Goal: Information Seeking & Learning: Learn about a topic

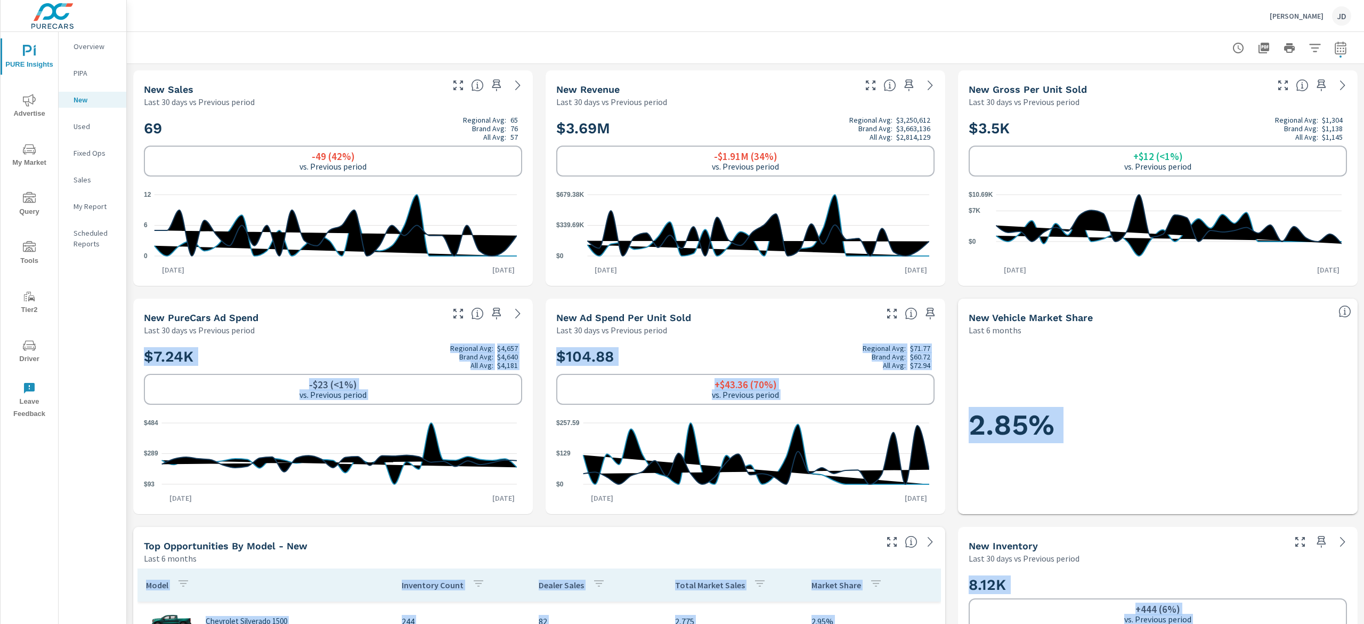
scroll to position [473, 0]
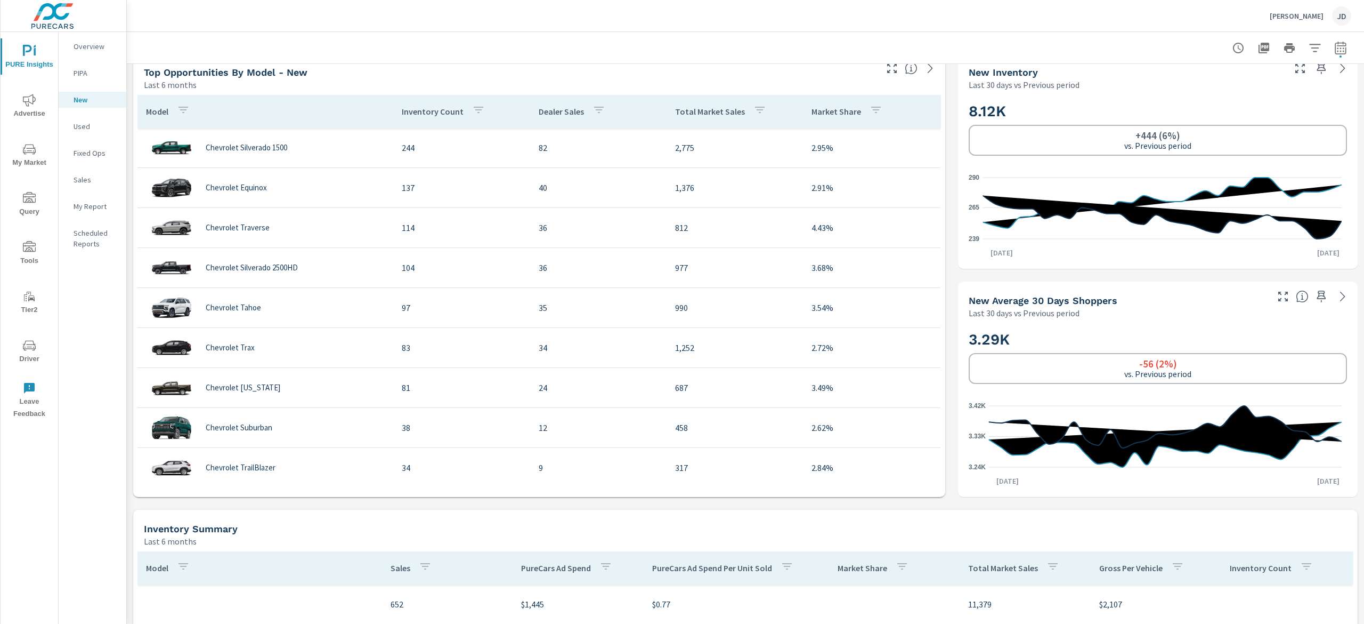
drag, startPoint x: 1363, startPoint y: 311, endPoint x: 1363, endPoint y: 290, distance: 20.8
click at [1363, 290] on div "New Profit Center Moritz Chevrolet Report date range: [DATE] - [DATE] vs [DATE]…" at bounding box center [746, 328] width 1238 height 592
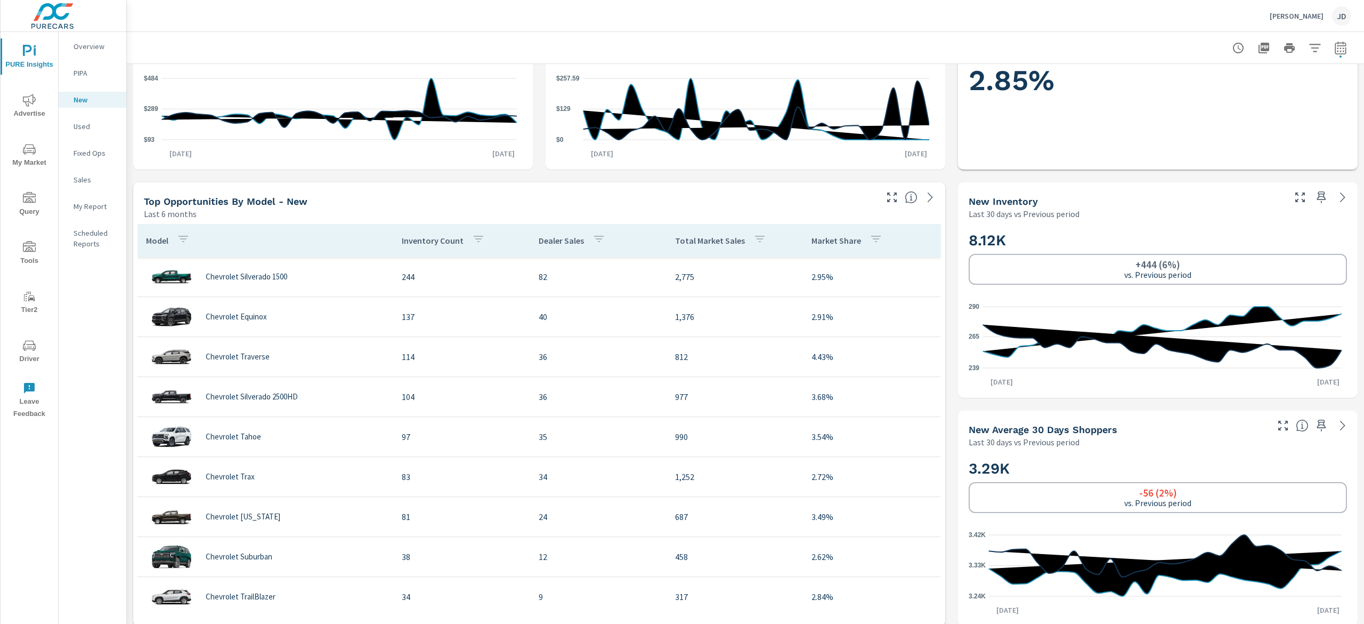
scroll to position [338, 0]
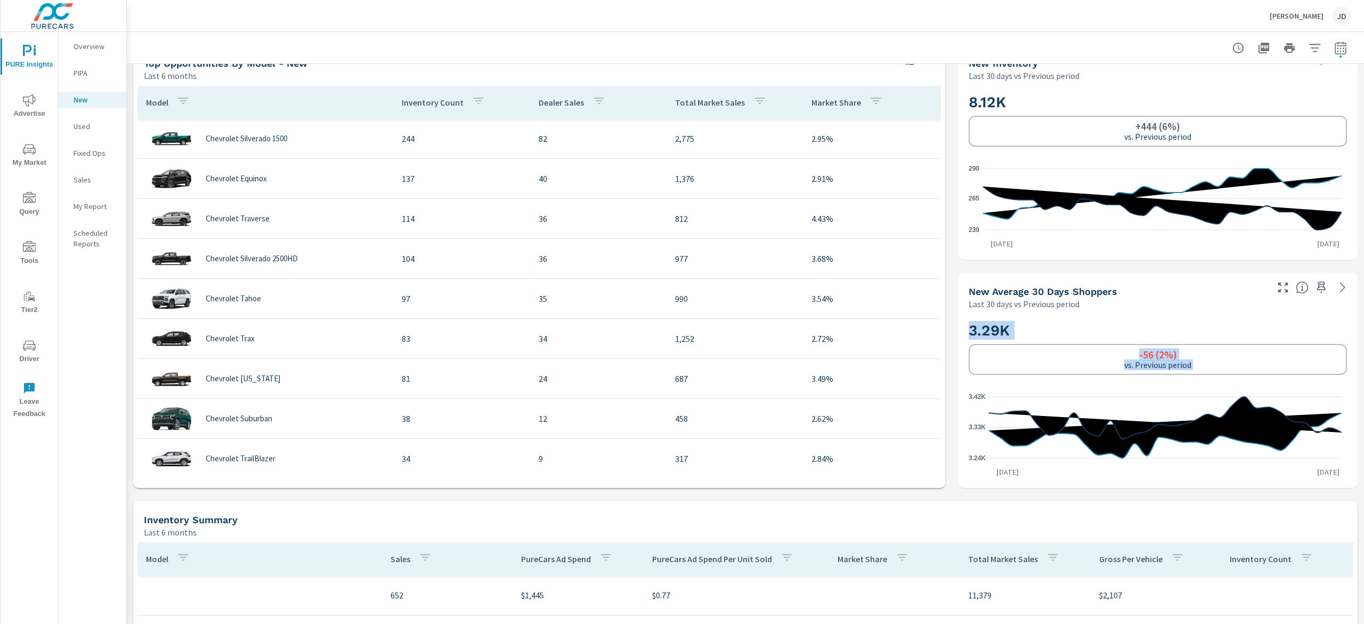
scroll to position [391, 0]
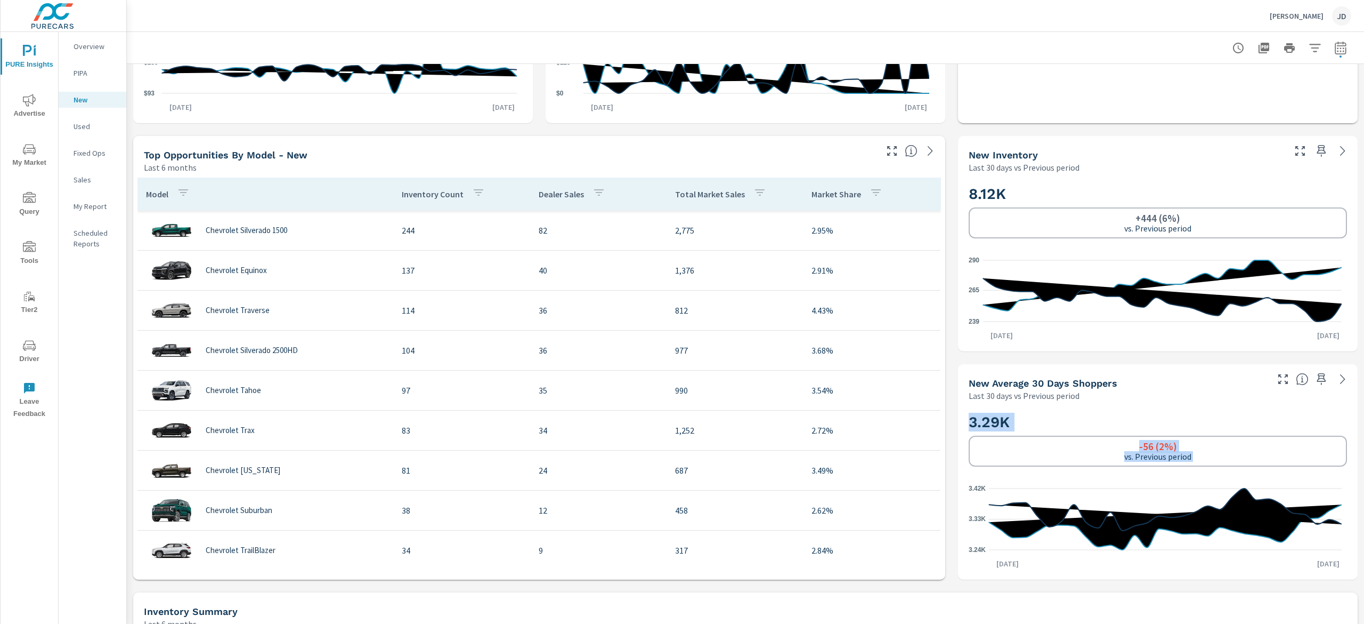
drag, startPoint x: 1363, startPoint y: 302, endPoint x: 1363, endPoint y: 230, distance: 71.4
click at [1363, 230] on div "New Profit Center Moritz Chevrolet Report date range: [DATE] - [DATE] vs [DATE]…" at bounding box center [746, 328] width 1238 height 592
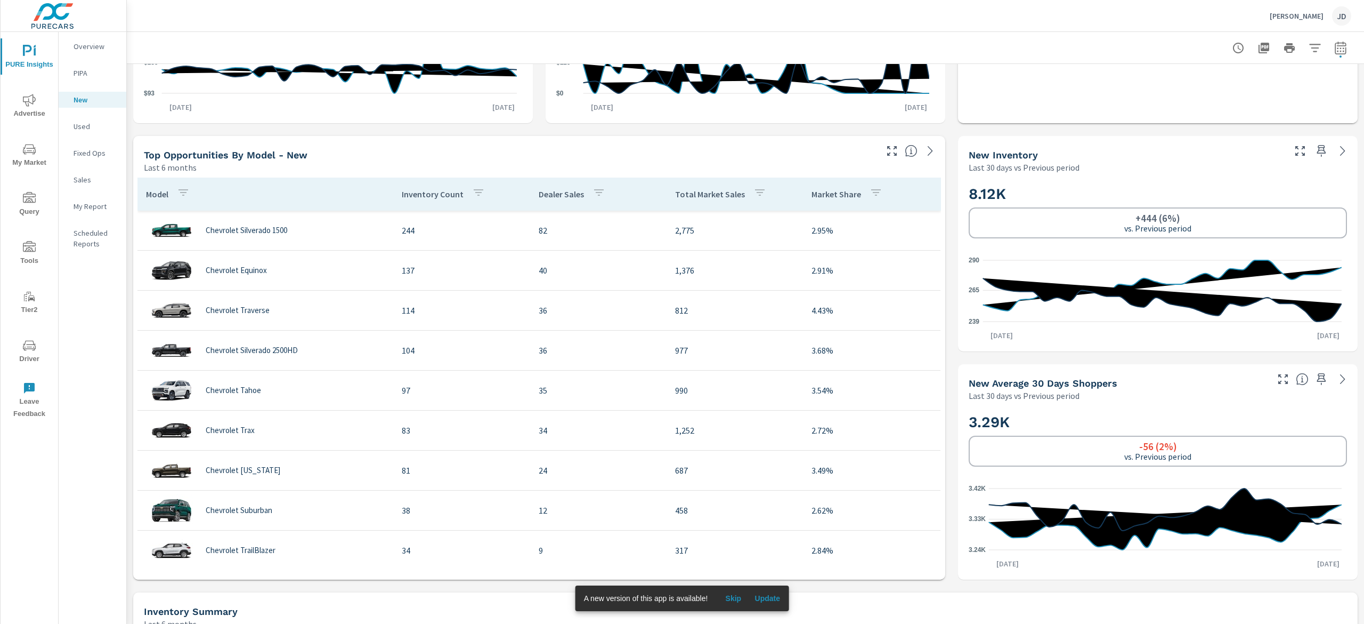
click at [1215, 146] on div "New Inventory Last 30 days vs Previous period" at bounding box center [1122, 155] width 329 height 38
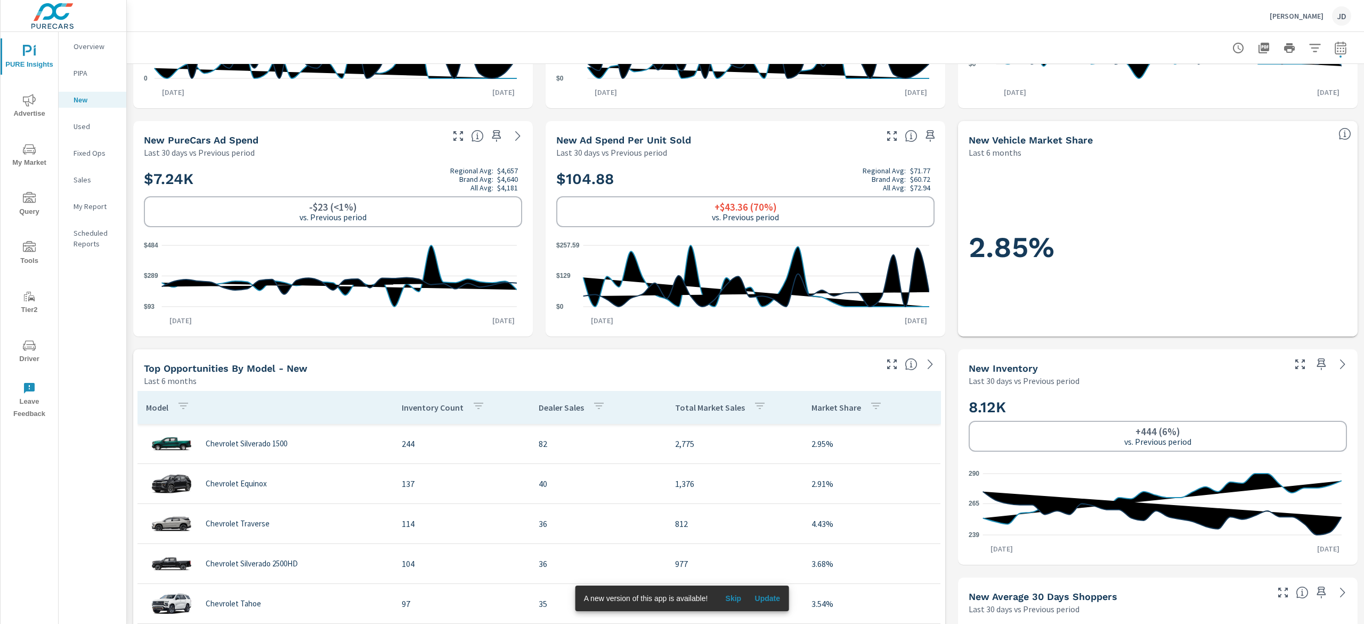
scroll to position [0, 0]
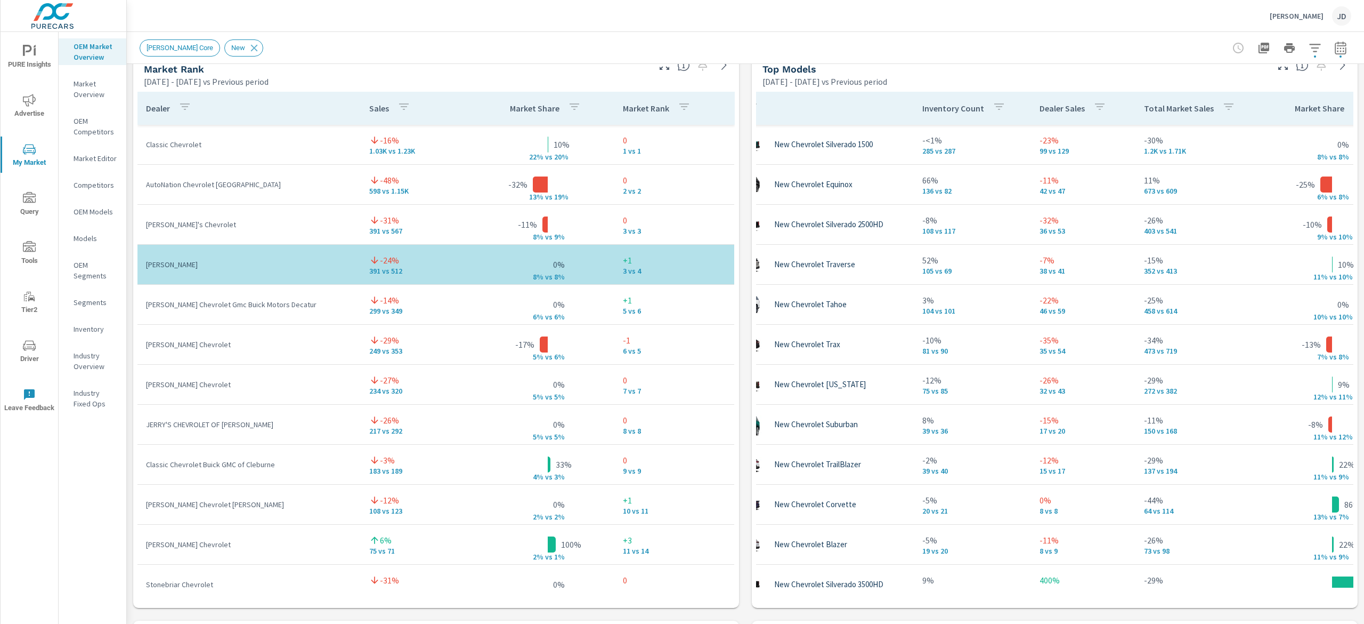
scroll to position [0, 41]
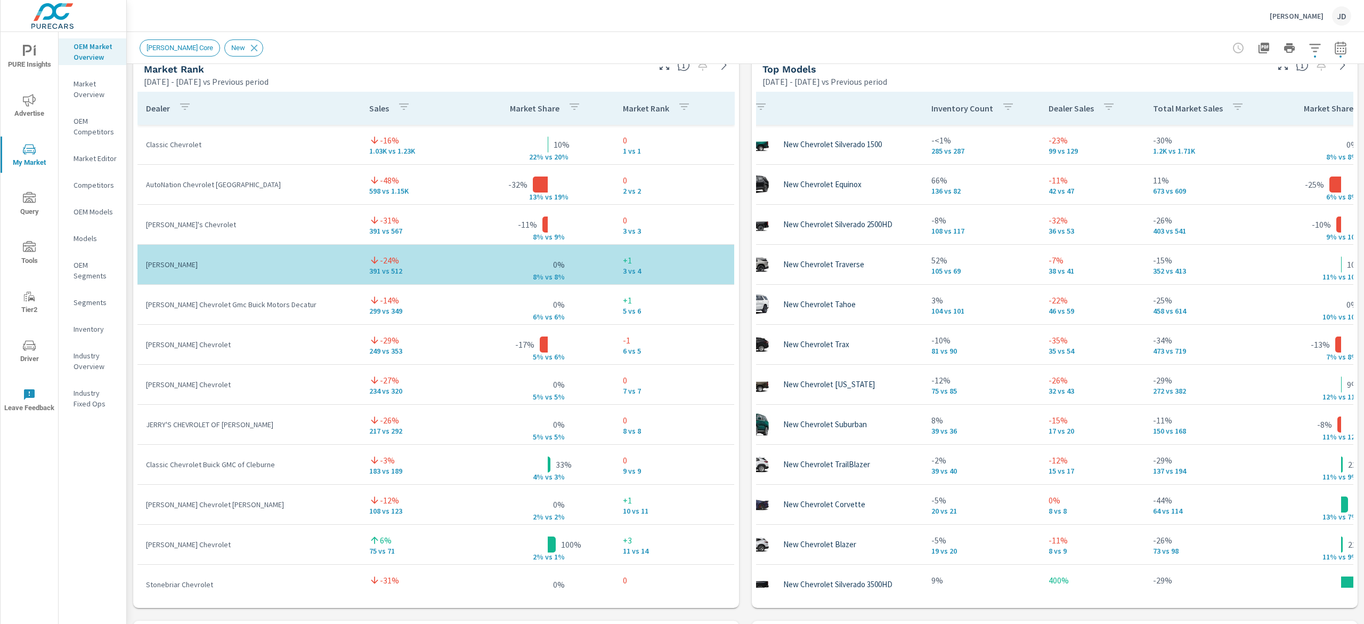
click at [1335, 46] on icon "button" at bounding box center [1340, 47] width 11 height 13
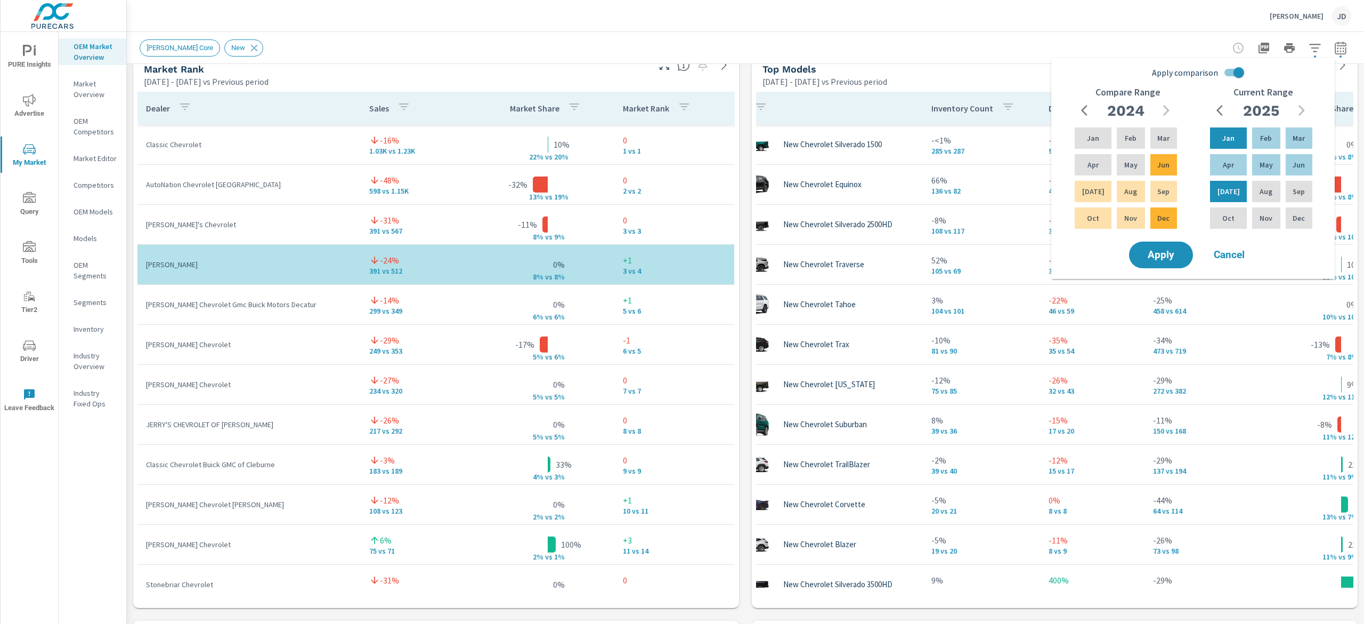
click at [1121, 49] on div "Moritz Chevy Core New" at bounding box center [671, 47] width 1063 height 17
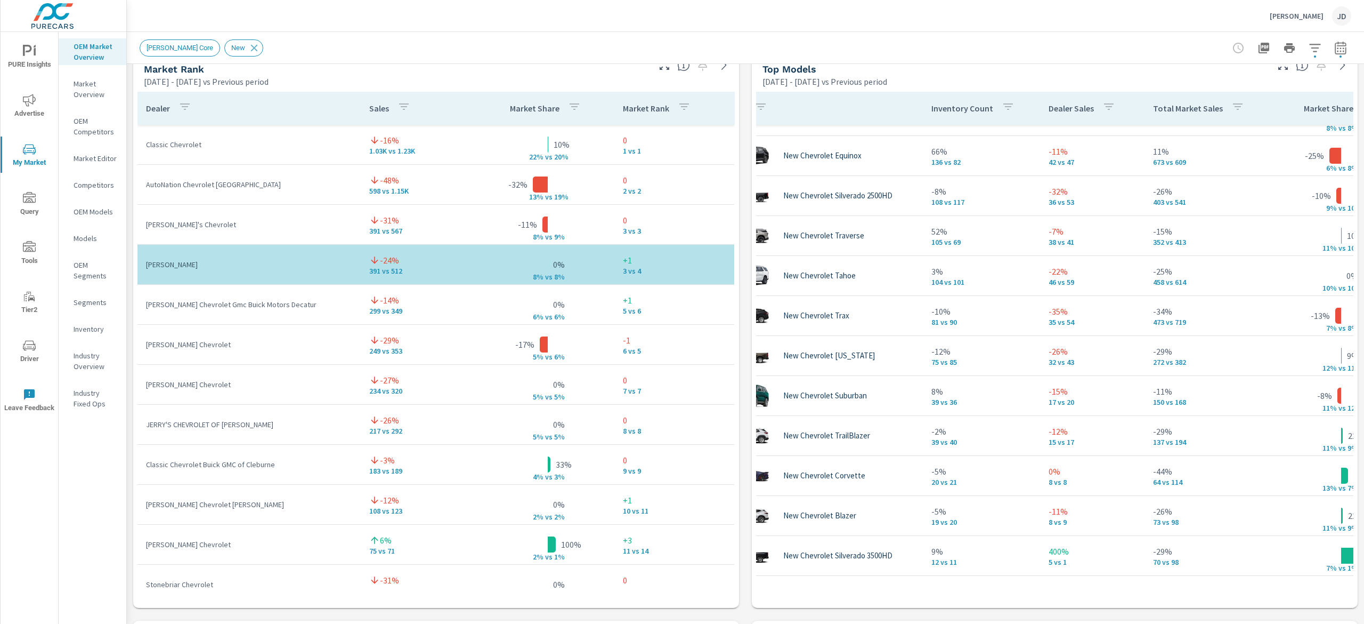
scroll to position [0, 41]
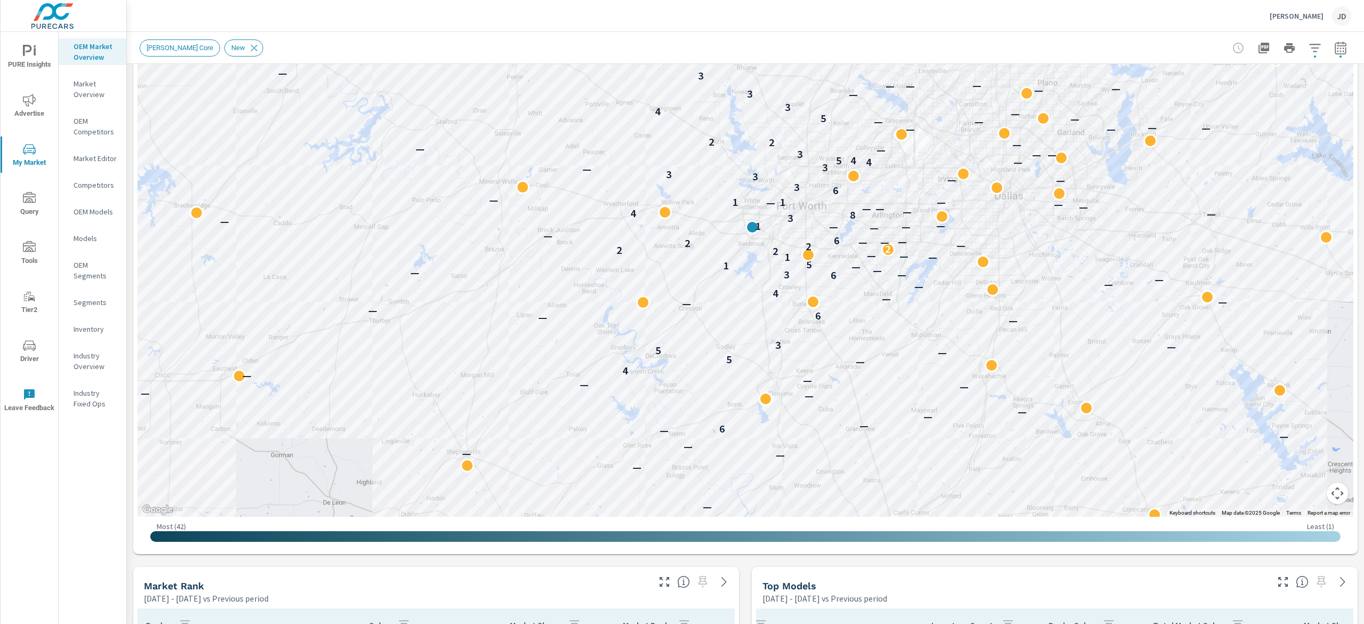
scroll to position [138, 0]
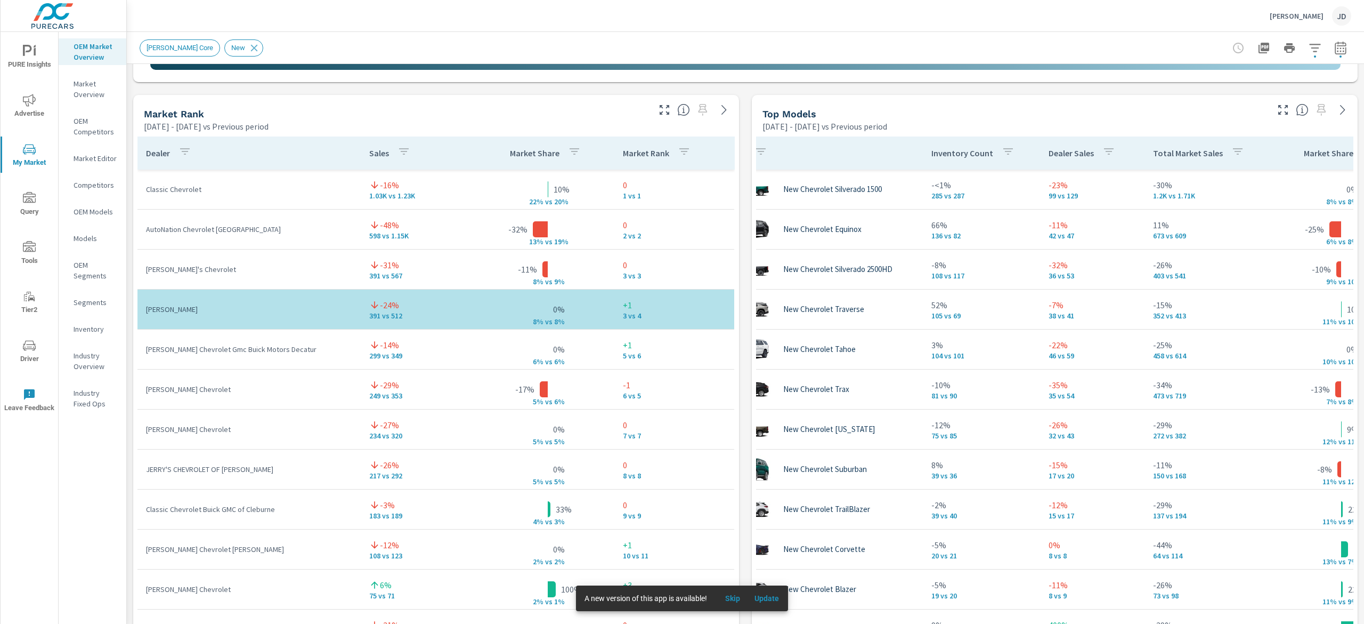
scroll to position [612, 0]
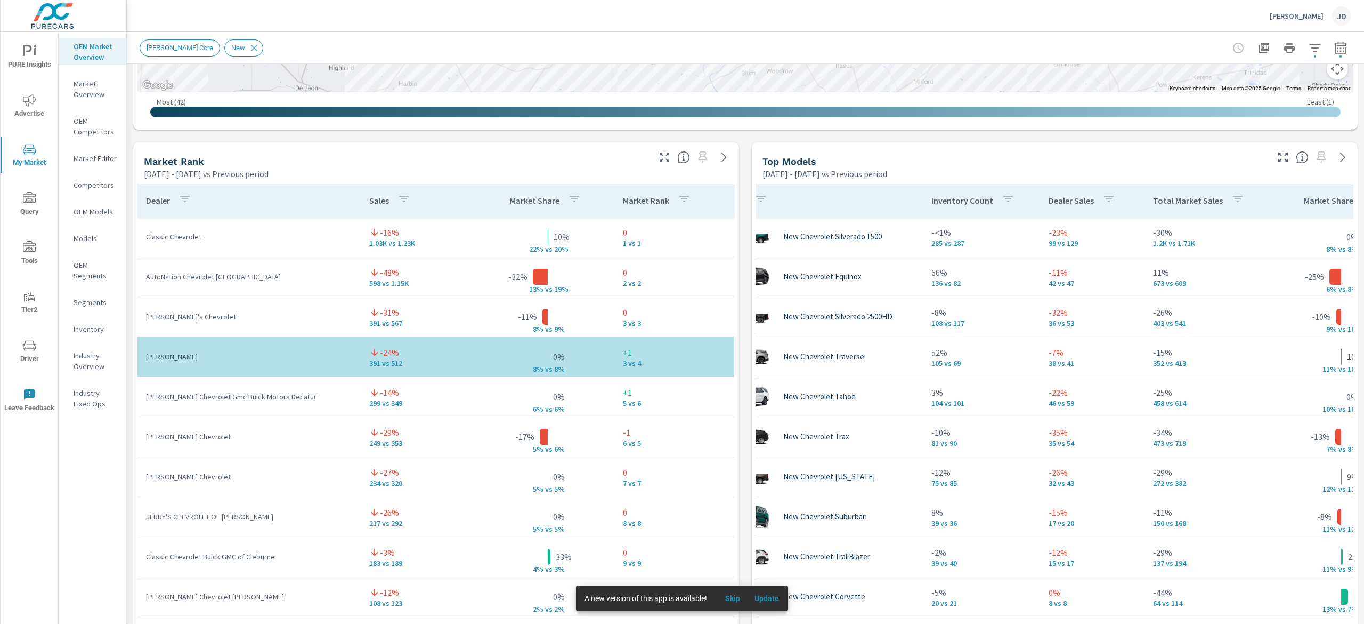
click at [1279, 152] on icon "button" at bounding box center [1284, 157] width 10 height 10
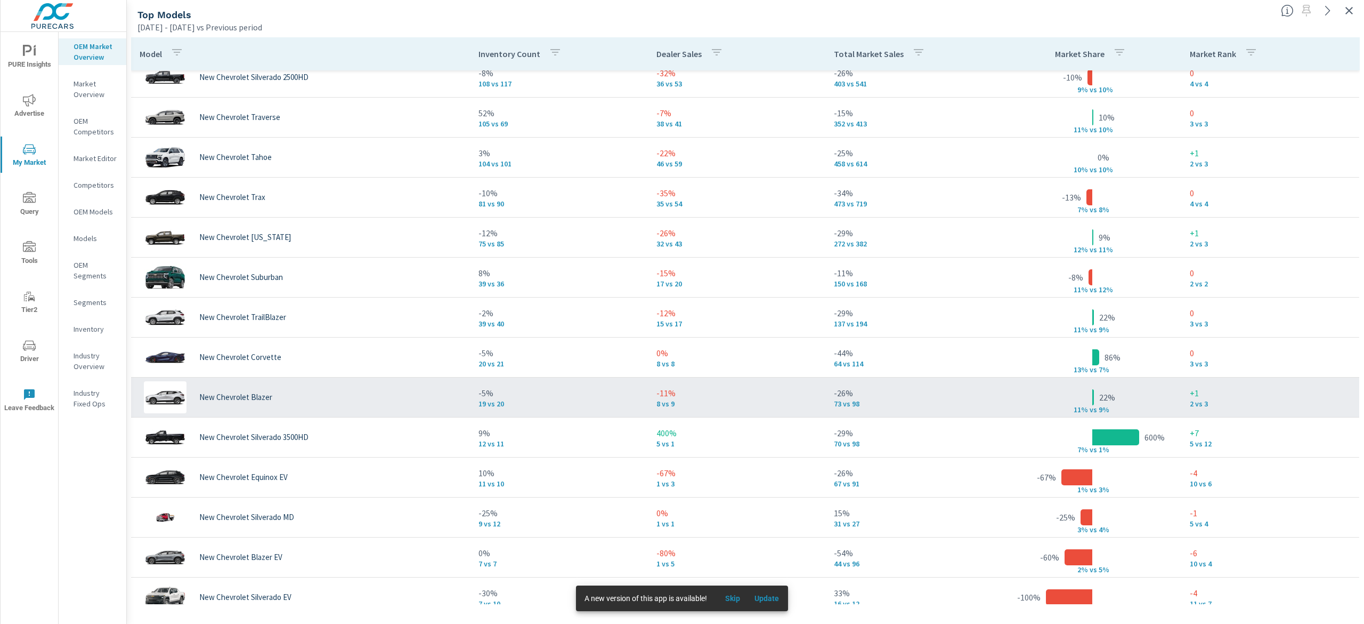
scroll to position [107, 0]
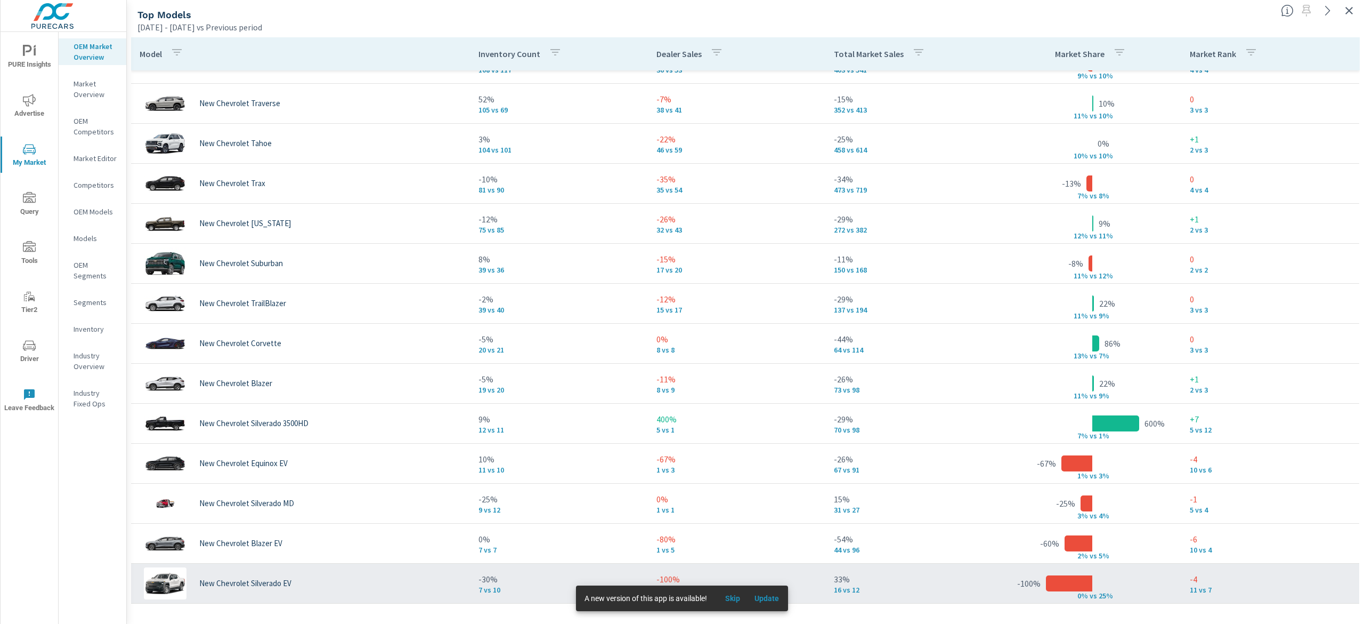
scroll to position [213, 0]
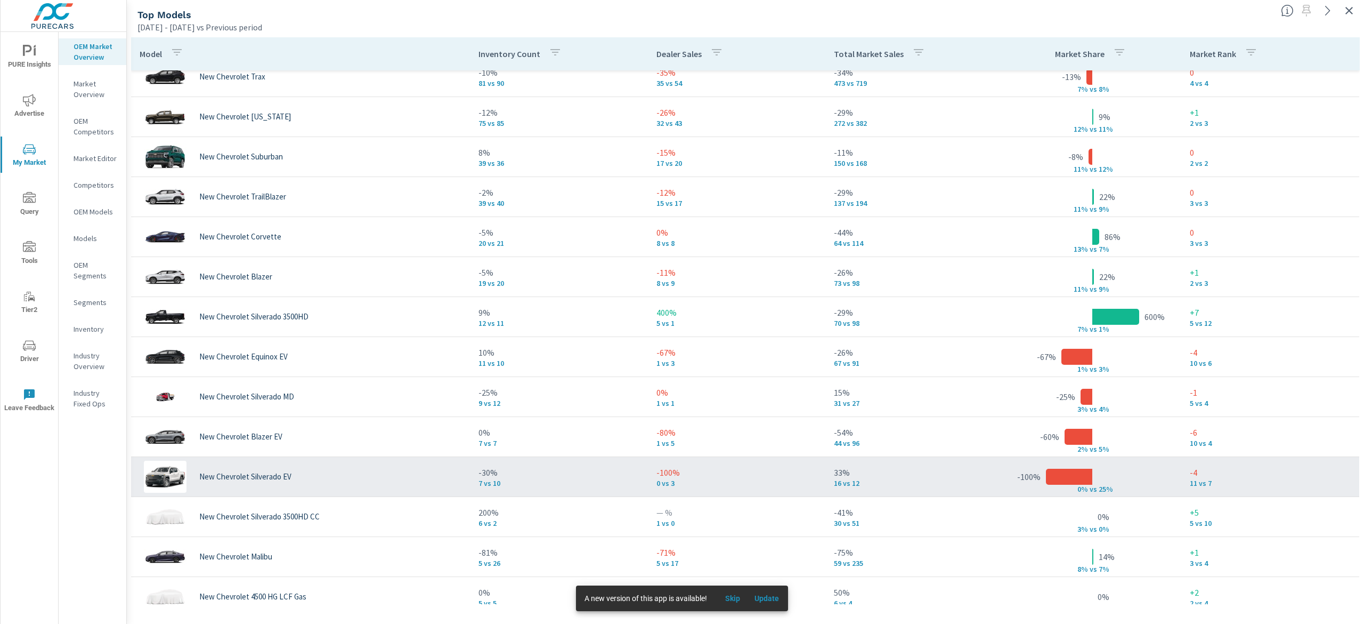
scroll to position [320, 0]
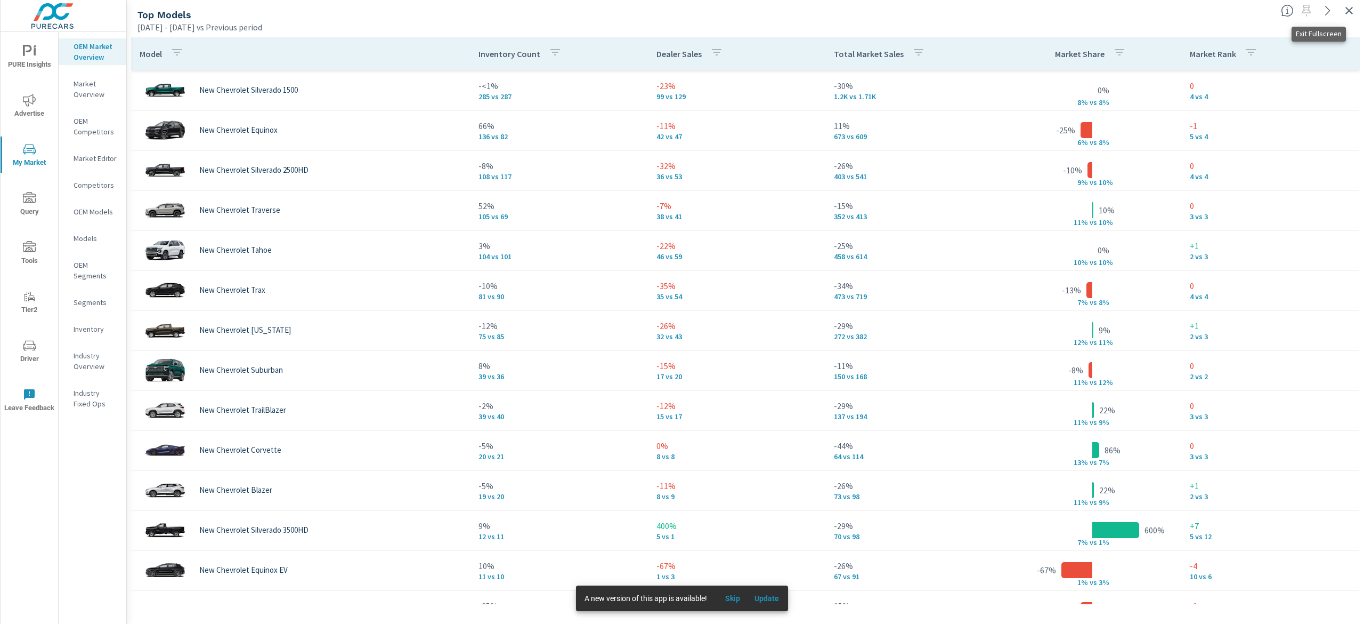
click at [1343, 9] on button "button" at bounding box center [1349, 10] width 17 height 17
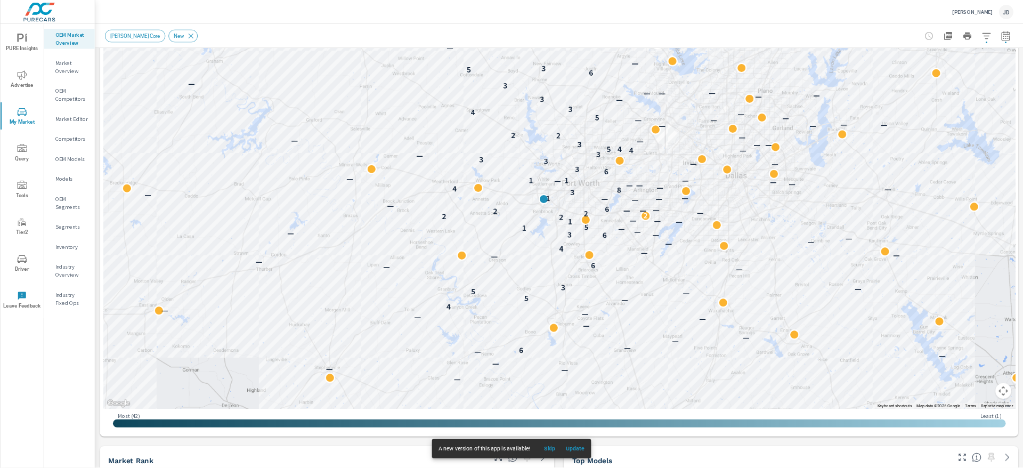
scroll to position [120, 0]
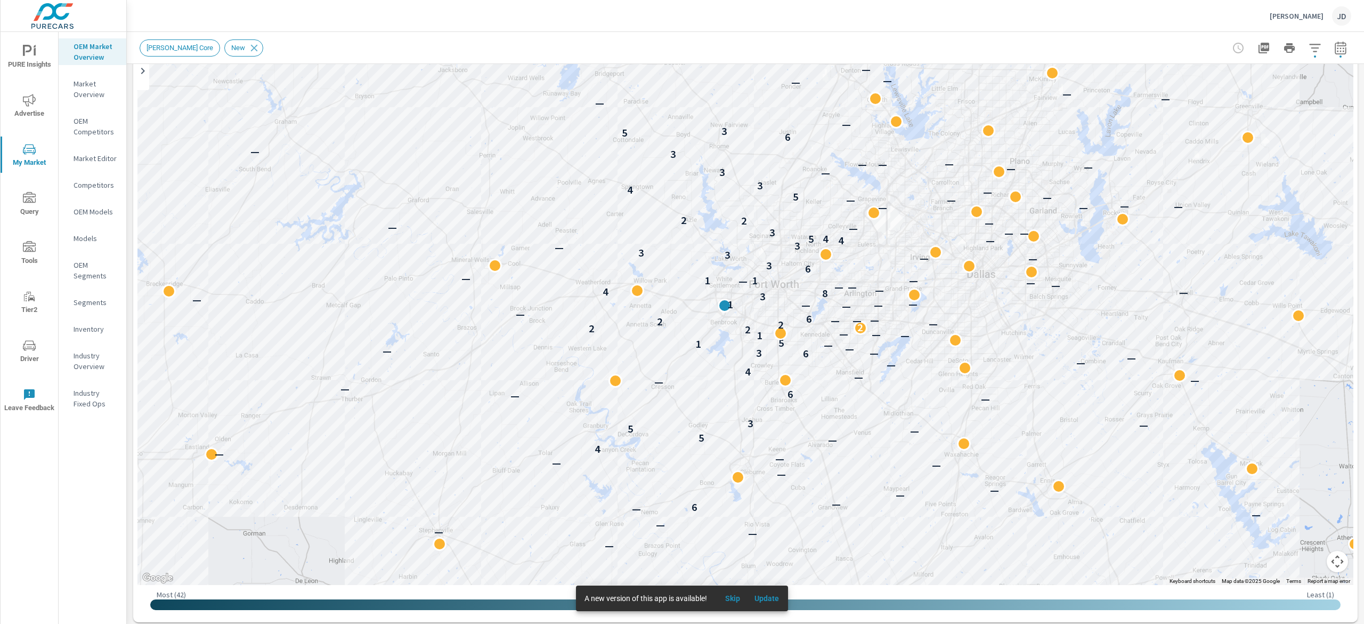
drag, startPoint x: 1363, startPoint y: 199, endPoint x: 1363, endPoint y: 188, distance: 11.7
click at [1363, 188] on div "Market Overview Moritz Chevrolet Report date range: Jan 01, 2025 - Jul 31, 2025…" at bounding box center [746, 328] width 1238 height 592
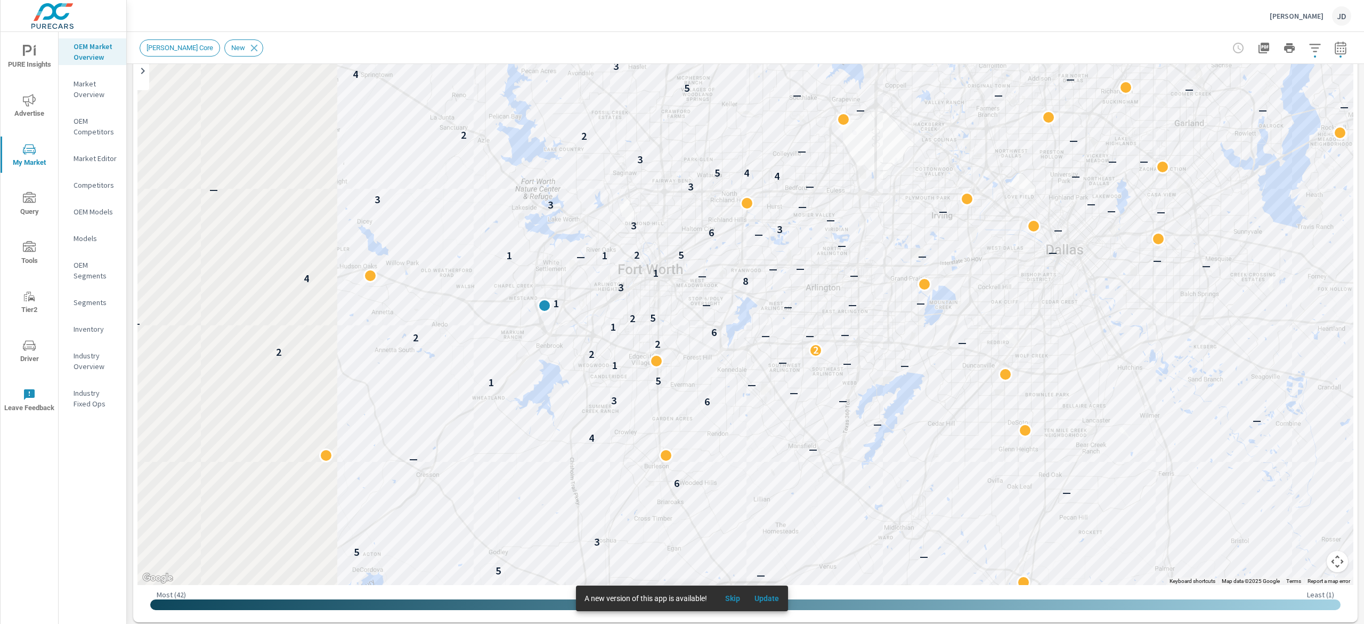
drag, startPoint x: 789, startPoint y: 275, endPoint x: 1102, endPoint y: 254, distance: 313.6
click at [1102, 254] on div "— — — — — — — — — 6 — — — — — — — 4 — 5 — 5 — 3 — — 6 — — — 4 — — — 6 3 — — — 1…" at bounding box center [746, 288] width 1216 height 593
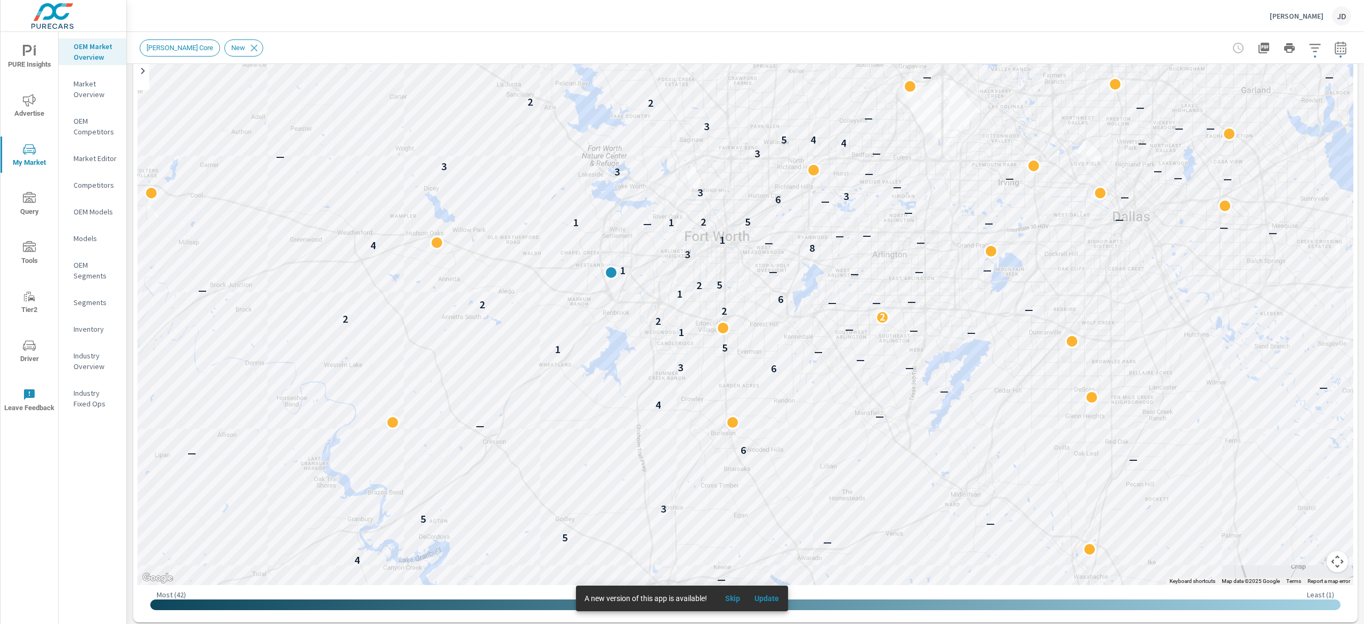
drag, startPoint x: 1110, startPoint y: 341, endPoint x: 1122, endPoint y: 333, distance: 14.9
click at [1122, 333] on div "— — — — — — — — — — — 6 — — — — — — — 4 — 5 — 5 — 3 — — 6 — — — — 4 — — — 6 3 —…" at bounding box center [1143, 449] width 682 height 384
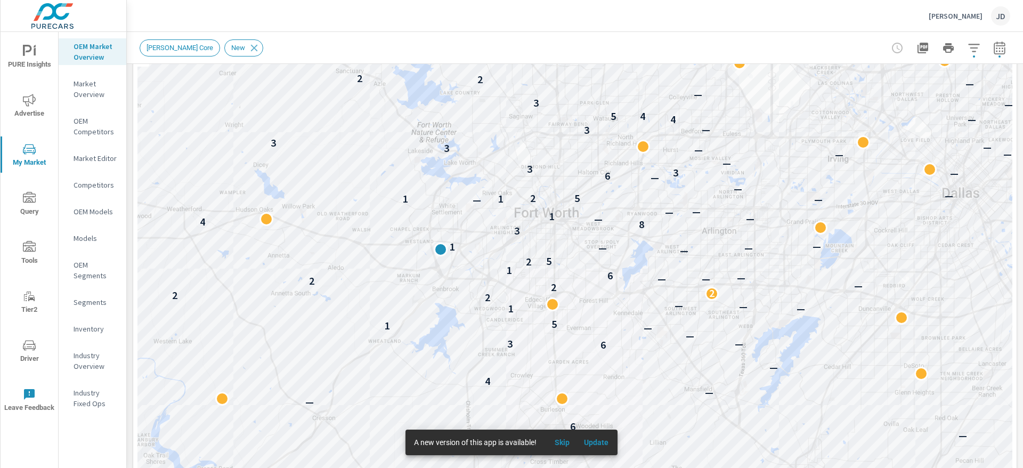
scroll to position [148, 0]
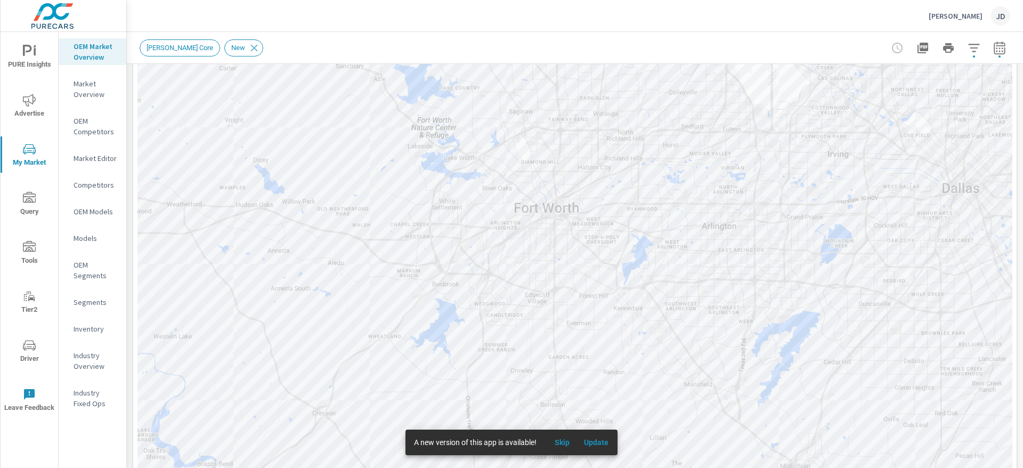
drag, startPoint x: 561, startPoint y: 441, endPoint x: 571, endPoint y: 443, distance: 10.9
click at [561, 442] on span "Skip" at bounding box center [563, 443] width 26 height 10
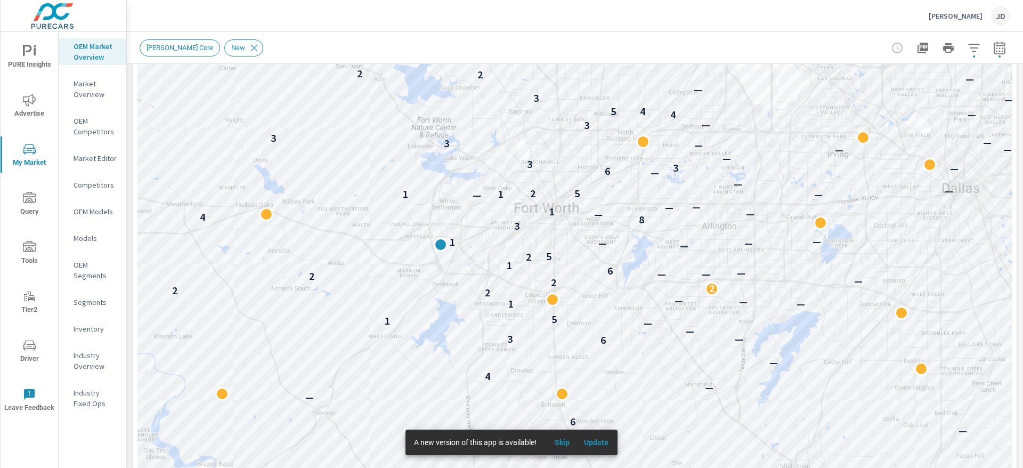
click at [564, 442] on span "Skip" at bounding box center [563, 443] width 26 height 10
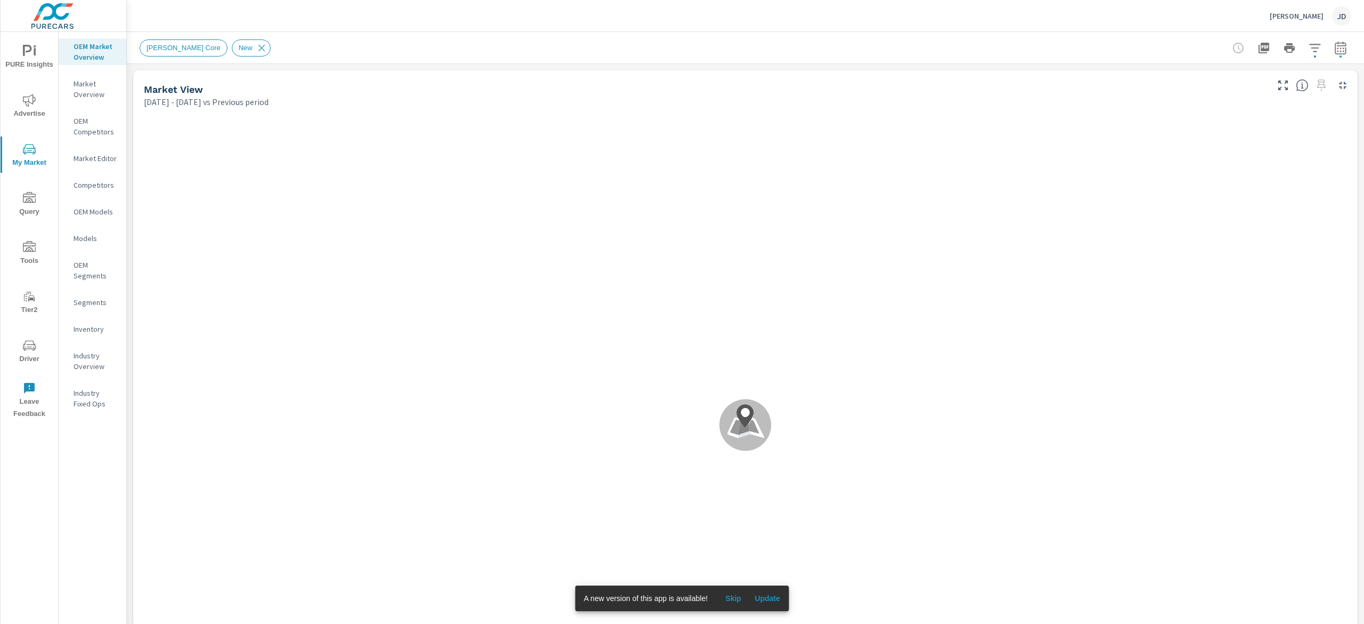
scroll to position [1, 0]
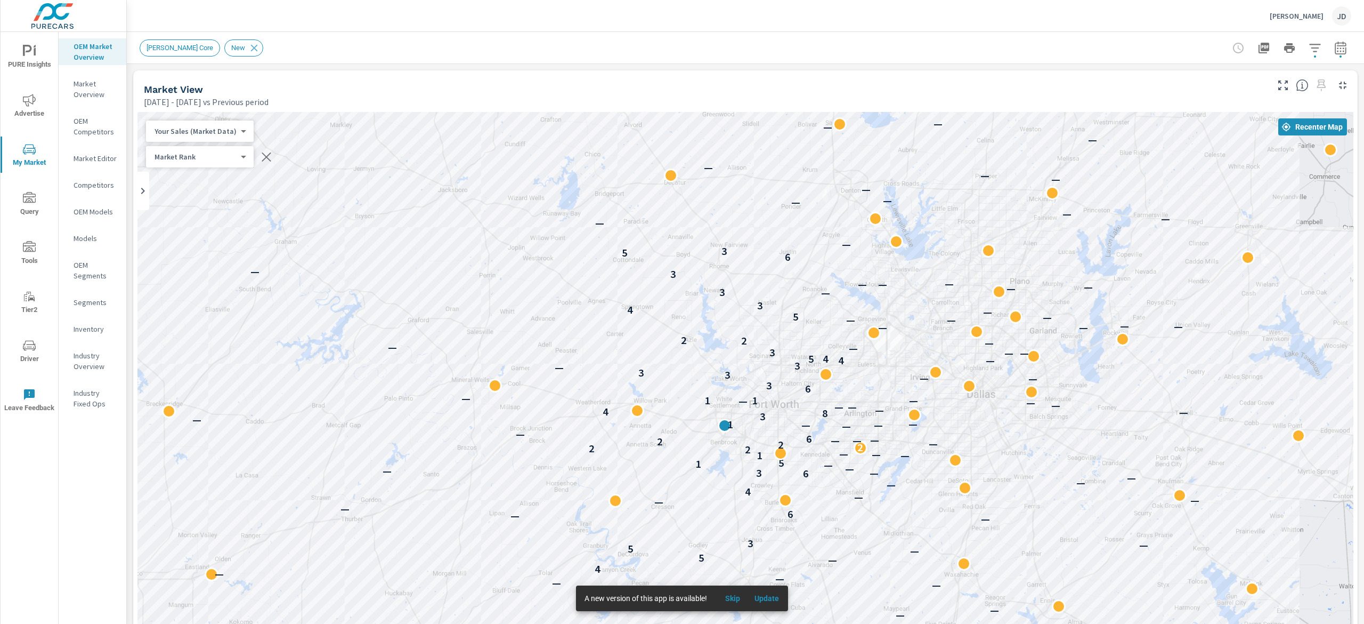
drag, startPoint x: 1363, startPoint y: 64, endPoint x: 1363, endPoint y: 55, distance: 8.5
click at [1363, 56] on div "Market Overview Moritz Chevrolet Report date range: Jan 01, 2025 - Jul 31, 2025…" at bounding box center [746, 328] width 1238 height 592
click at [1310, 44] on icon "button" at bounding box center [1315, 48] width 11 height 8
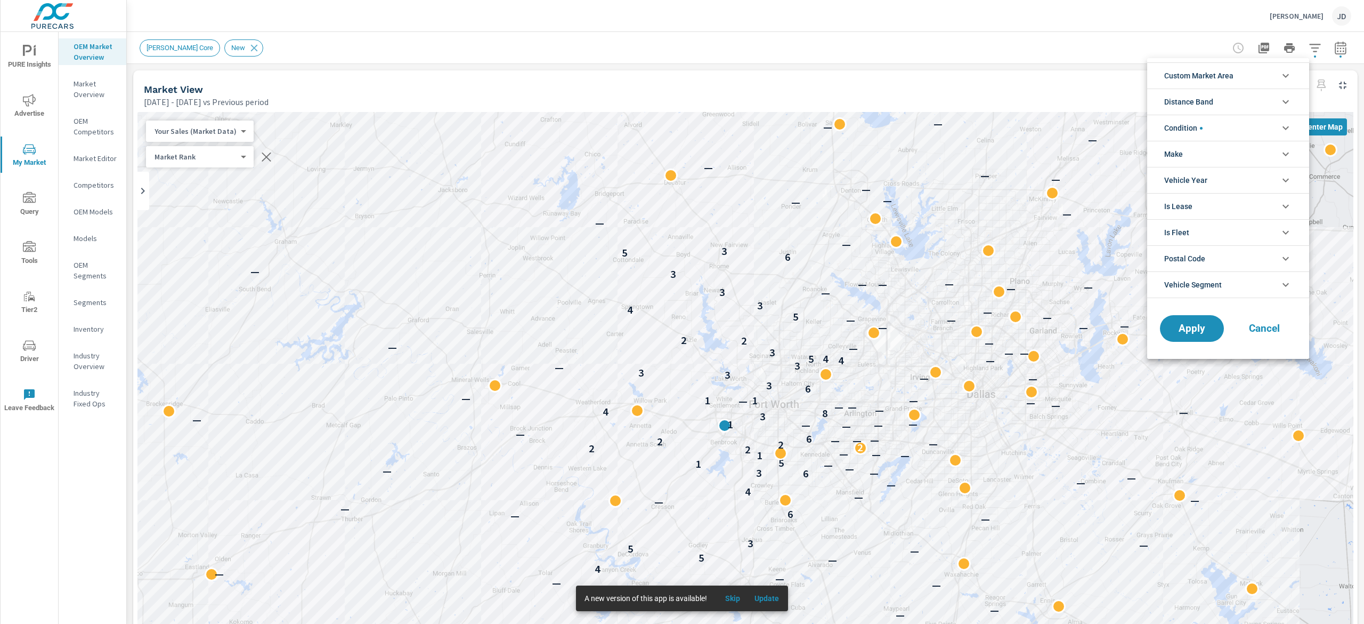
click at [1278, 77] on li "Custom Market Area" at bounding box center [1229, 75] width 162 height 26
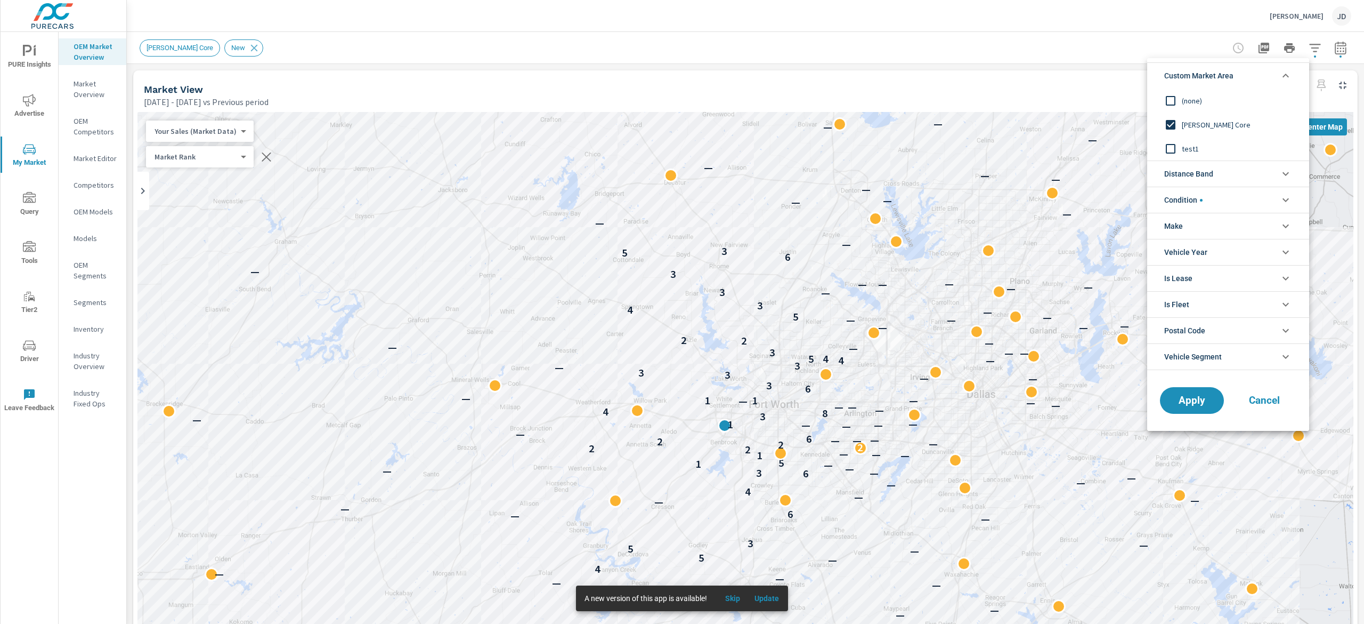
click at [1283, 75] on icon "filter options" at bounding box center [1286, 75] width 13 height 13
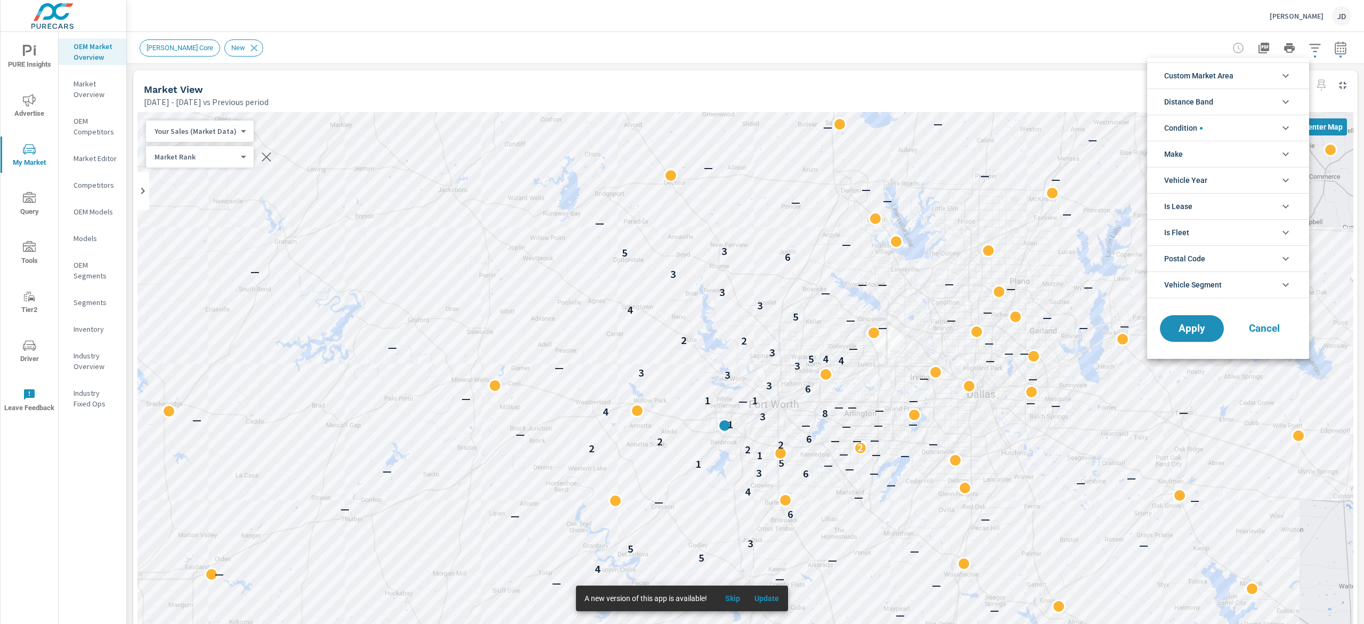
click at [1281, 131] on icon "filter options" at bounding box center [1286, 128] width 13 height 13
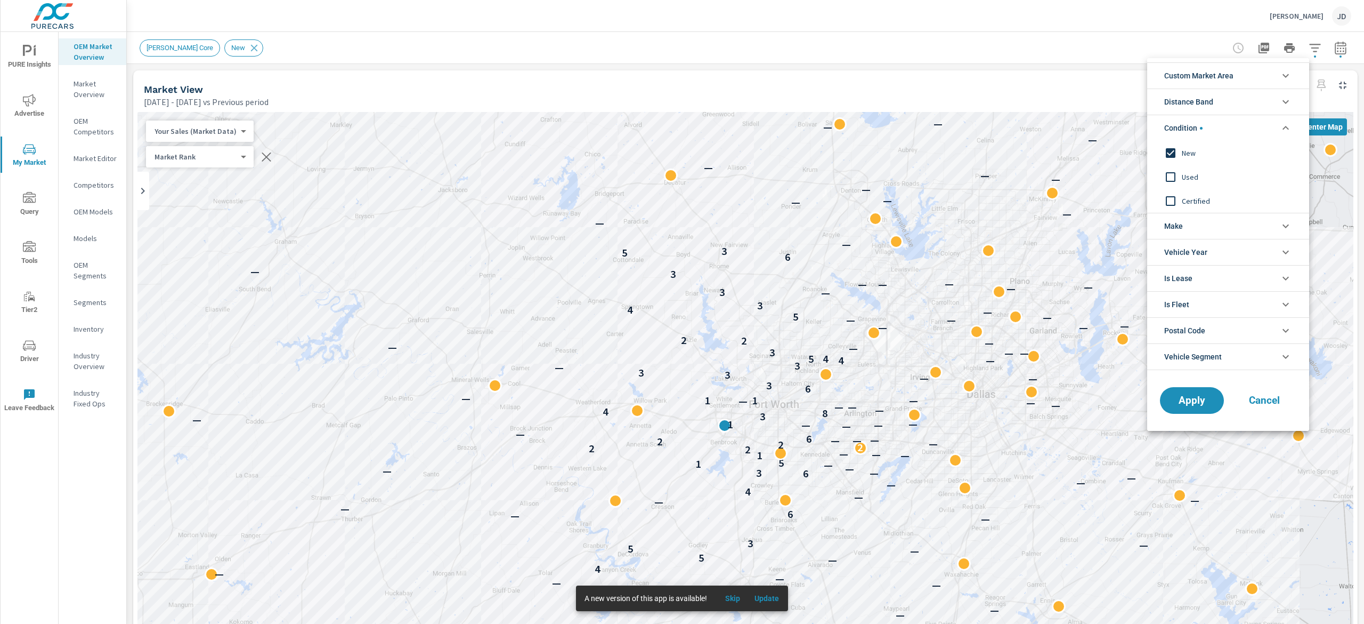
click at [1281, 131] on icon "filter options" at bounding box center [1286, 128] width 13 height 13
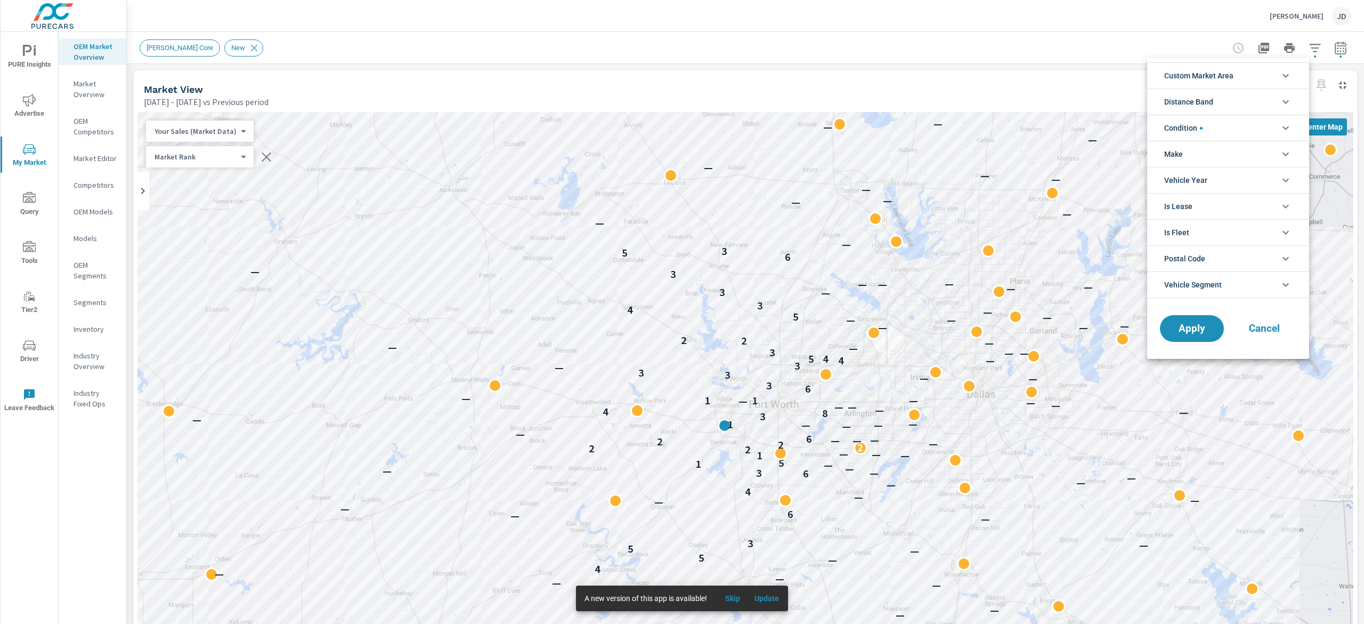
click at [1282, 155] on icon "filter options" at bounding box center [1286, 154] width 13 height 13
drag, startPoint x: 1363, startPoint y: 212, endPoint x: 1363, endPoint y: 293, distance: 81.0
click at [1363, 293] on div at bounding box center [682, 312] width 1364 height 624
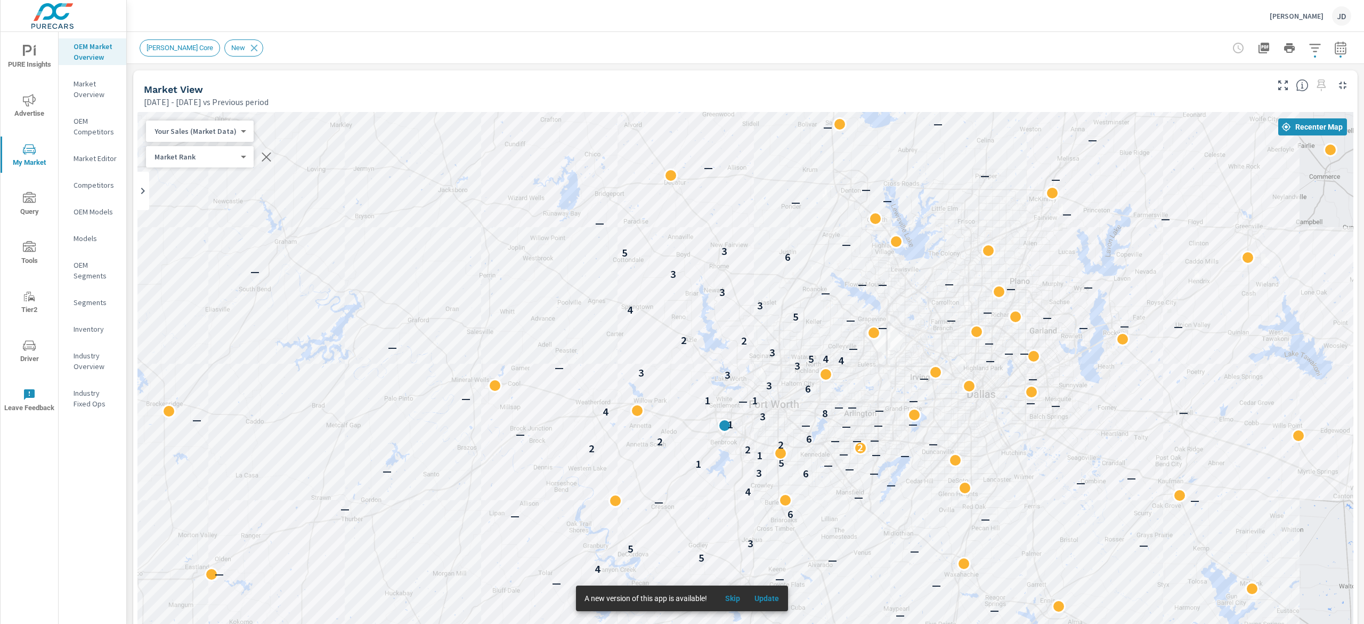
click at [1037, 59] on div "Moritz Chevy Core New" at bounding box center [746, 47] width 1212 height 31
click at [1305, 55] on button "button" at bounding box center [1315, 47] width 21 height 21
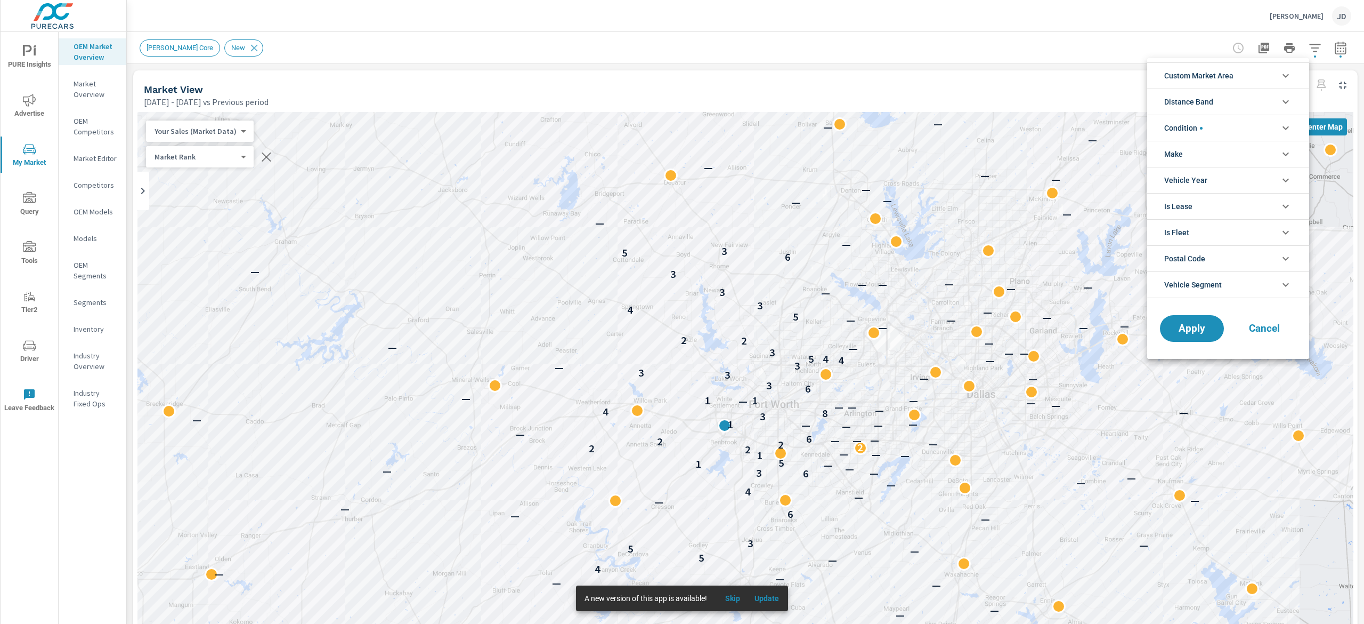
click at [1284, 74] on icon "filter options" at bounding box center [1286, 75] width 13 height 13
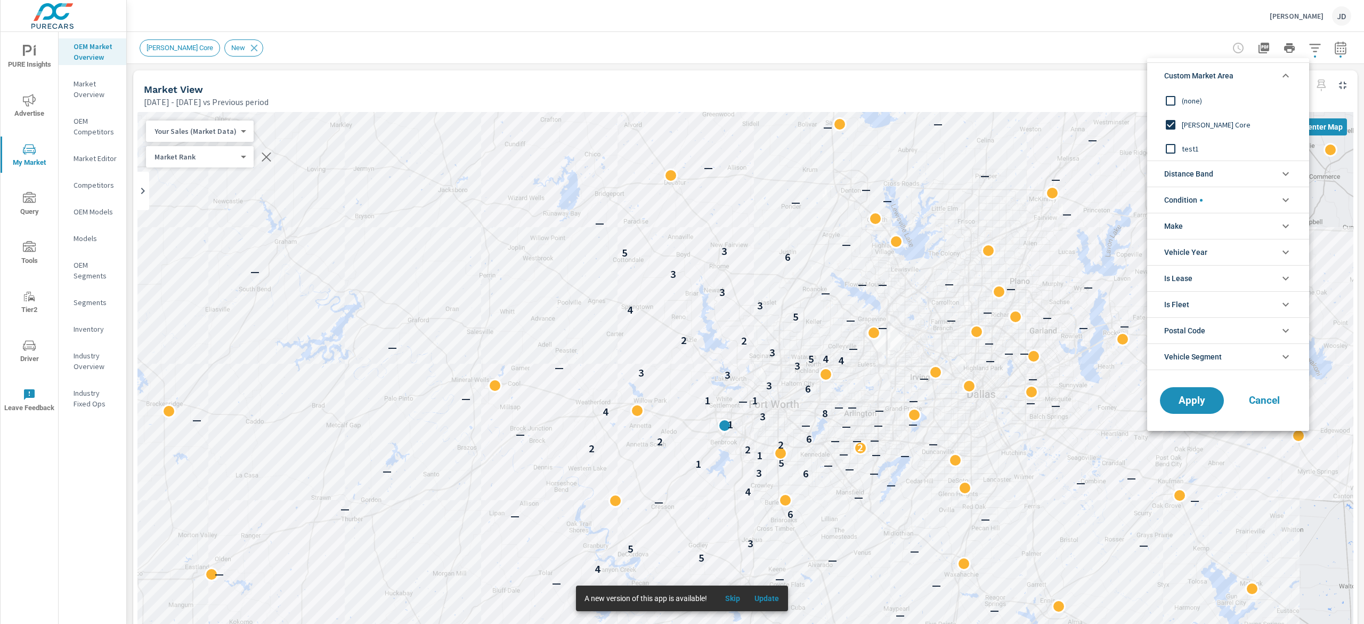
click at [1216, 334] on li "Postal Code" at bounding box center [1229, 330] width 162 height 26
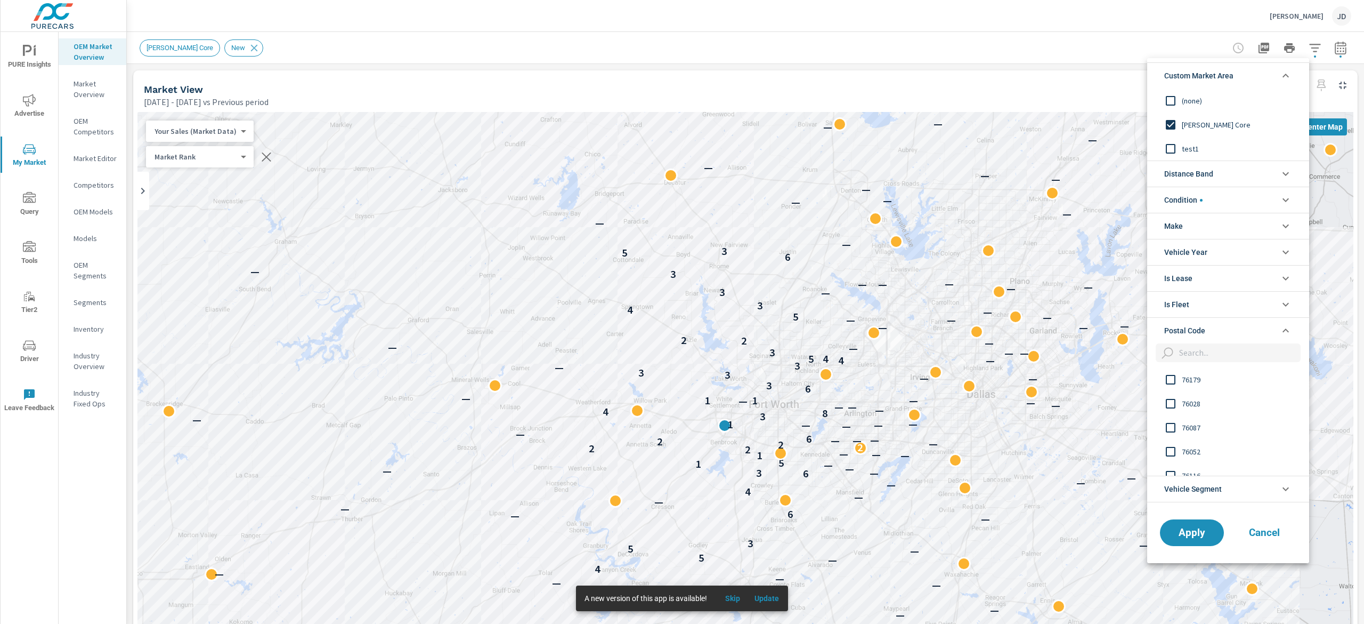
click at [1212, 354] on input "filter options" at bounding box center [1238, 352] width 126 height 19
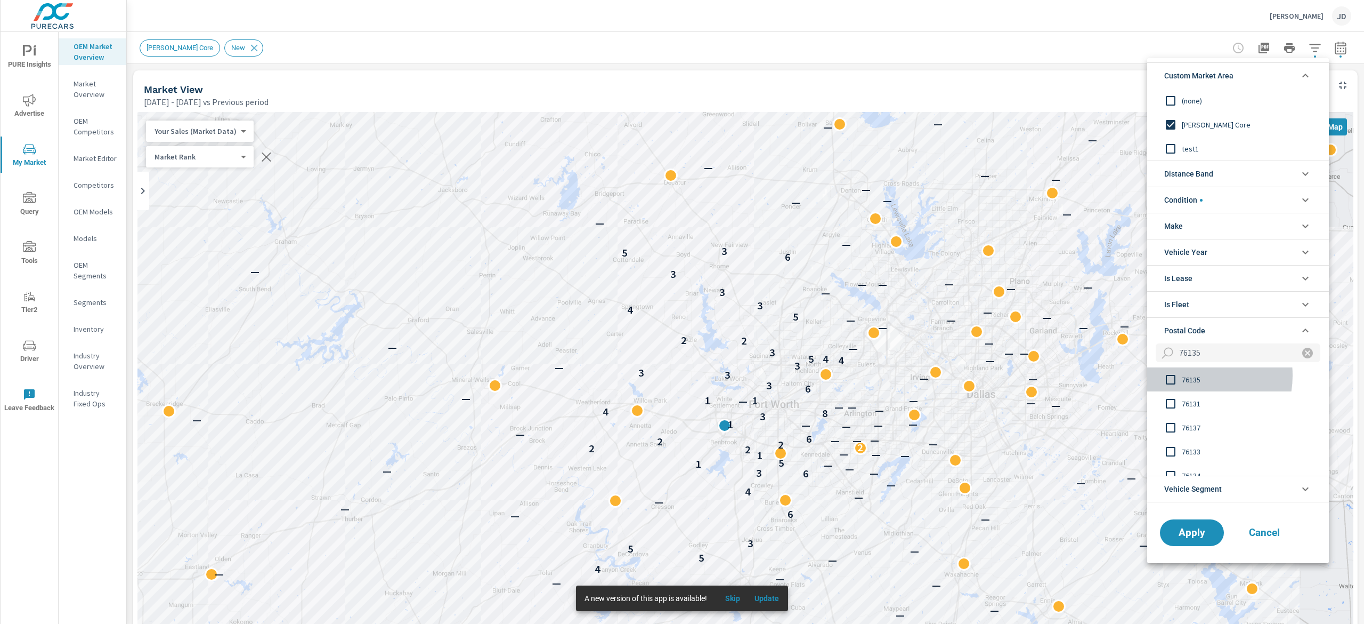
drag, startPoint x: 1191, startPoint y: 377, endPoint x: 1212, endPoint y: 370, distance: 22.6
click at [1191, 378] on span "76135" at bounding box center [1240, 379] width 117 height 13
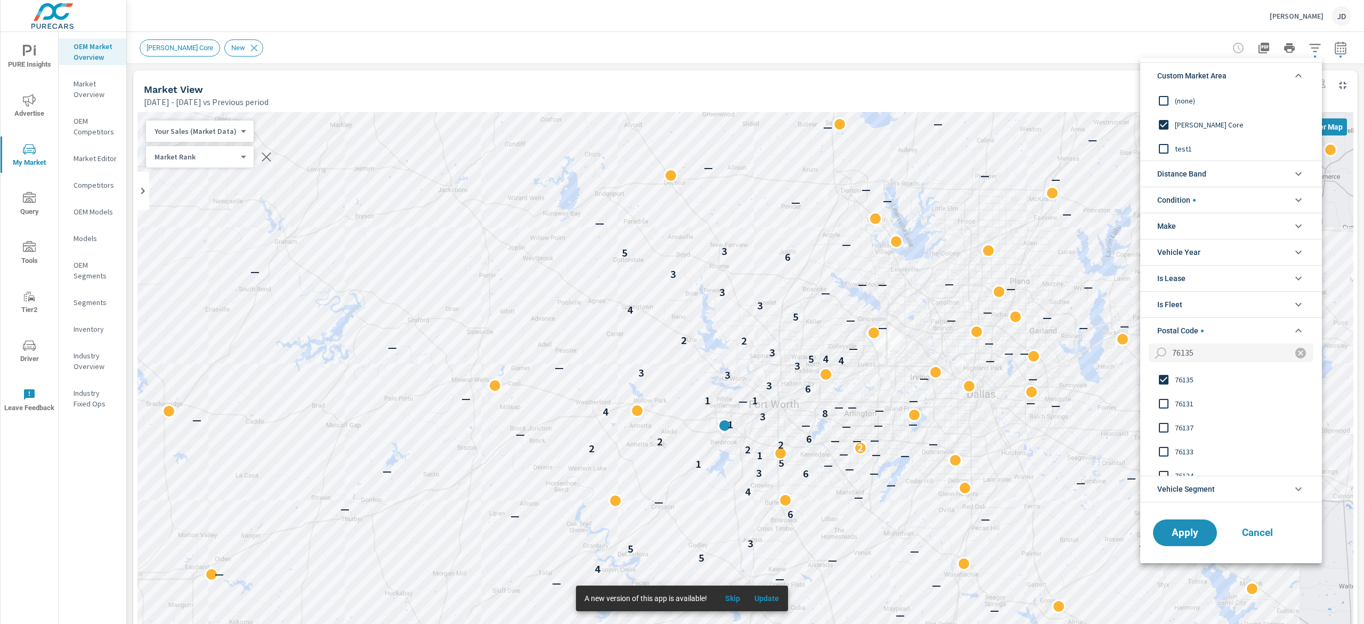
click at [1229, 358] on input "76135" at bounding box center [1226, 352] width 116 height 19
type input "7"
click at [1198, 383] on span "76106" at bounding box center [1233, 379] width 117 height 13
click at [1214, 359] on input "76106" at bounding box center [1226, 352] width 116 height 19
type input "7"
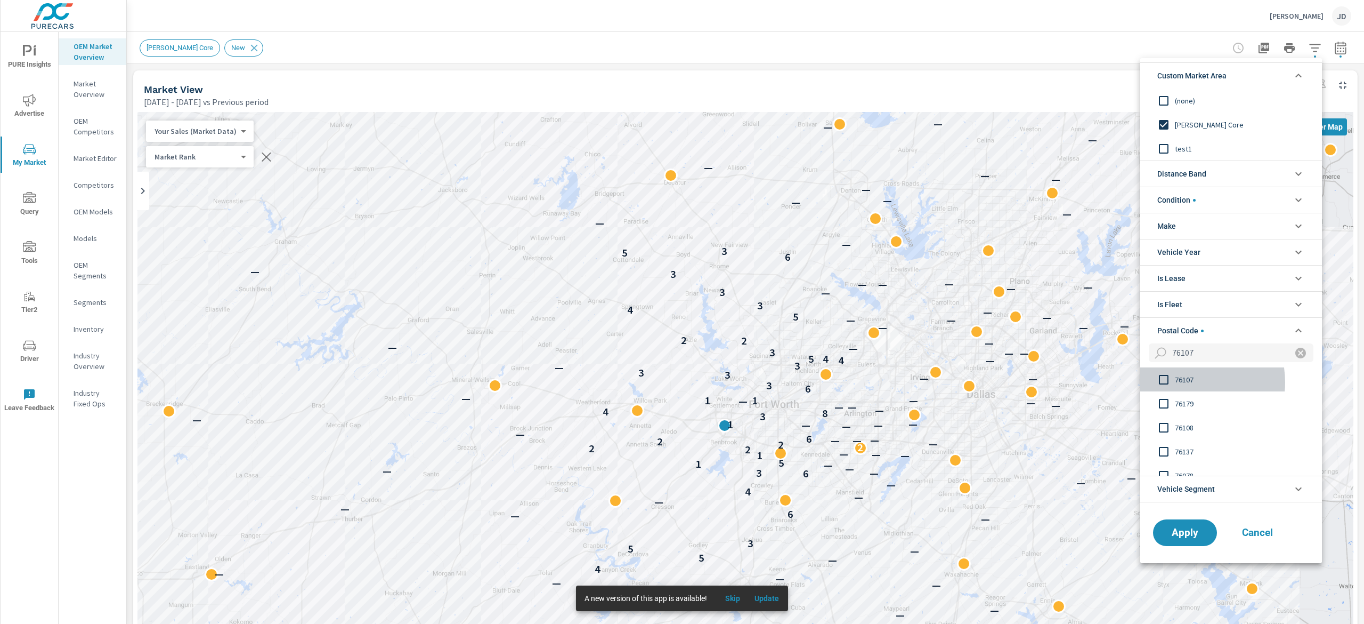
click at [1184, 384] on span "76107" at bounding box center [1233, 379] width 117 height 13
click at [1215, 360] on input "76107" at bounding box center [1226, 352] width 116 height 19
type input "7"
type input "76109"
click at [1296, 357] on icon "filter options" at bounding box center [1301, 353] width 11 height 11
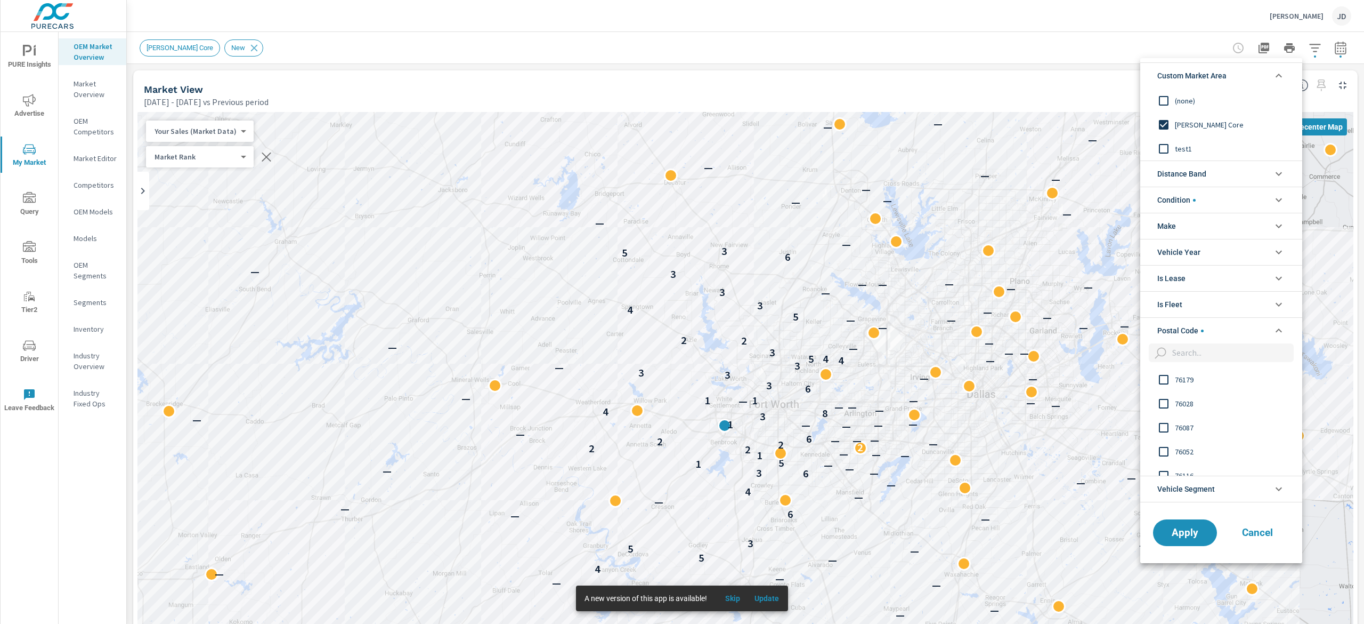
click at [1247, 359] on input "filter options" at bounding box center [1231, 352] width 126 height 19
drag, startPoint x: 1165, startPoint y: 376, endPoint x: 1239, endPoint y: 355, distance: 77.6
click at [1164, 379] on input "filter options" at bounding box center [1164, 379] width 22 height 22
click at [1241, 354] on input "76104" at bounding box center [1226, 352] width 116 height 19
type input "7"
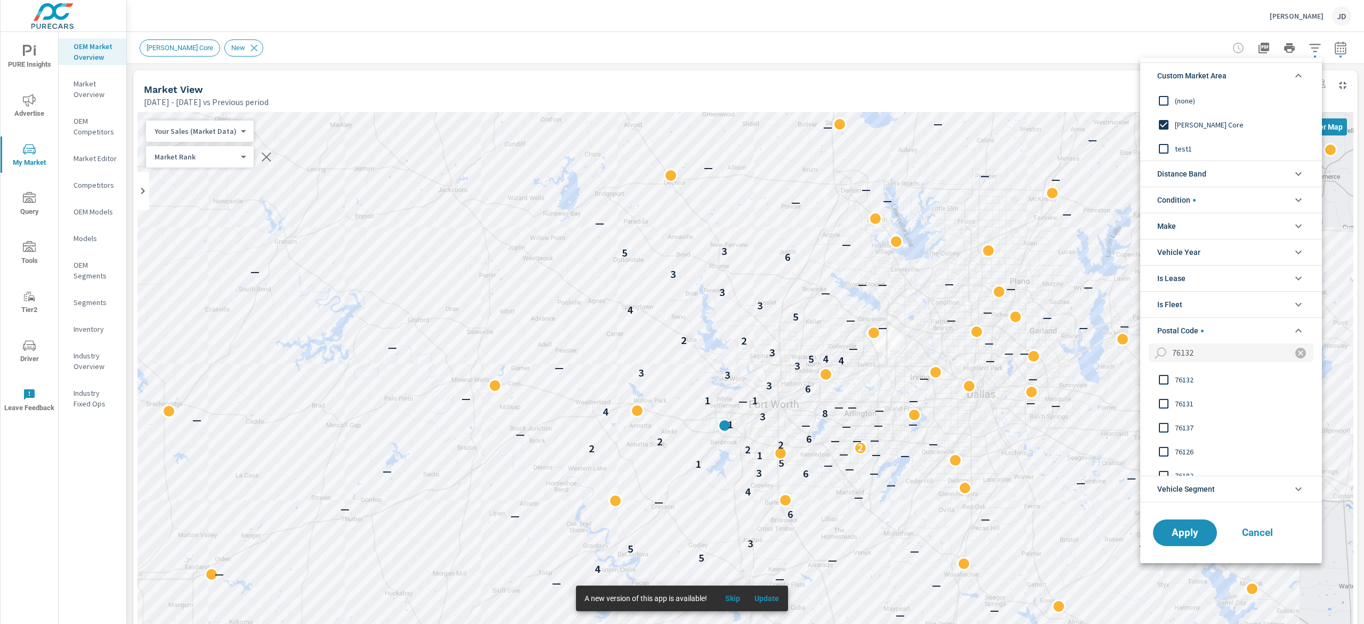
type input "76132"
click at [1192, 378] on span "76132" at bounding box center [1233, 379] width 117 height 13
click at [1192, 532] on span "Apply" at bounding box center [1186, 532] width 44 height 10
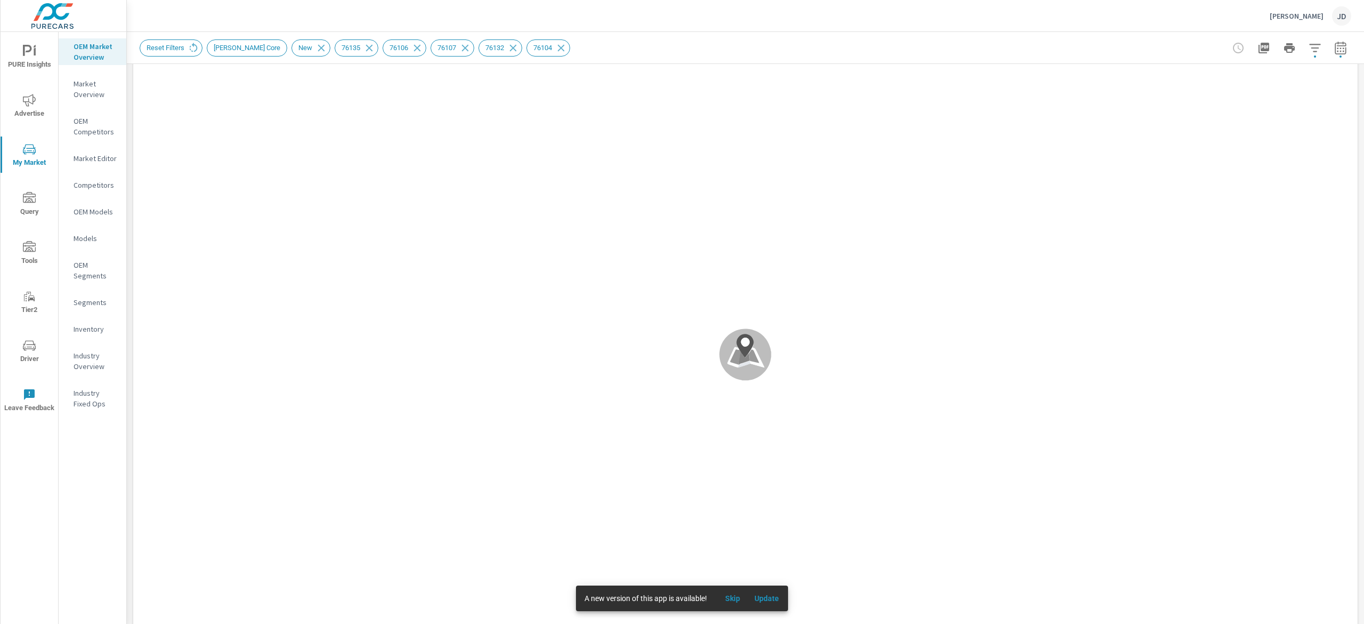
scroll to position [1, 0]
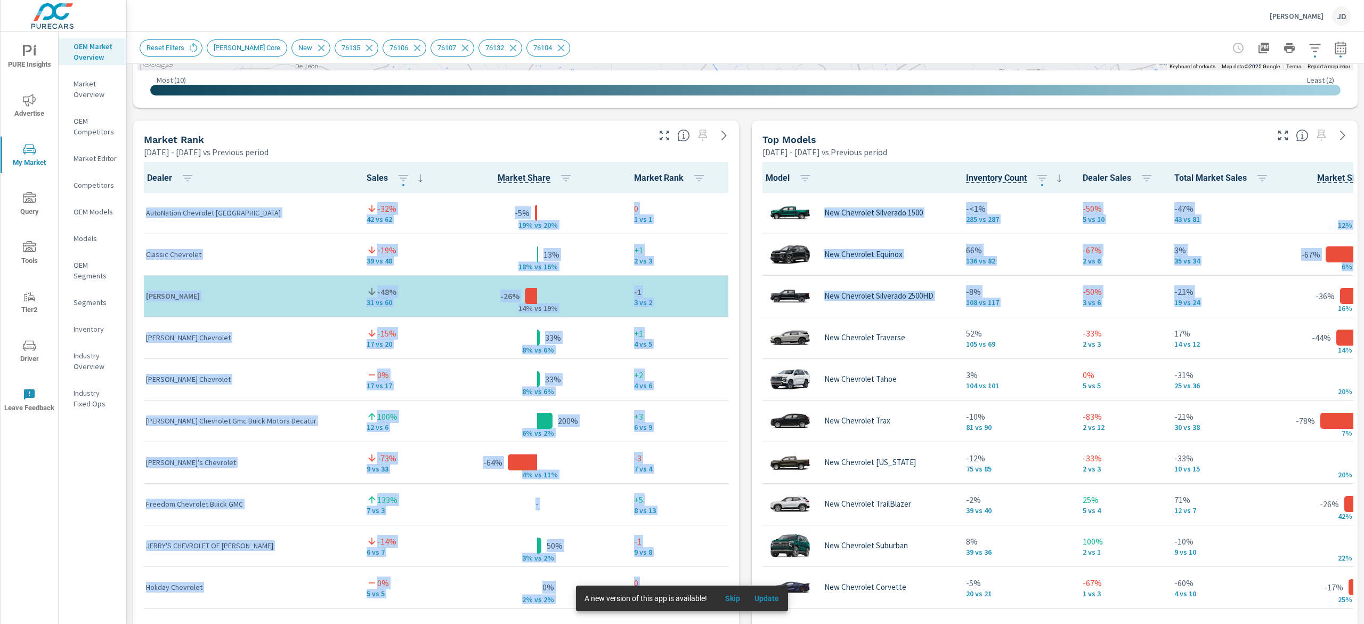
scroll to position [642, 0]
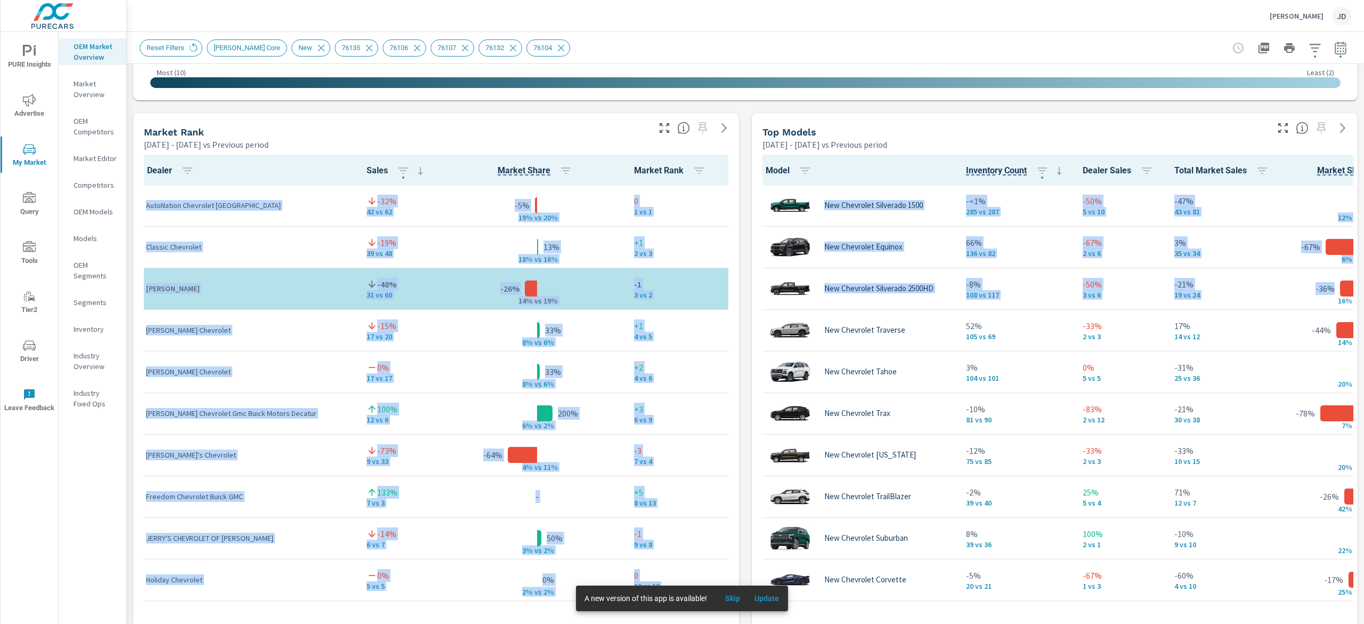
drag, startPoint x: 1363, startPoint y: 149, endPoint x: 1361, endPoint y: 298, distance: 149.3
click at [1361, 298] on div "Market Overview Moritz Chevrolet Report date range: Jan 01, 2025 - Jul 31, 2025…" at bounding box center [746, 328] width 1238 height 592
click at [582, 104] on div "Market View Jan 01, 2025 - Jul 31, 2025 vs Previous period ← Move left → Move r…" at bounding box center [746, 334] width 1238 height 1825
click at [906, 107] on div "Market View Jan 01, 2025 - Jul 31, 2025 vs Previous period ← Move left → Move r…" at bounding box center [746, 334] width 1238 height 1825
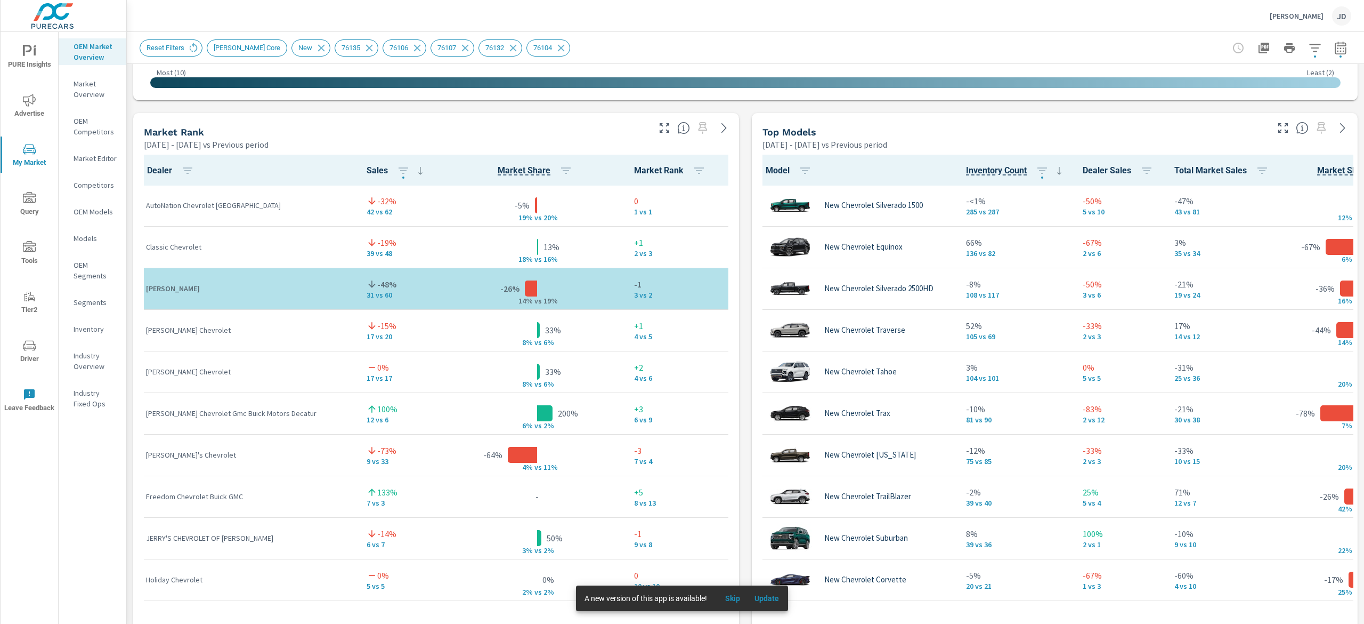
drag, startPoint x: 972, startPoint y: 600, endPoint x: 1041, endPoint y: 601, distance: 68.8
click at [1041, 601] on div "Row 1 - 10 of 19" at bounding box center [1054, 630] width 597 height 64
drag, startPoint x: 1032, startPoint y: 599, endPoint x: 1081, endPoint y: 597, distance: 49.6
click at [1081, 597] on div "Model Inventory Count Dealer Sales Total Market Sales Market Share Market Rank …" at bounding box center [1054, 411] width 597 height 512
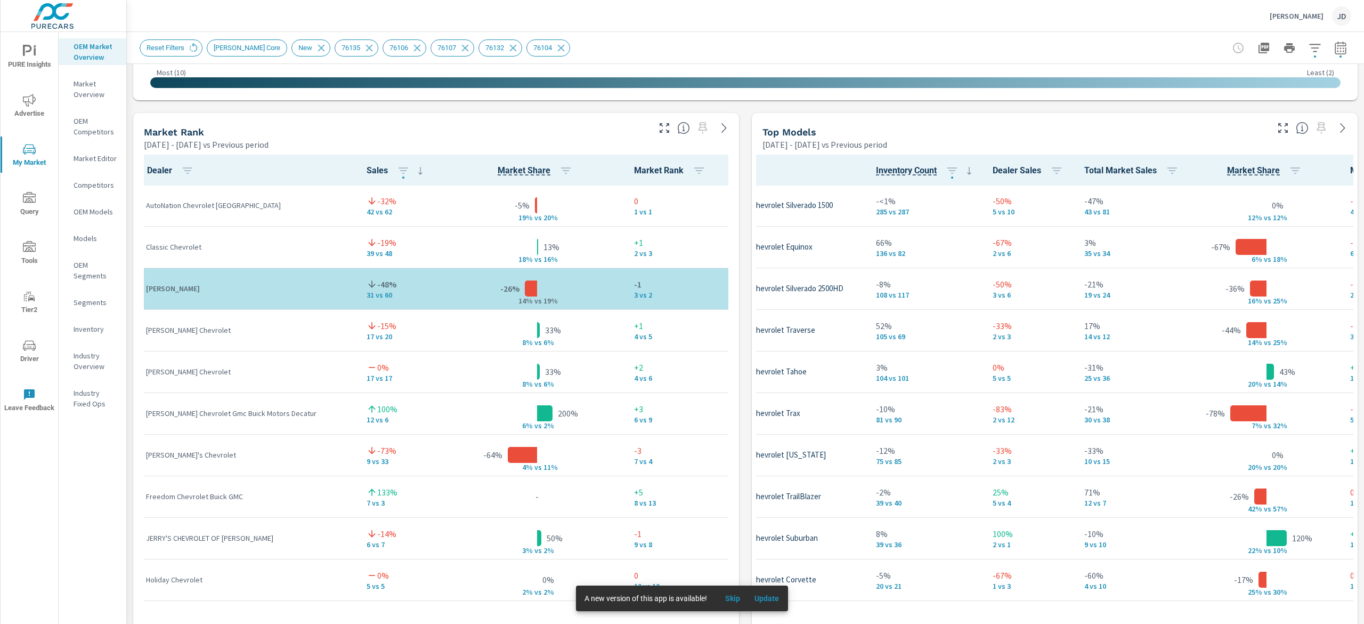
scroll to position [1, 92]
click at [1277, 129] on icon "button" at bounding box center [1283, 128] width 13 height 13
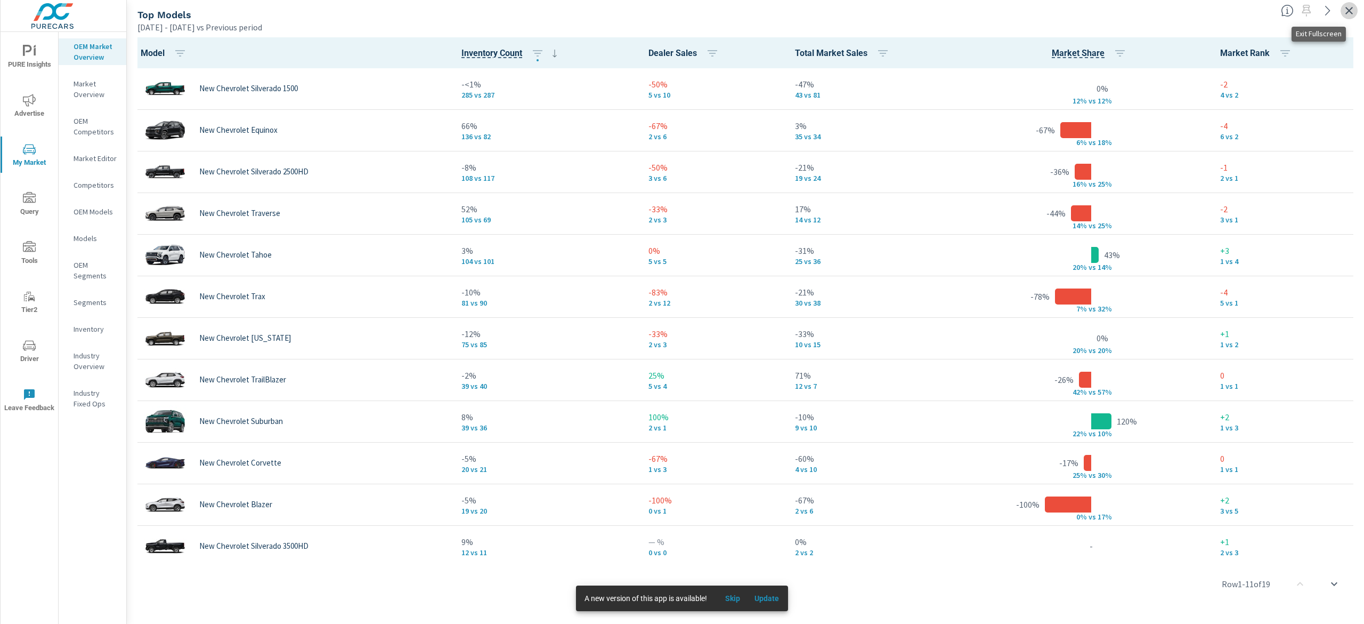
click at [1346, 9] on icon "button" at bounding box center [1349, 10] width 13 height 13
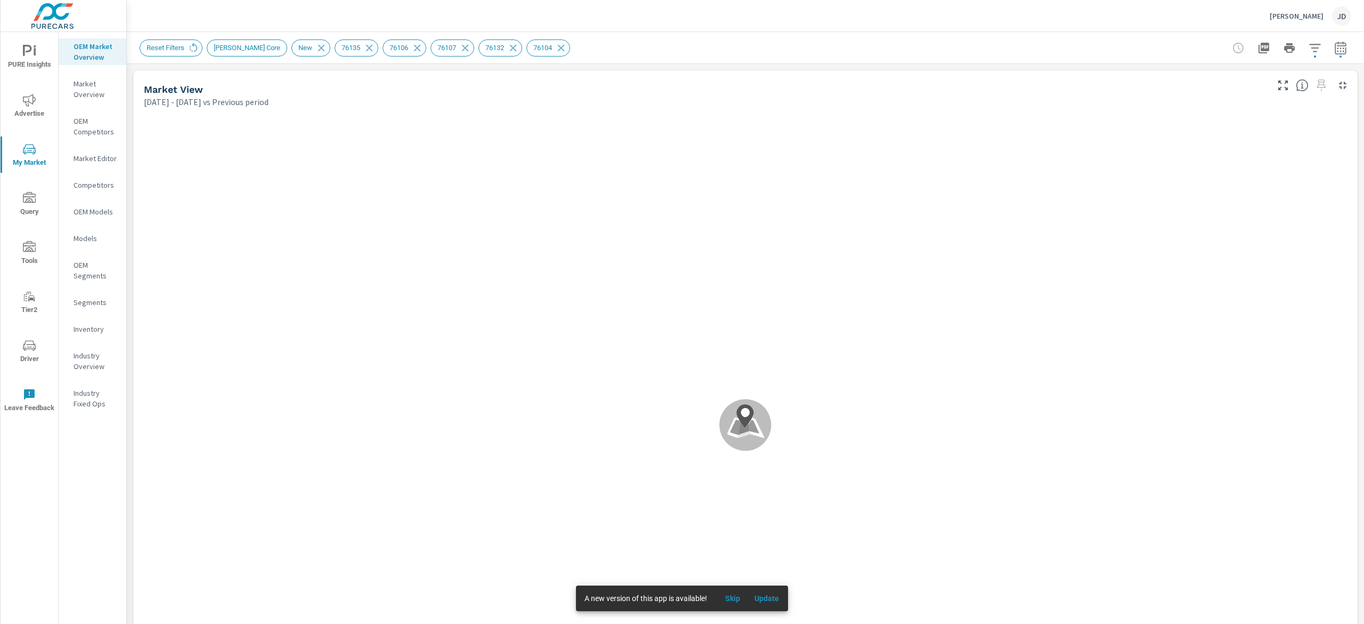
scroll to position [1, 0]
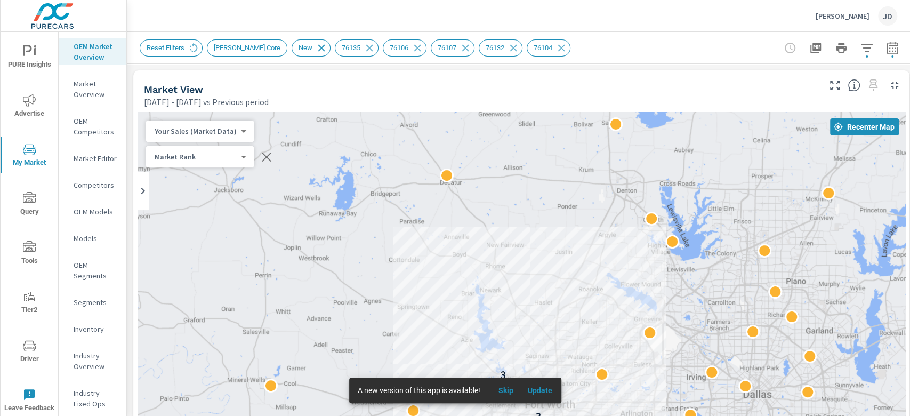
drag, startPoint x: 611, startPoint y: 56, endPoint x: 303, endPoint y: 50, distance: 308.1
click at [303, 50] on div "Reset Filters Moritz Chevy Core New 76135 76106 76107 76132 76104" at bounding box center [447, 47] width 614 height 17
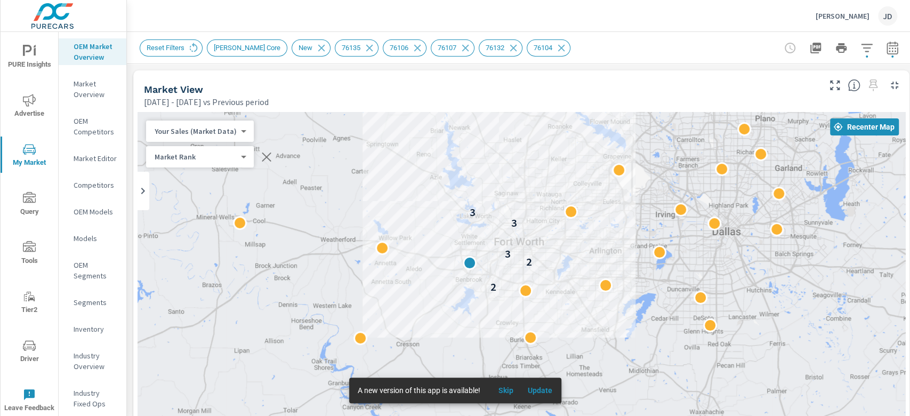
drag, startPoint x: 619, startPoint y: 280, endPoint x: 593, endPoint y: 122, distance: 161.0
click at [593, 122] on div "2 2 3 3 3" at bounding box center [521, 408] width 767 height 593
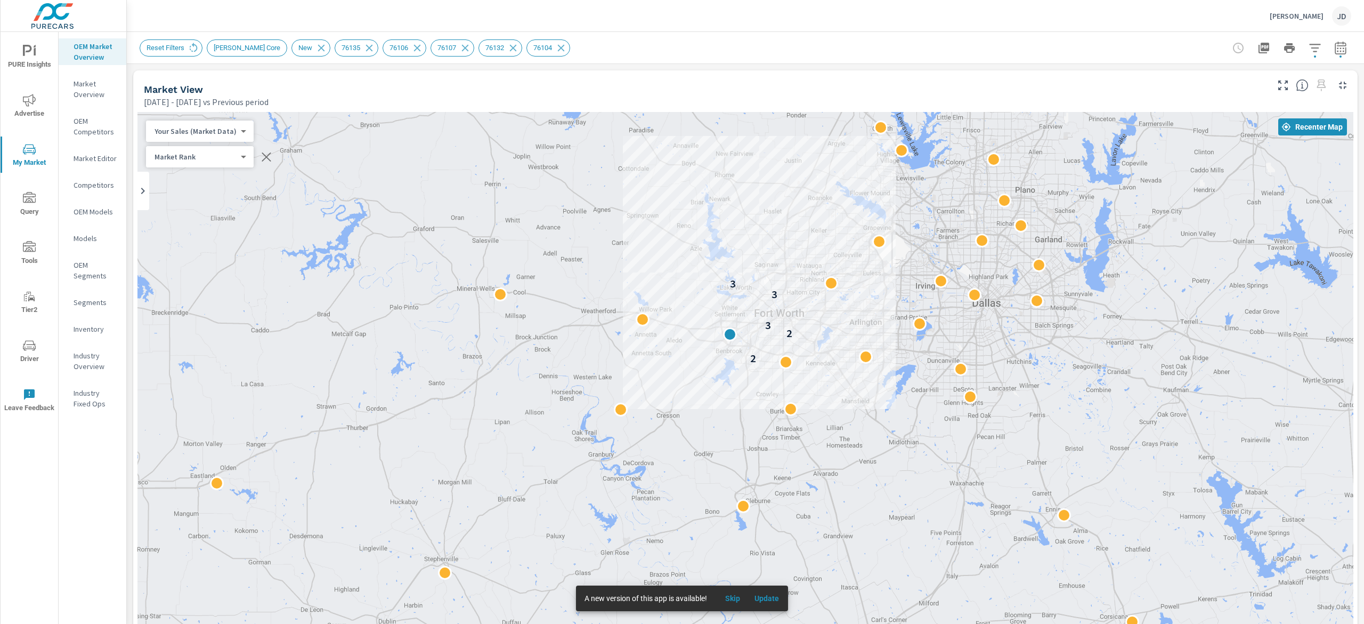
drag, startPoint x: 862, startPoint y: 234, endPoint x: 898, endPoint y: 307, distance: 81.5
click at [898, 307] on div "2 2 3 3 3" at bounding box center [746, 408] width 1216 height 593
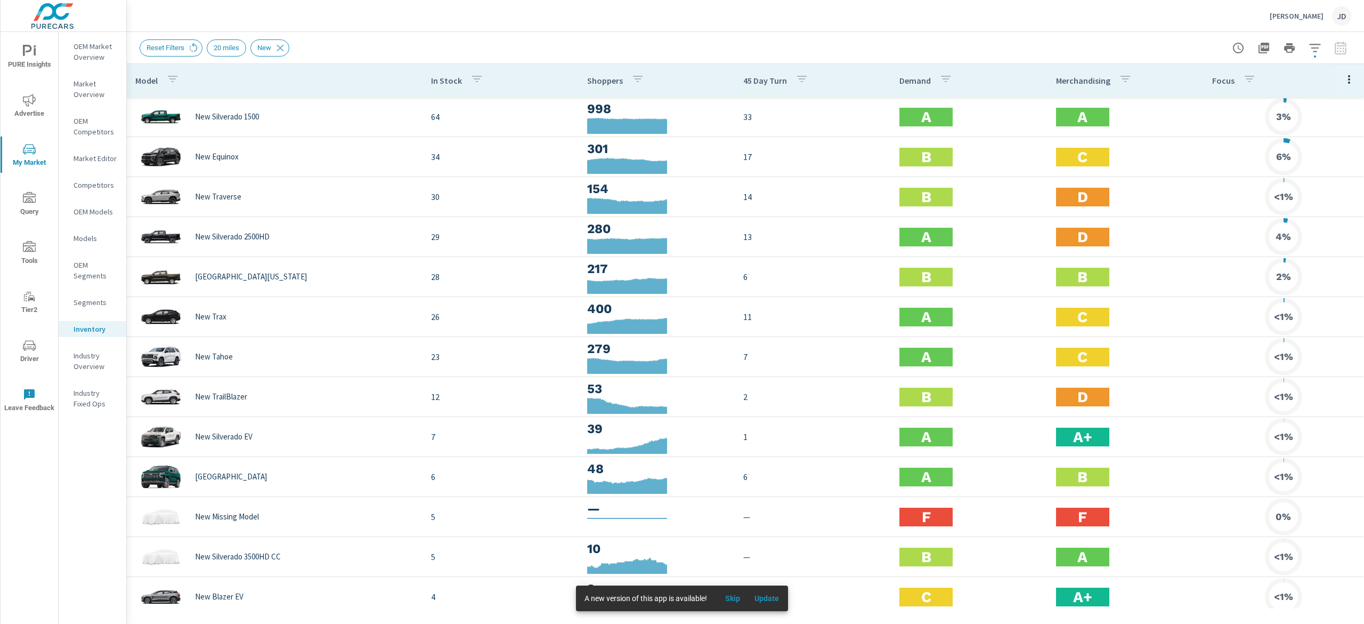
click at [1313, 48] on icon "button" at bounding box center [1315, 48] width 11 height 8
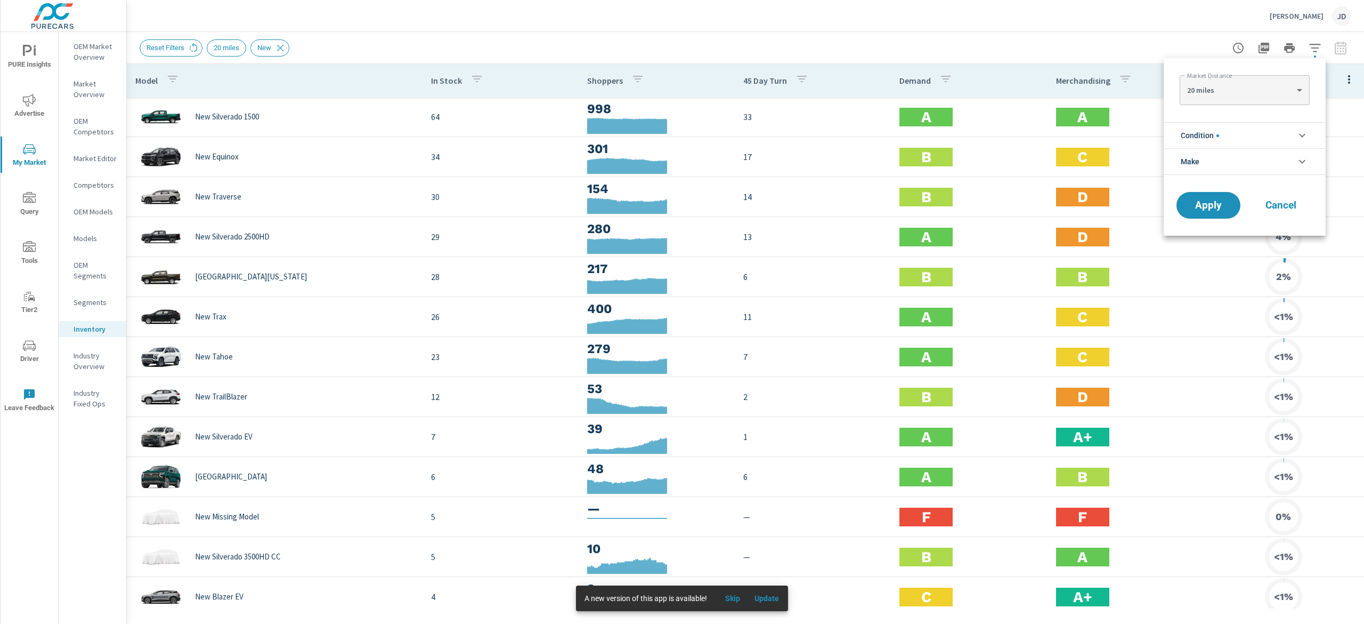
click at [1253, 131] on li "Condition" at bounding box center [1245, 135] width 162 height 26
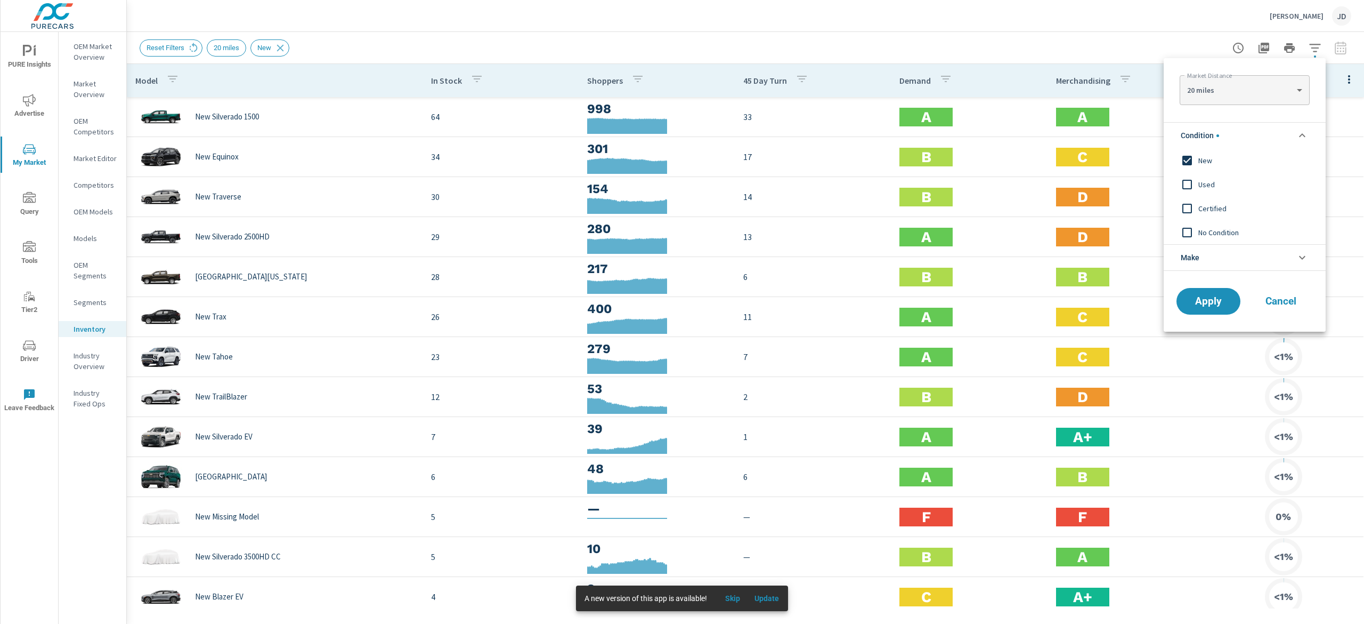
drag, startPoint x: 1286, startPoint y: 300, endPoint x: 1150, endPoint y: 279, distance: 137.5
click at [1286, 301] on span "Cancel" at bounding box center [1281, 301] width 43 height 10
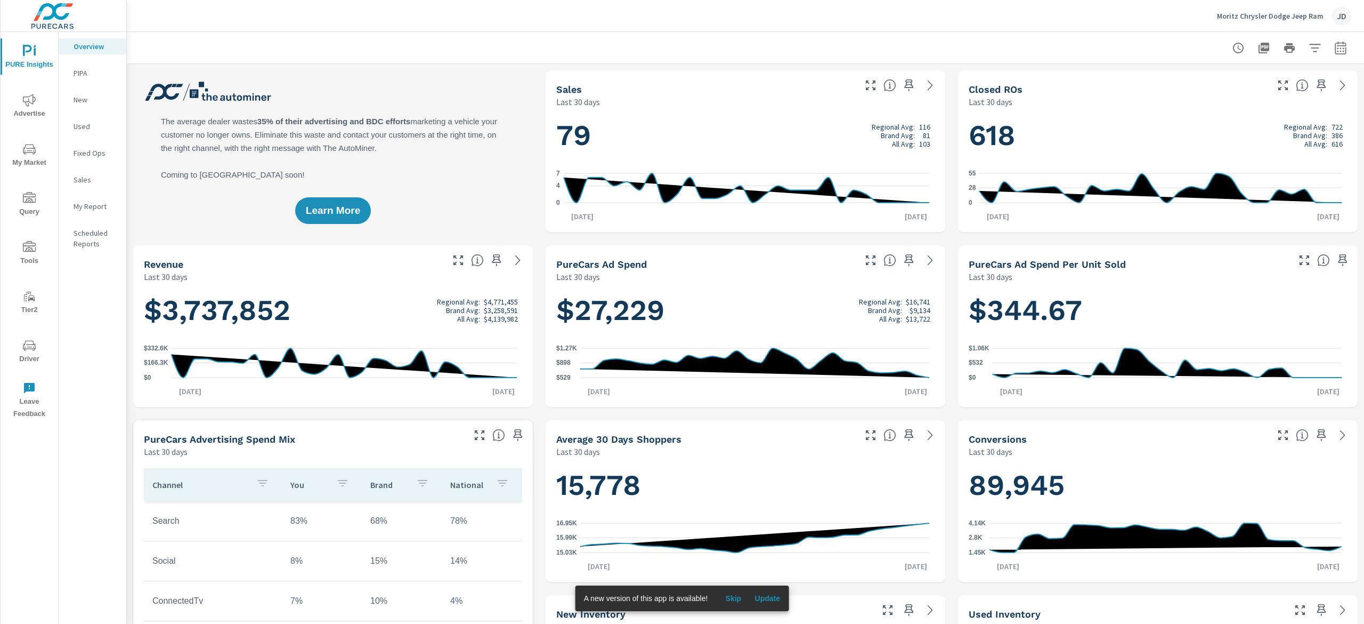
scroll to position [1, 0]
drag, startPoint x: 42, startPoint y: 150, endPoint x: 54, endPoint y: 144, distance: 14.3
click at [42, 151] on span "My Market" at bounding box center [29, 156] width 51 height 26
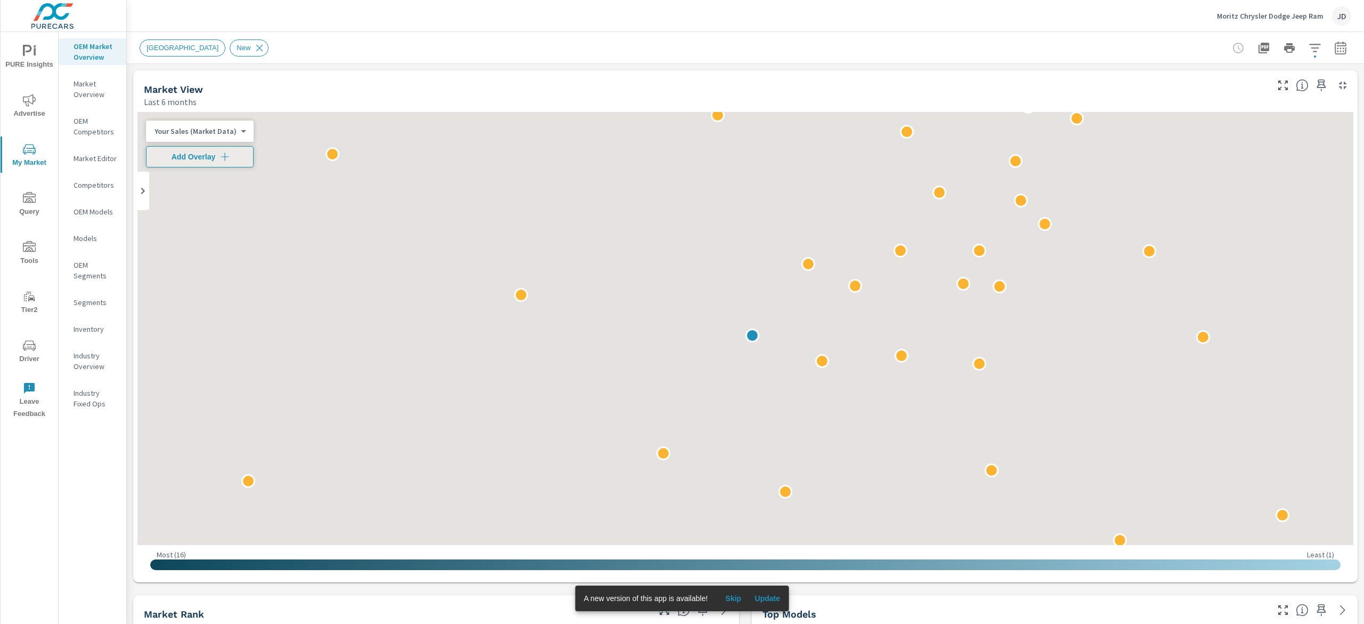
scroll to position [1, 0]
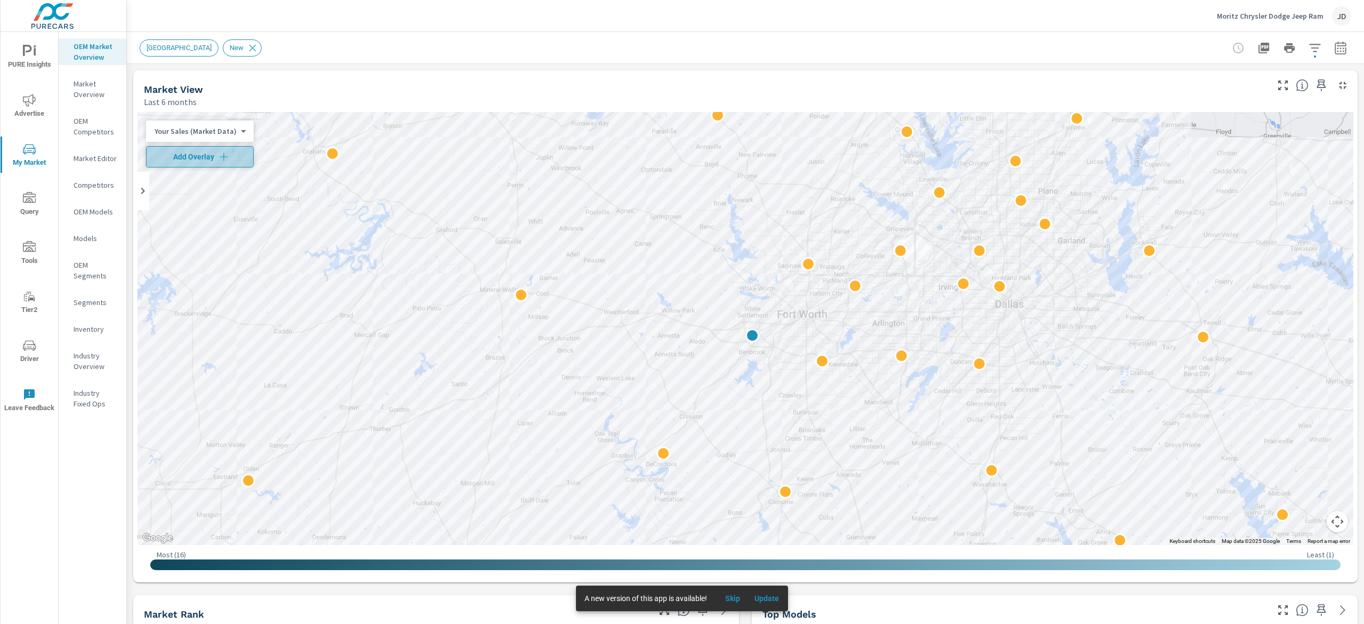
click at [201, 150] on button "Add Overlay" at bounding box center [200, 156] width 108 height 21
click at [1305, 55] on button "button" at bounding box center [1315, 47] width 21 height 21
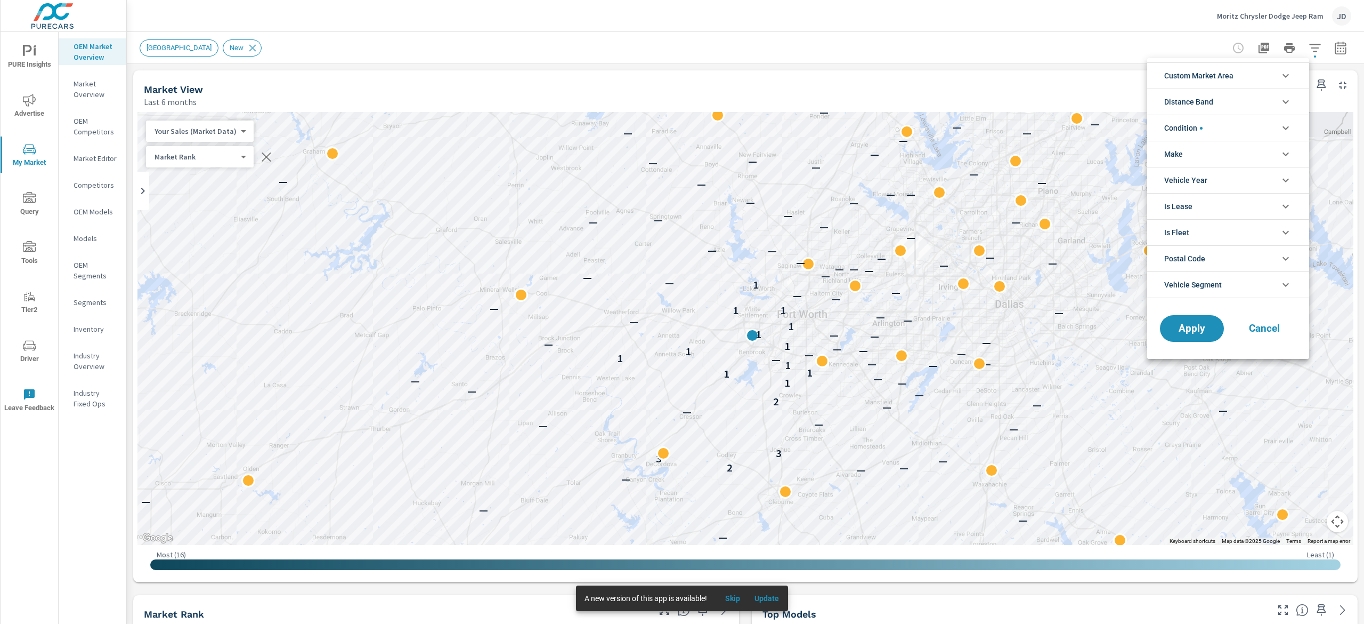
click at [1295, 71] on li "Custom Market Area" at bounding box center [1229, 75] width 162 height 26
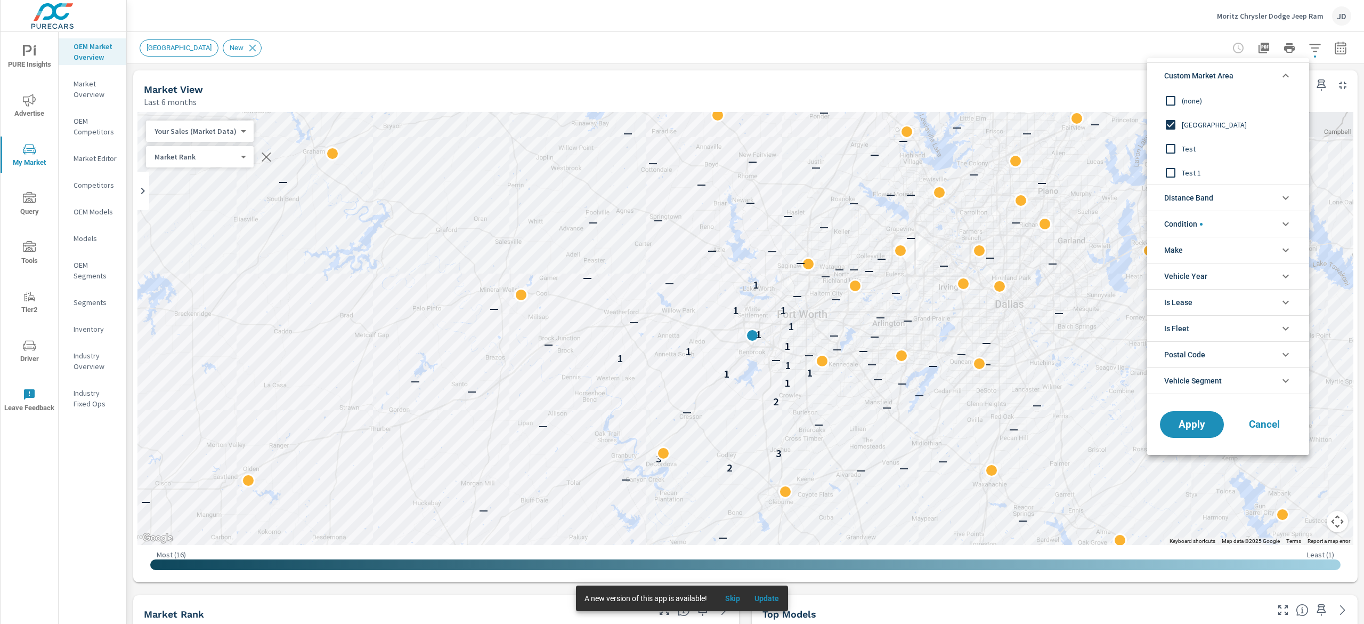
click at [1286, 74] on icon "filter options" at bounding box center [1286, 75] width 13 height 13
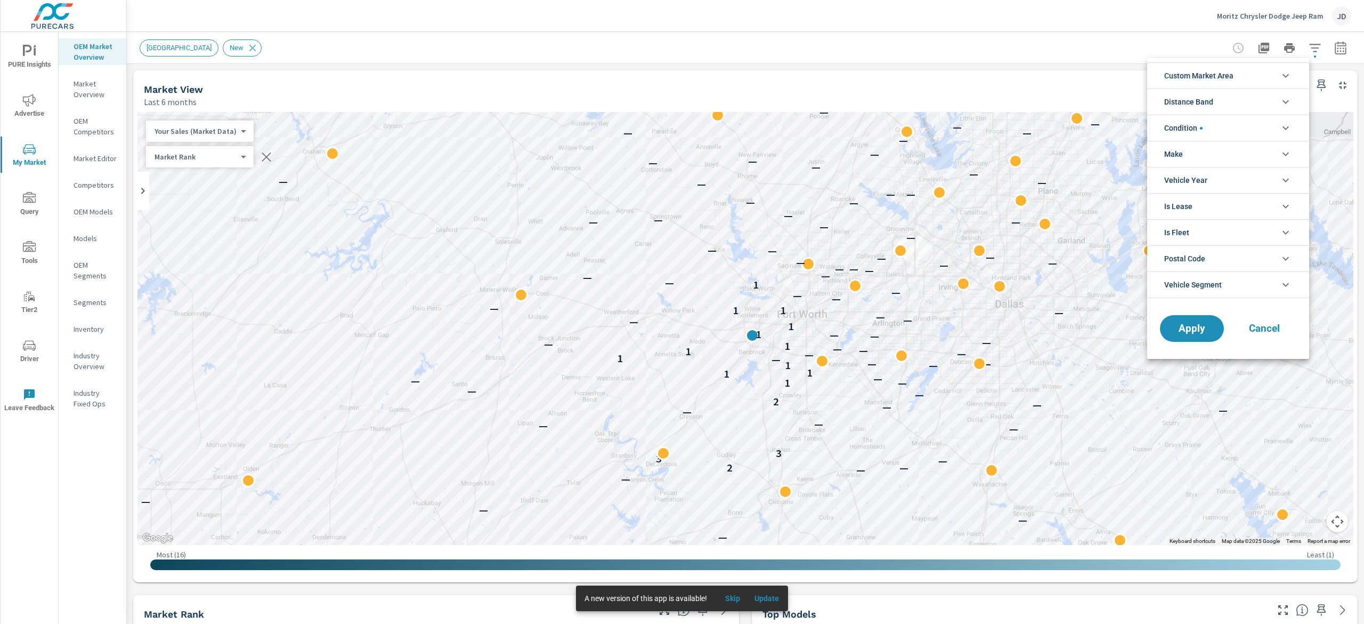
drag, startPoint x: 1059, startPoint y: 49, endPoint x: 1363, endPoint y: 51, distance: 304.9
click at [1060, 49] on div at bounding box center [682, 312] width 1364 height 624
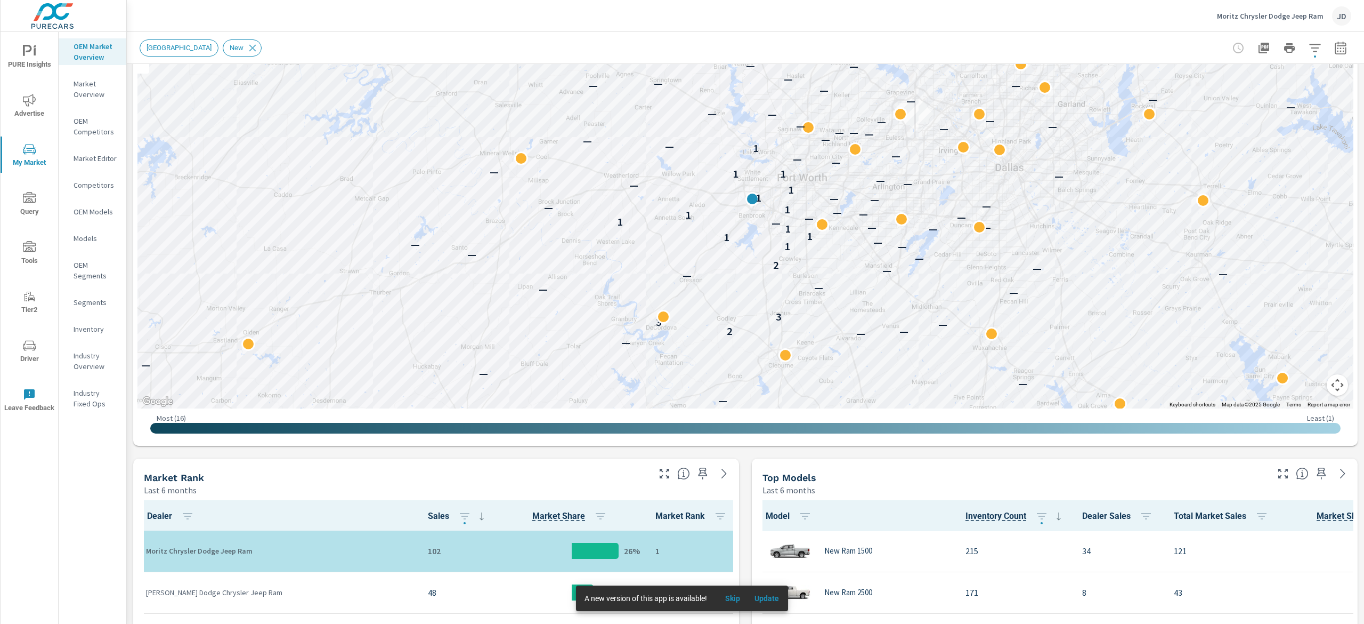
scroll to position [109, 0]
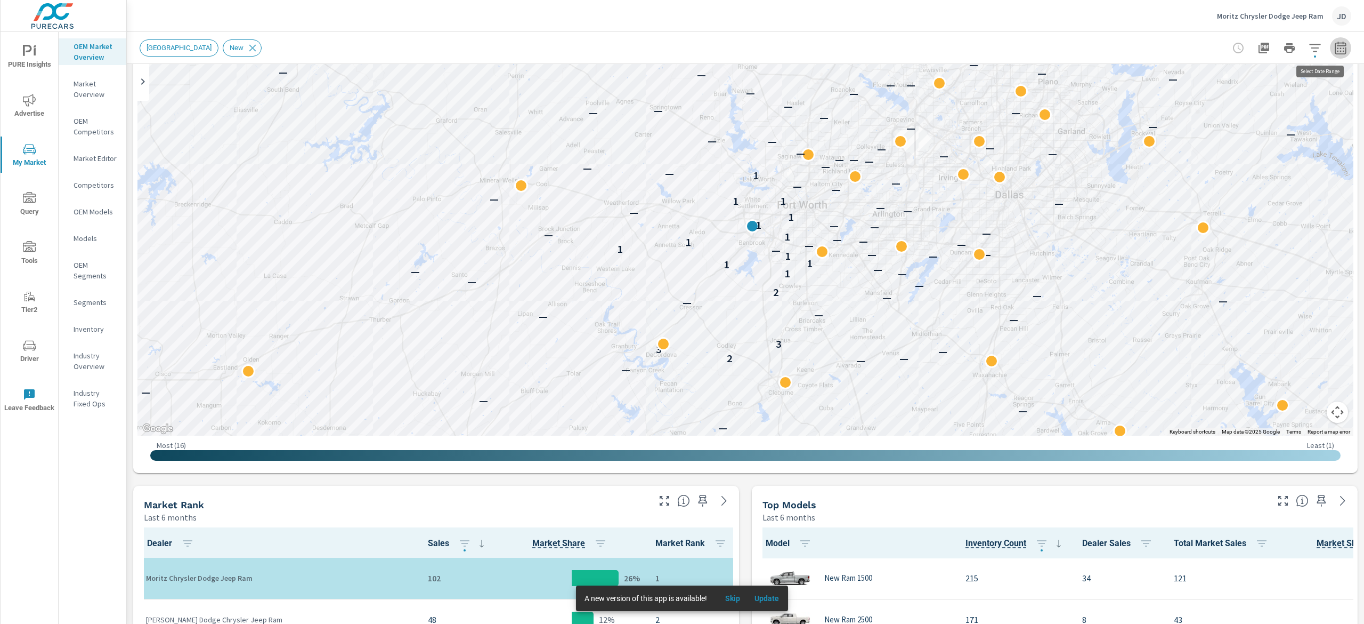
click at [1337, 51] on icon "button" at bounding box center [1340, 49] width 7 height 4
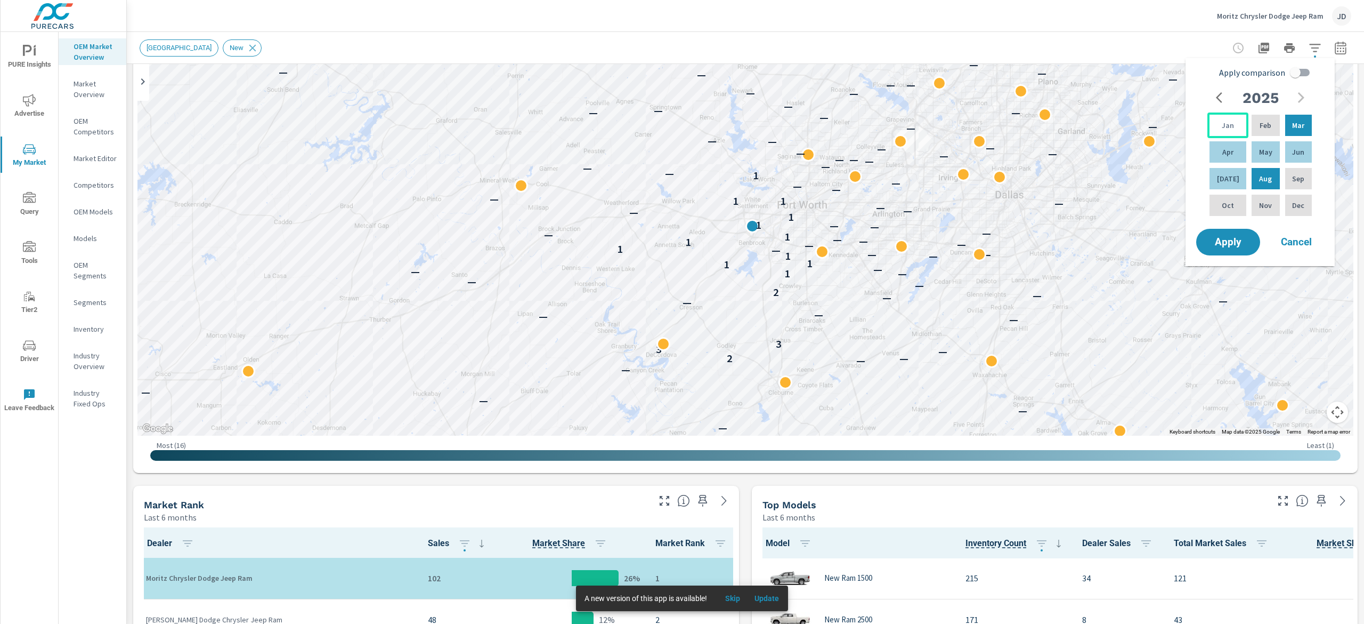
click at [1231, 132] on div "Jan" at bounding box center [1228, 125] width 41 height 26
drag, startPoint x: 1225, startPoint y: 177, endPoint x: 1239, endPoint y: 179, distance: 14.0
click at [1225, 179] on p "Jul" at bounding box center [1228, 178] width 22 height 11
click at [1298, 75] on input "Apply comparison" at bounding box center [1295, 72] width 61 height 20
checkbox input "true"
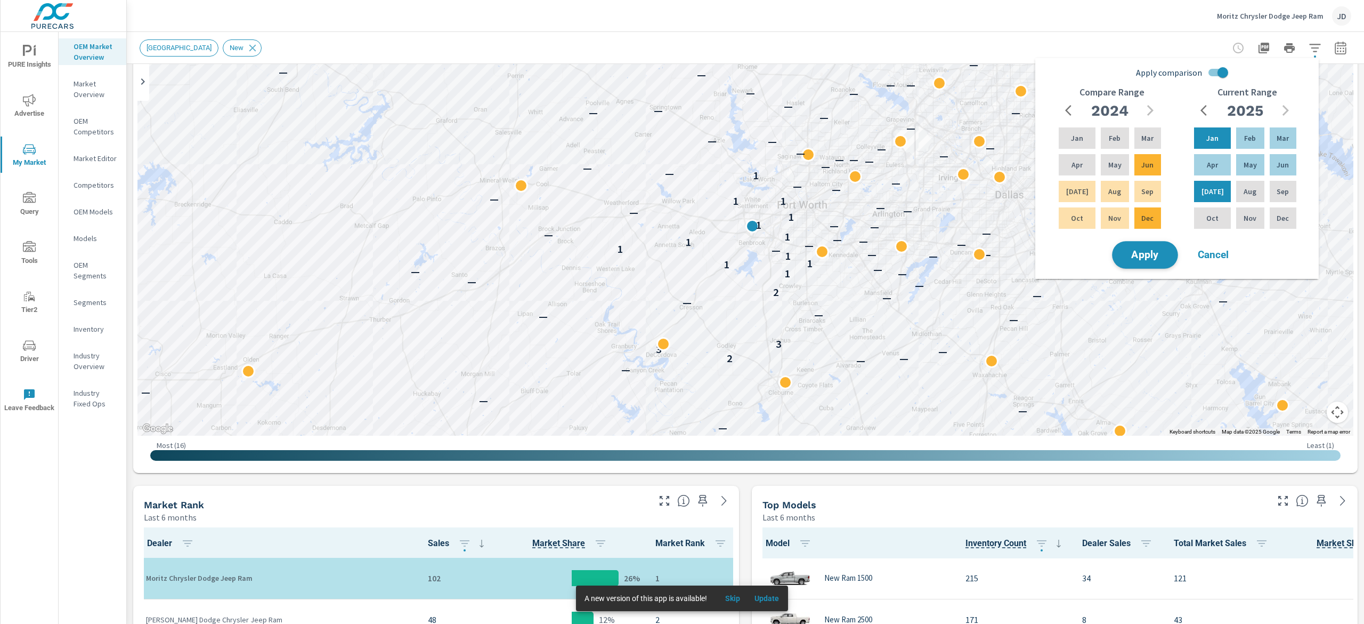
click at [1162, 257] on span "Apply" at bounding box center [1146, 255] width 44 height 10
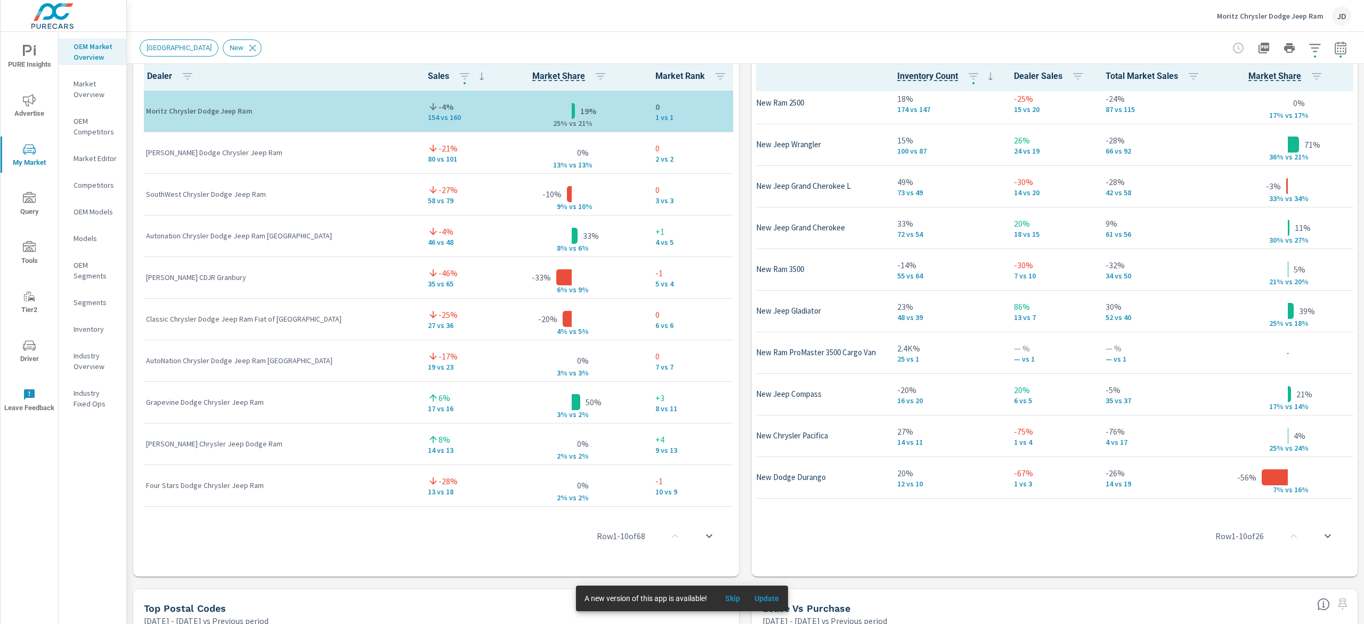
scroll to position [90, 68]
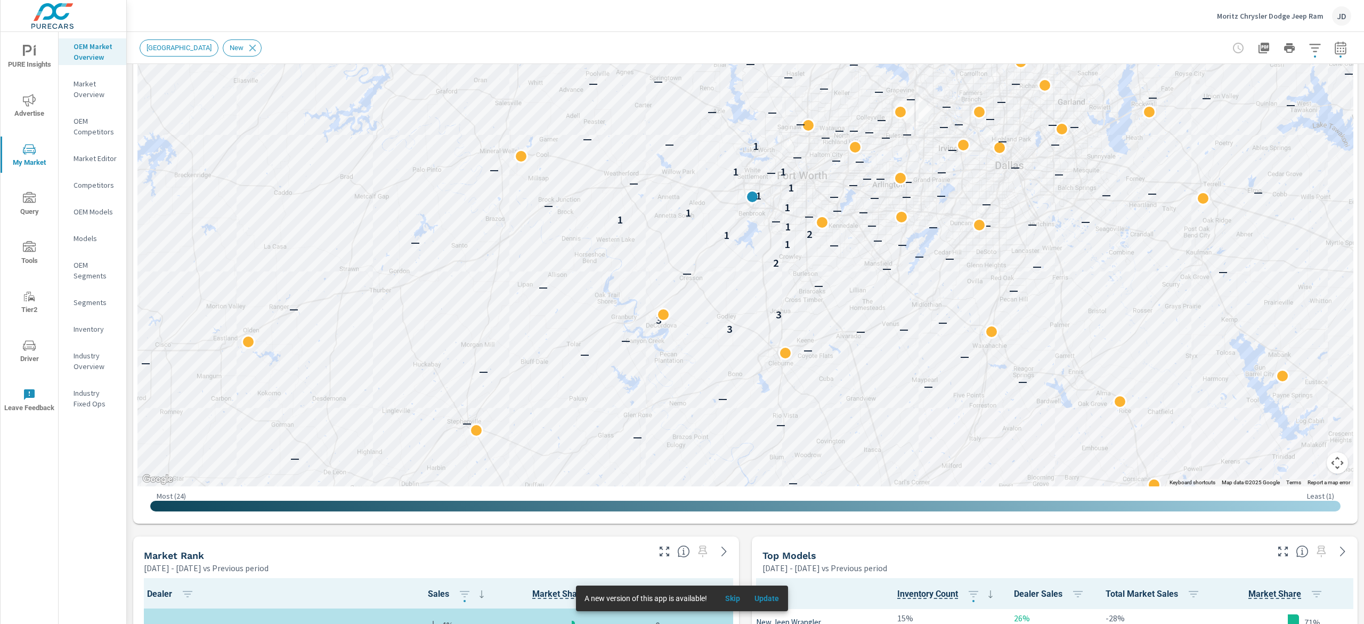
scroll to position [200, 0]
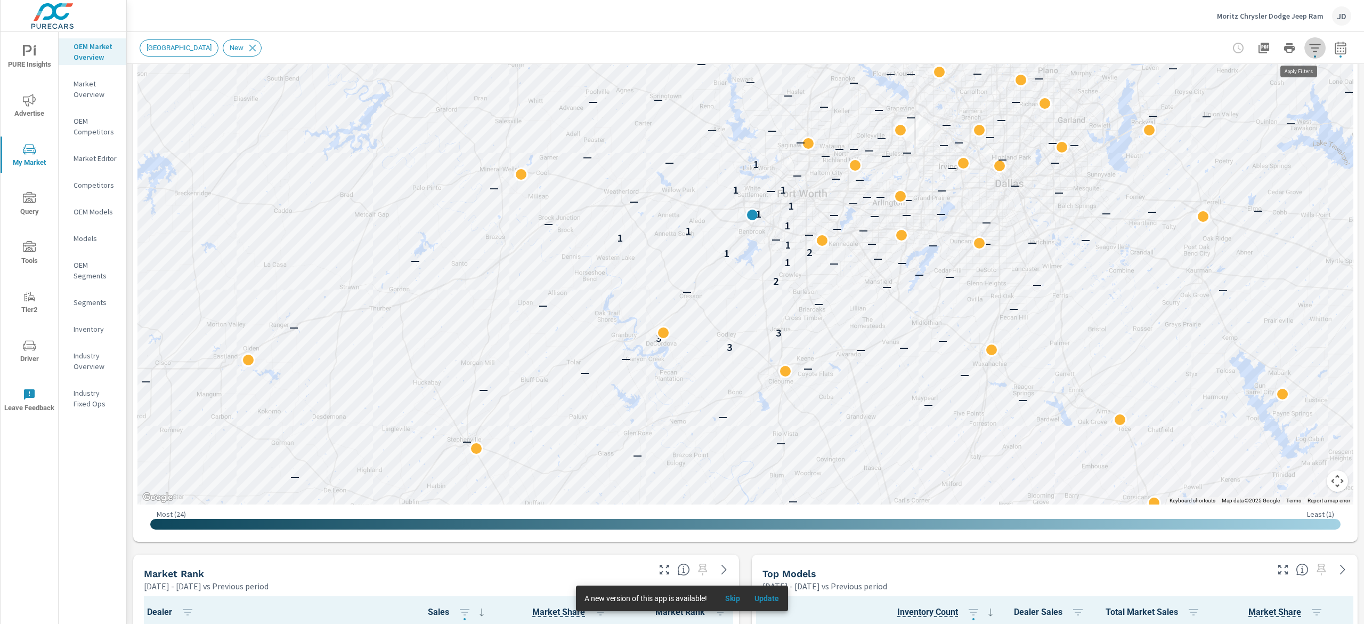
click at [1309, 46] on icon "button" at bounding box center [1315, 48] width 13 height 13
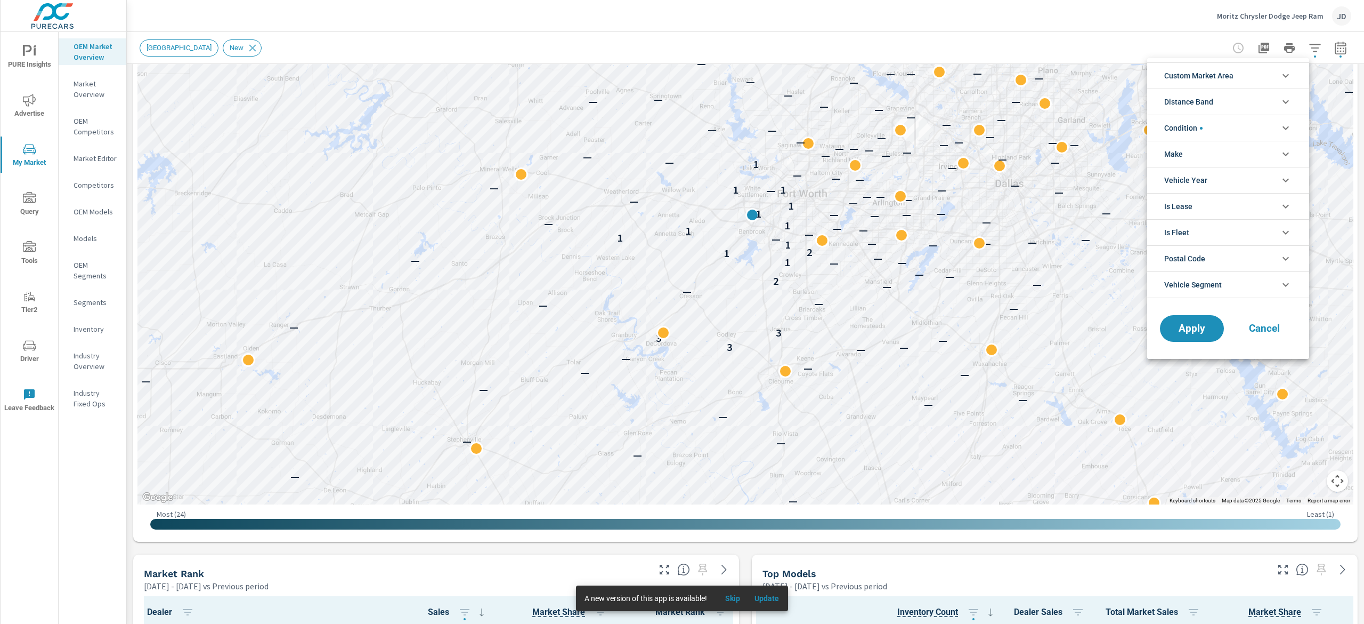
click at [1284, 104] on icon "filter options" at bounding box center [1286, 101] width 13 height 13
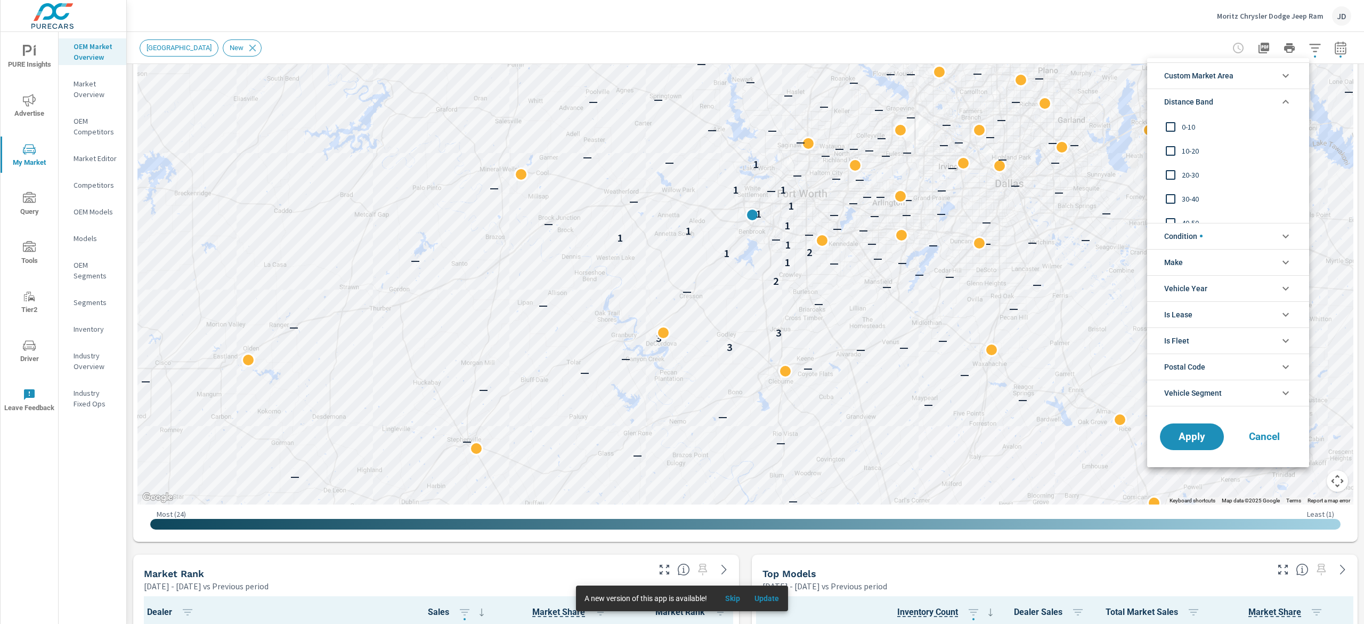
click at [1173, 125] on input "filter options" at bounding box center [1171, 127] width 22 height 22
click at [1177, 147] on input "filter options" at bounding box center [1171, 151] width 22 height 22
click at [1267, 77] on li "Custom Market Area" at bounding box center [1229, 75] width 162 height 26
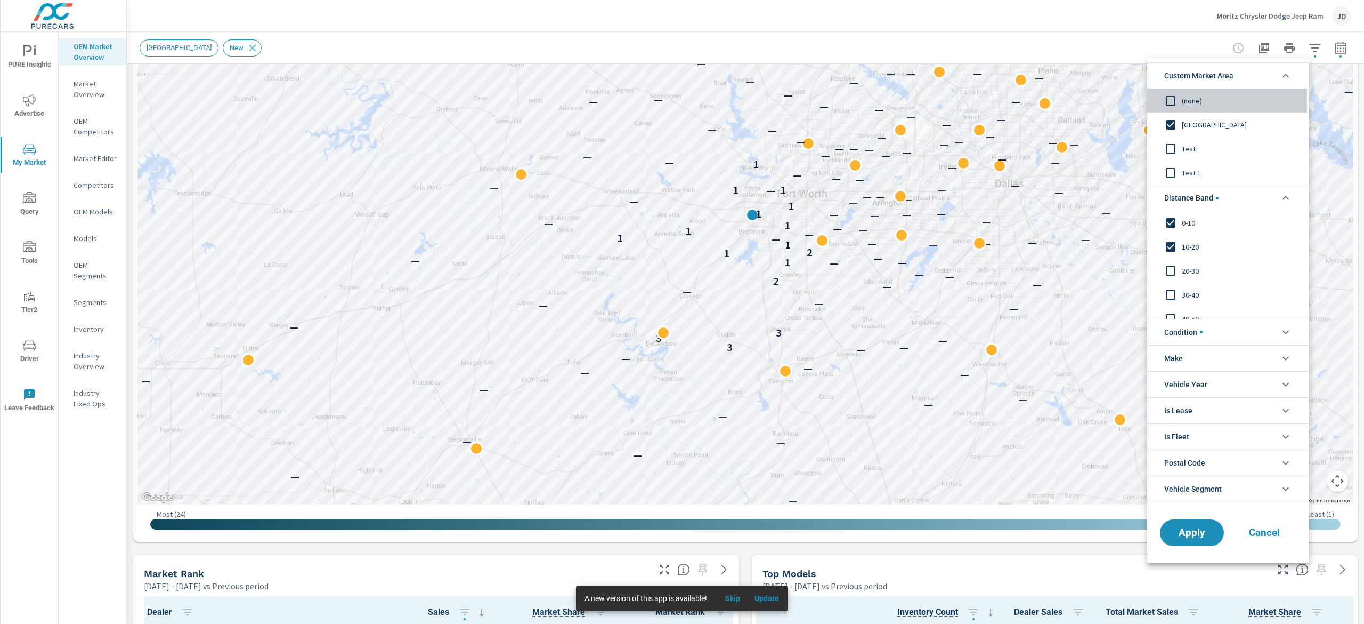
click at [1192, 104] on span "(none)" at bounding box center [1240, 100] width 117 height 13
click at [1169, 215] on input "filter options" at bounding box center [1171, 223] width 22 height 22
click at [1171, 247] on input "filter options" at bounding box center [1171, 247] width 22 height 22
click at [1186, 528] on span "Apply" at bounding box center [1192, 532] width 44 height 10
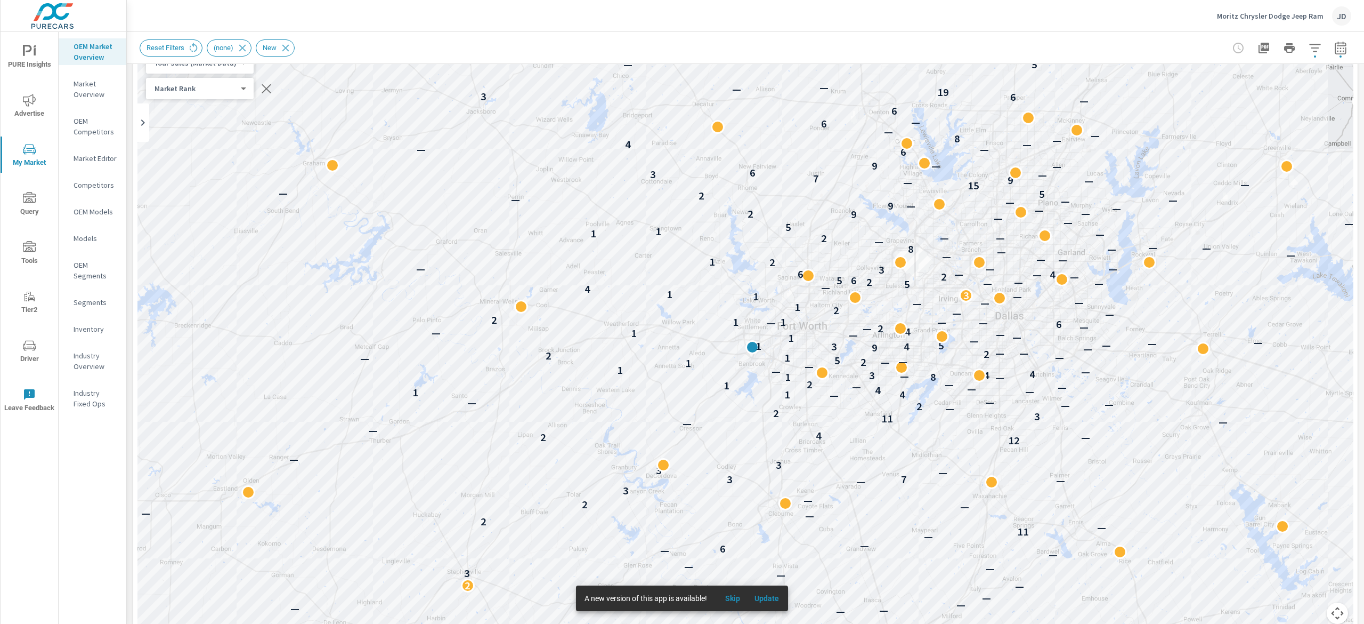
scroll to position [99, 0]
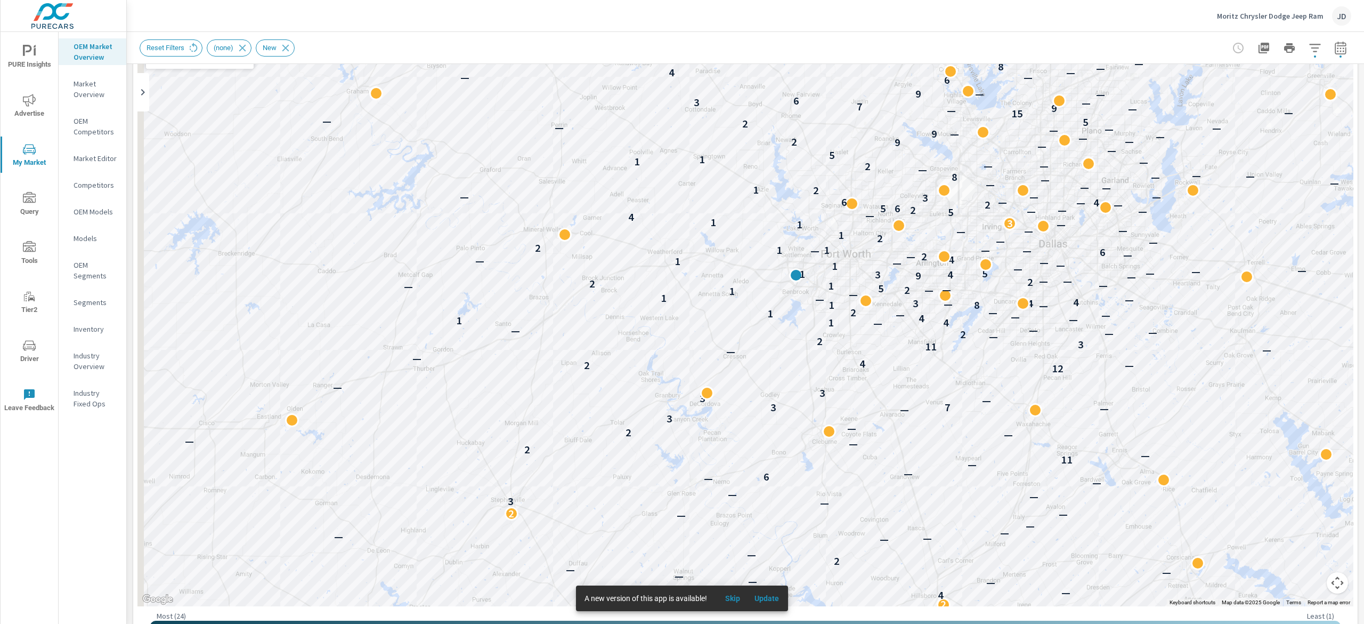
drag, startPoint x: 985, startPoint y: 343, endPoint x: 1135, endPoint y: 381, distance: 154.0
click at [1135, 381] on div "— — — — — — — — — — — — — — — — 5 — — 2 4 — — — — — — — 2 — — — — — — — — — 2 —…" at bounding box center [1236, 540] width 682 height 384
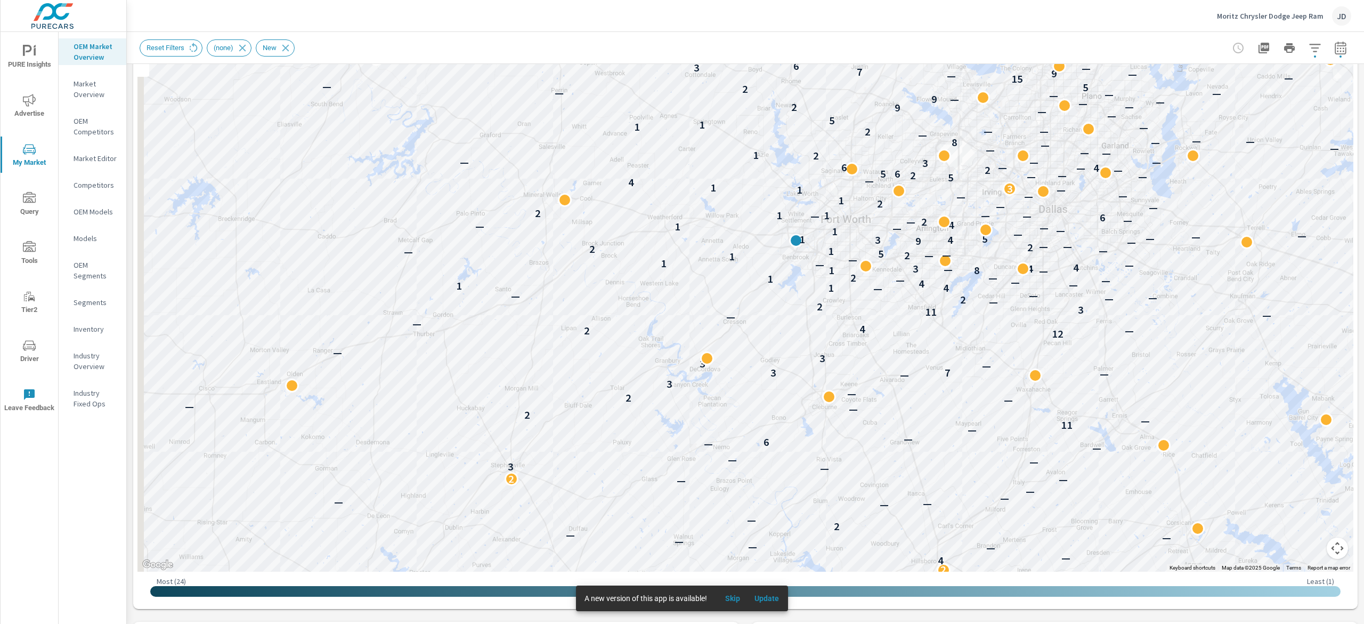
scroll to position [152, 0]
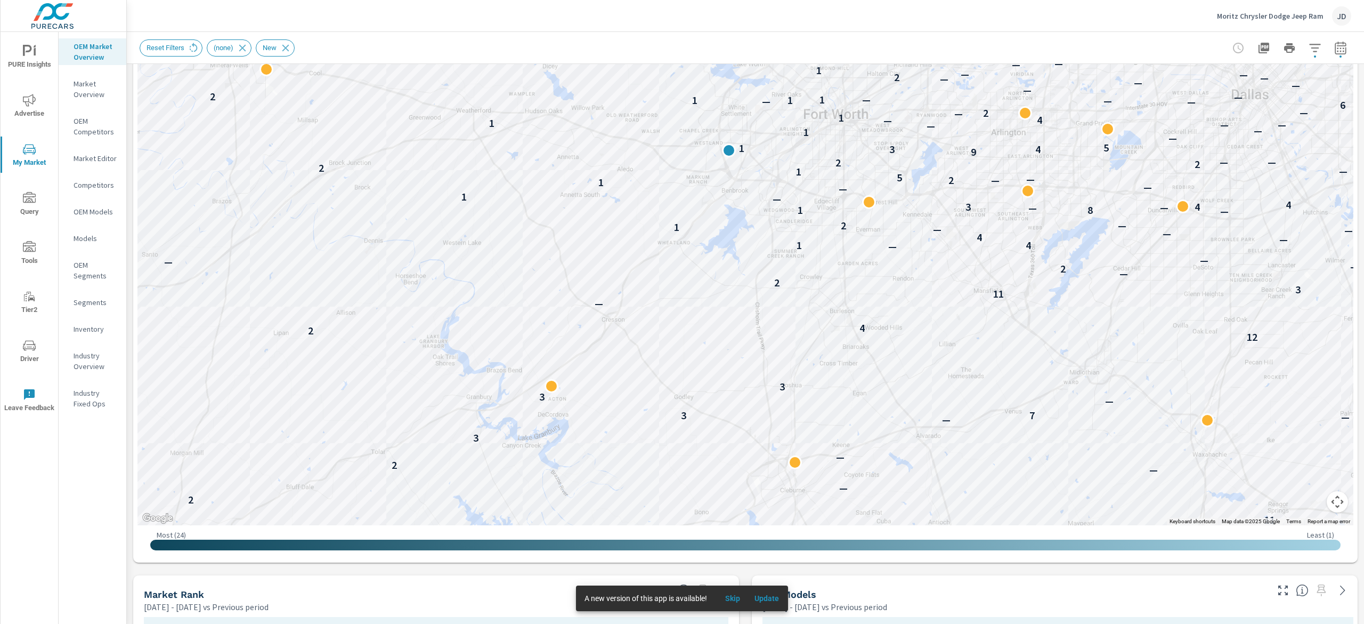
scroll to position [215, 0]
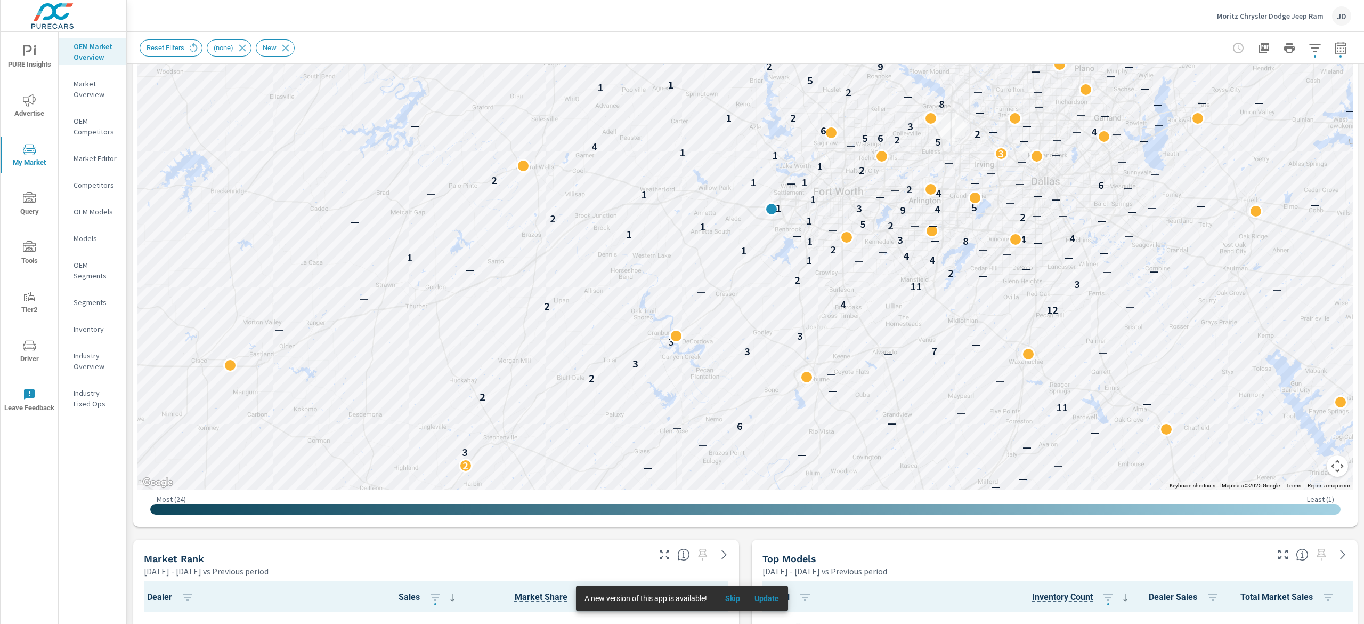
drag, startPoint x: 959, startPoint y: 215, endPoint x: 927, endPoint y: 219, distance: 32.3
click at [927, 219] on div "— — — — — — — — — — — — — — — — 5 — — 2 4 — — — — — — 2 — — — — — — — — — 2 — —…" at bounding box center [746, 193] width 1216 height 593
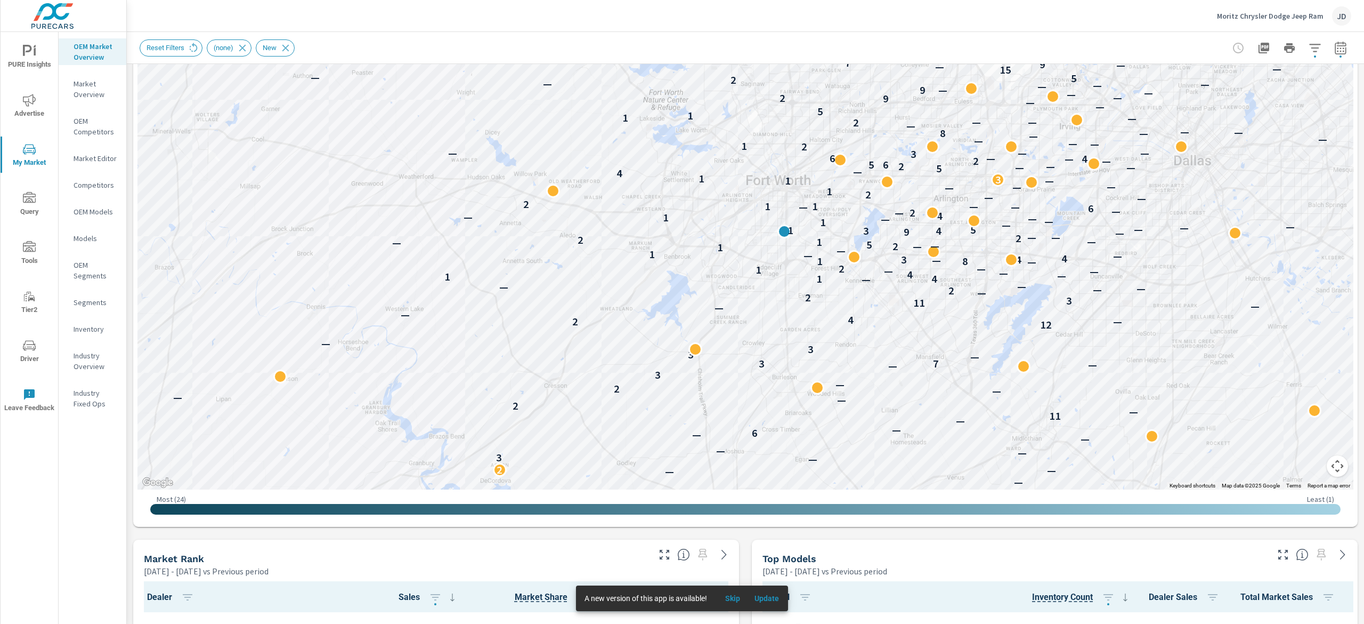
drag, startPoint x: 858, startPoint y: 173, endPoint x: 858, endPoint y: 192, distance: 19.2
click at [858, 212] on div "— — — — — — — — — — — — — — — — 5 — — 2 4 — — — — — — 2 — — — — — — — — — 2 — —…" at bounding box center [1086, 404] width 682 height 384
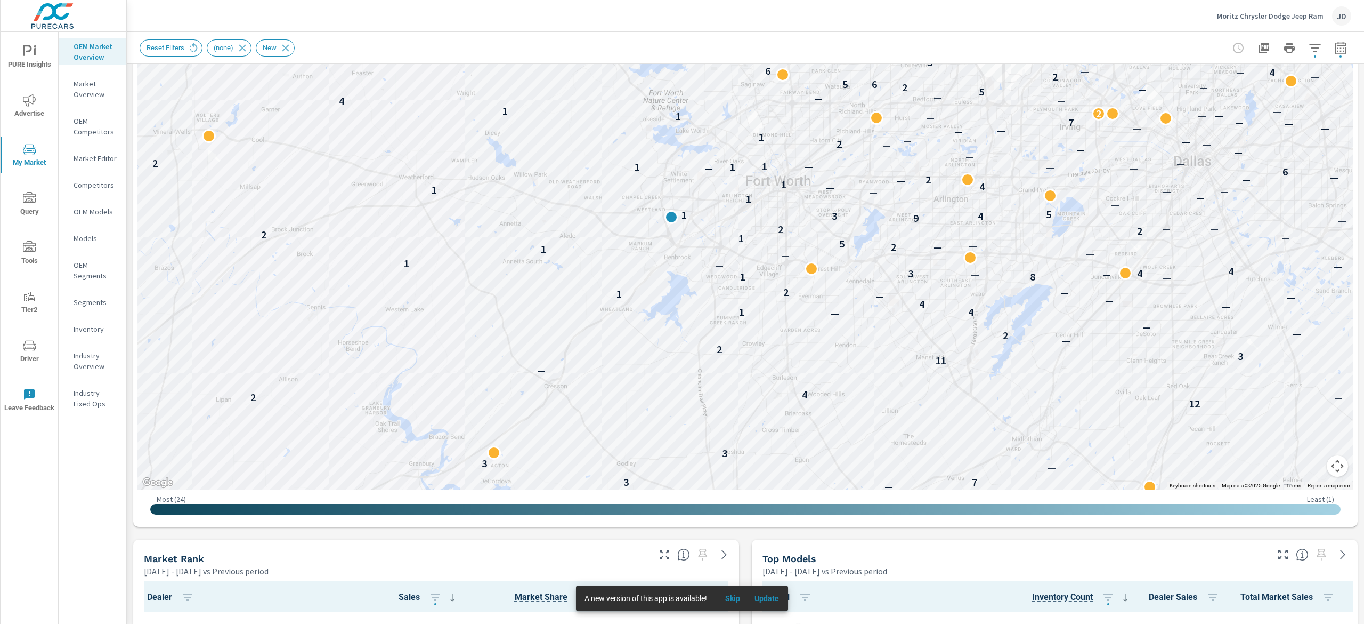
scroll to position [216, 0]
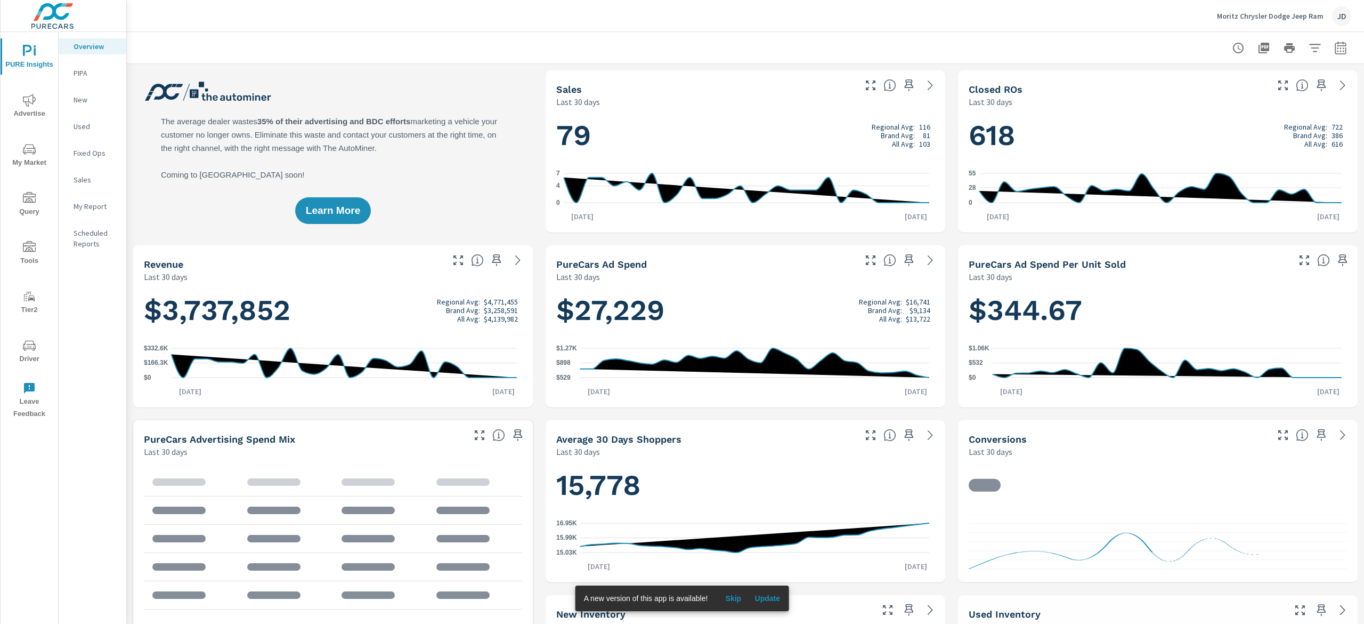
click at [33, 146] on icon "nav menu" at bounding box center [29, 149] width 13 height 10
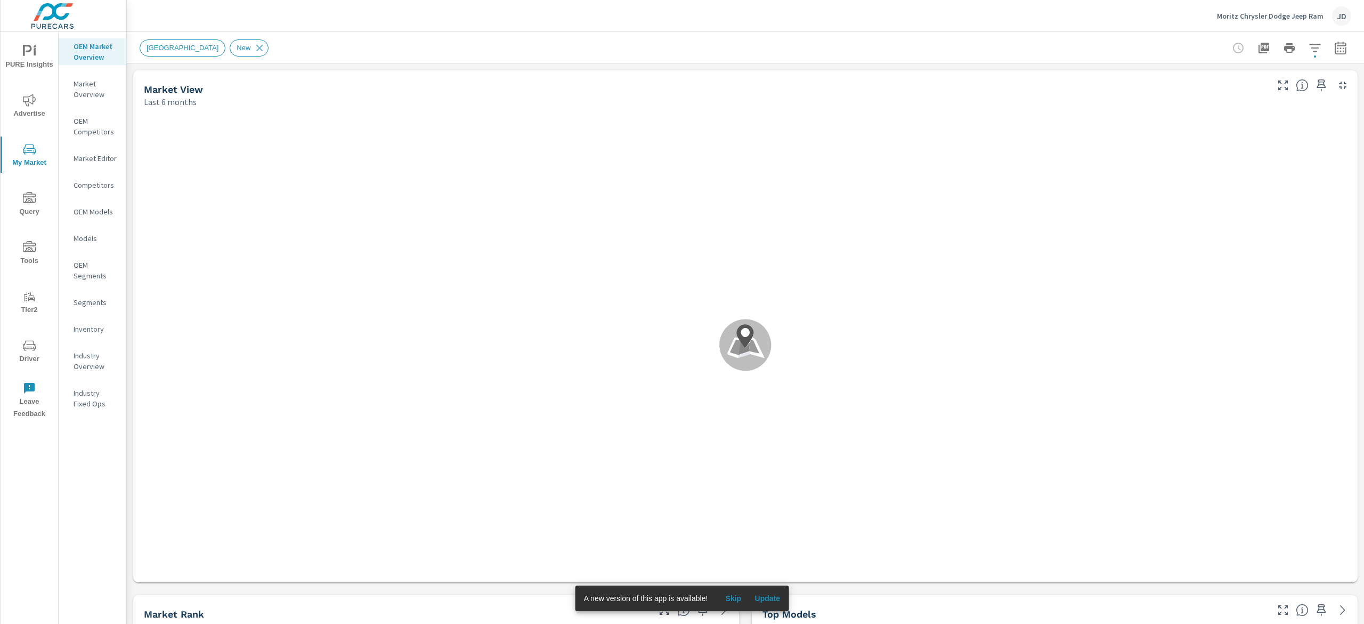
click at [90, 336] on div "Inventory" at bounding box center [93, 329] width 68 height 16
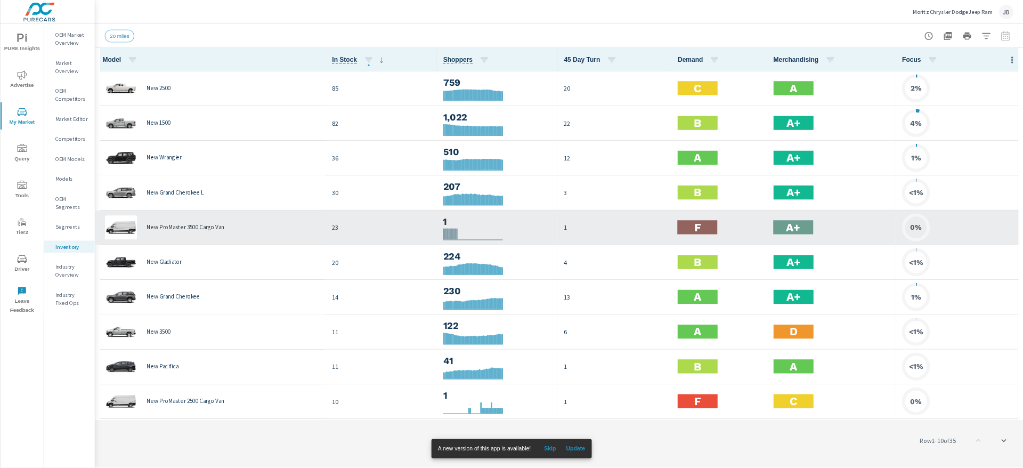
scroll to position [1, 0]
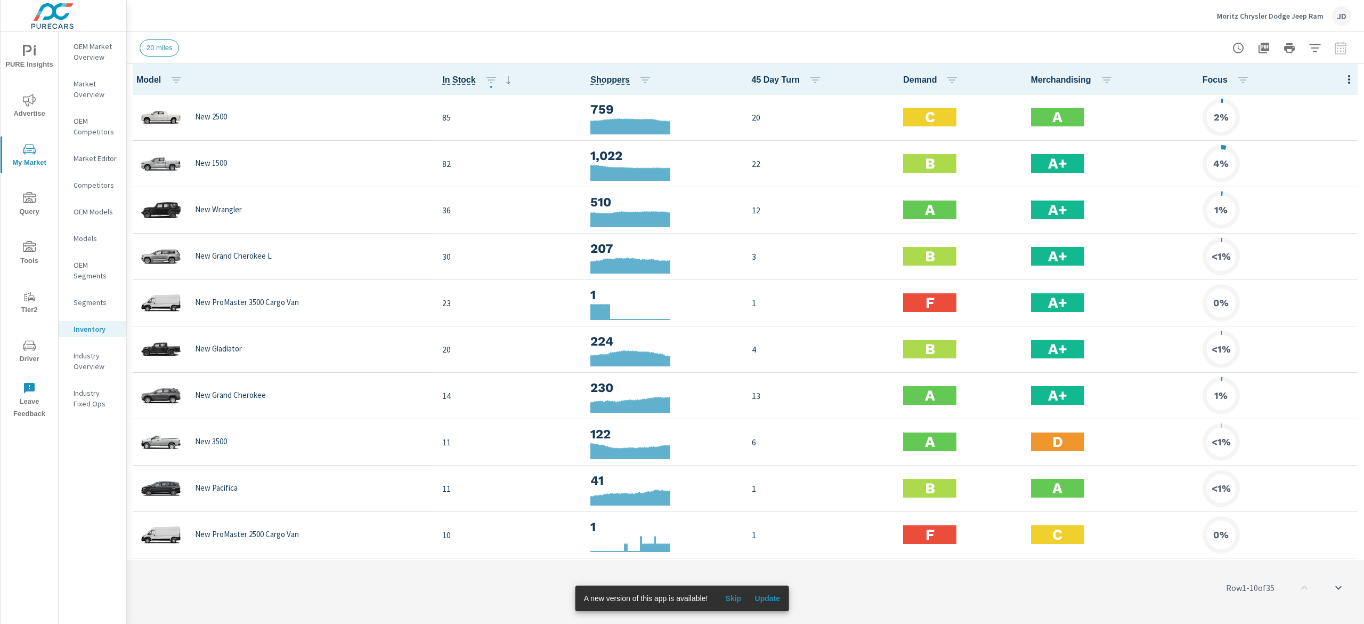
click at [1314, 49] on icon "button" at bounding box center [1315, 48] width 13 height 13
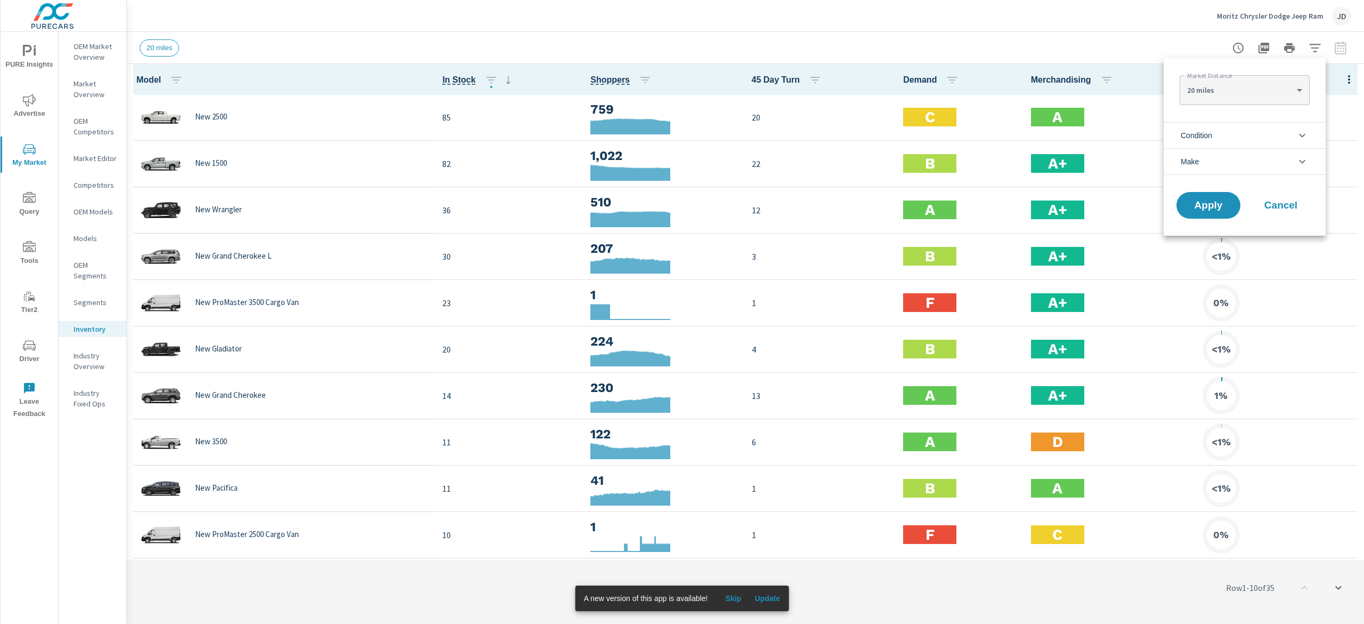
click at [1241, 132] on li "Condition" at bounding box center [1245, 135] width 162 height 26
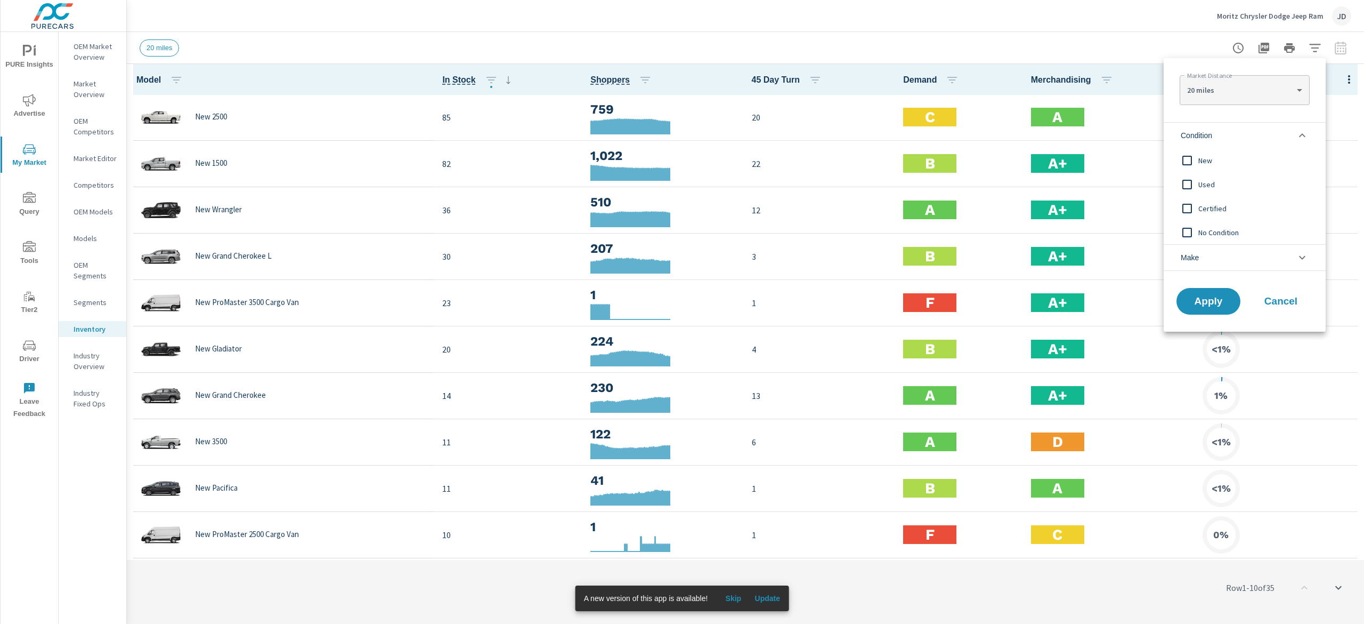
click at [1214, 166] on span "New" at bounding box center [1257, 160] width 117 height 13
click at [1222, 300] on span "Apply" at bounding box center [1209, 301] width 44 height 10
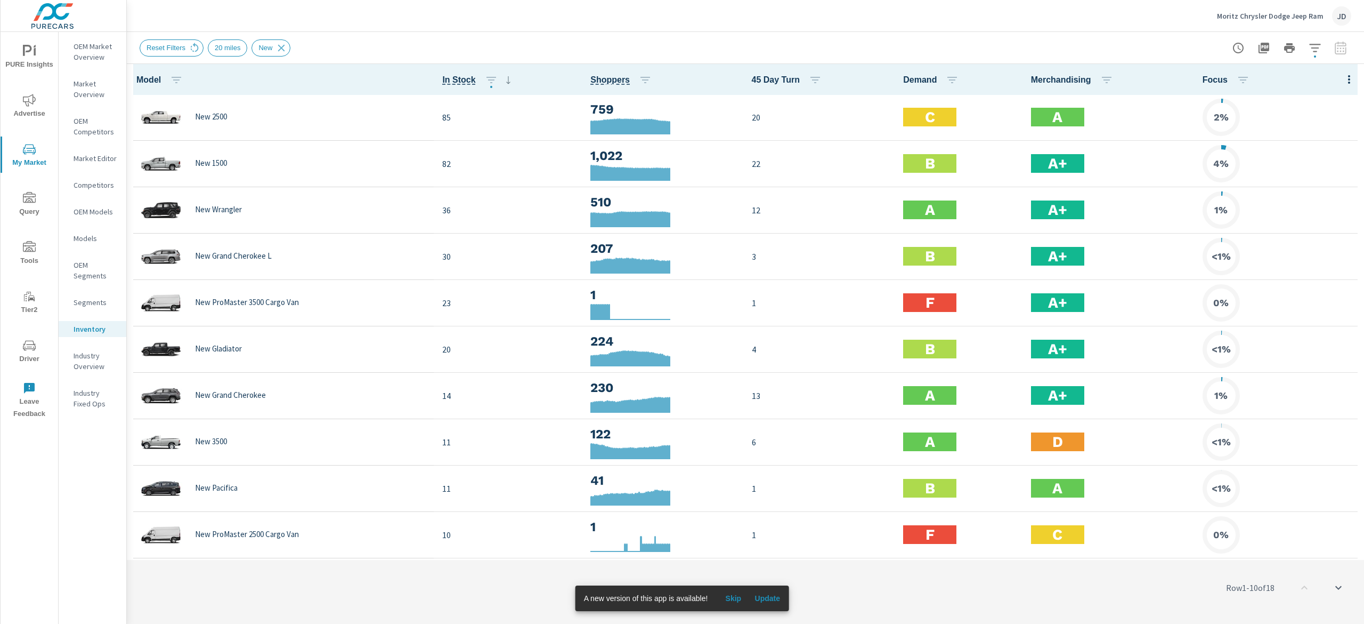
click at [1321, 47] on icon "button" at bounding box center [1315, 48] width 13 height 13
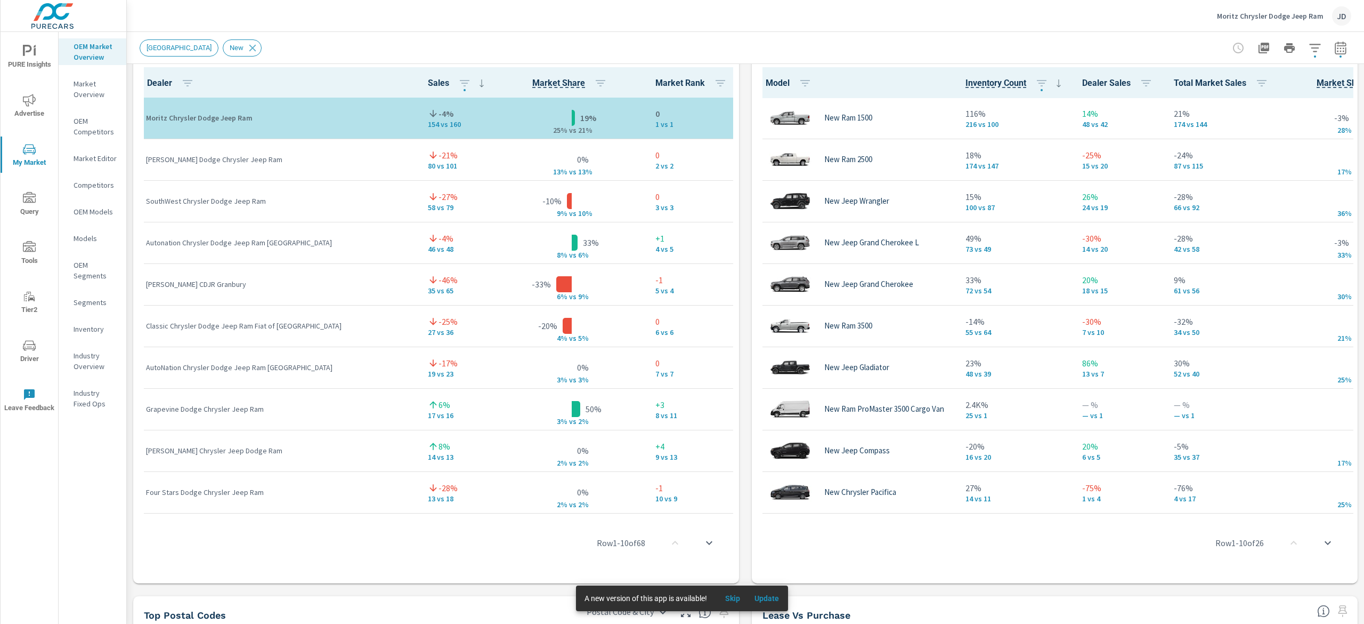
scroll to position [722, 0]
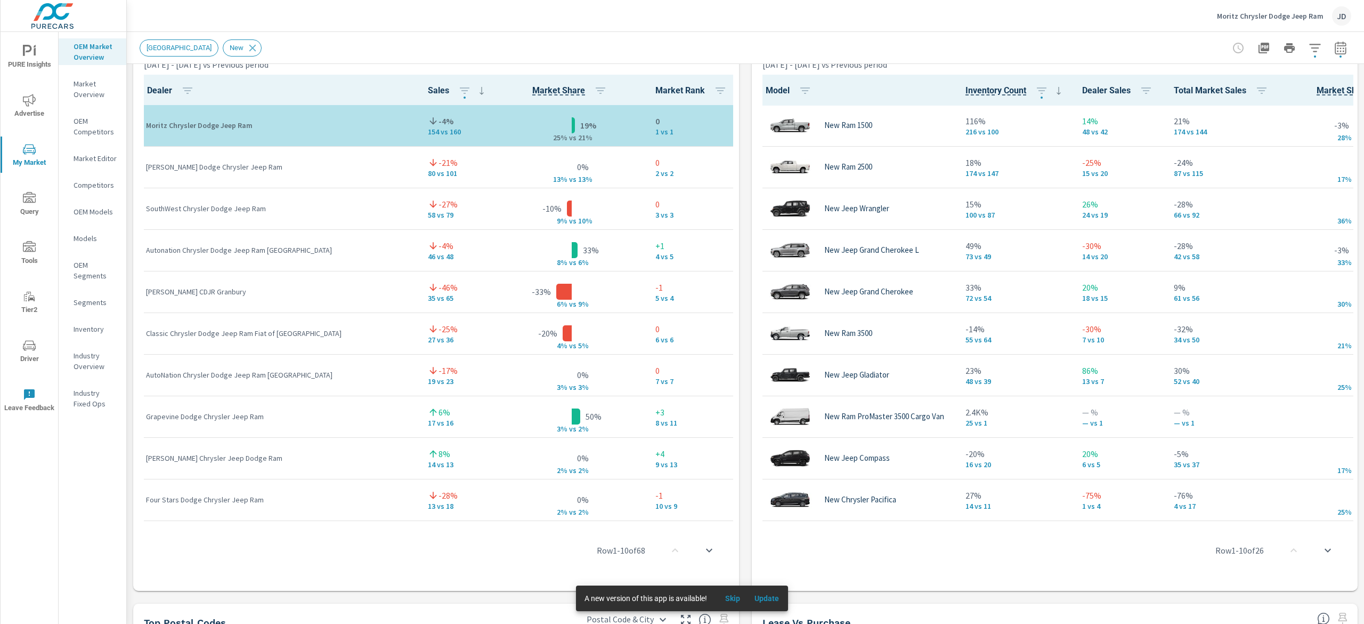
drag, startPoint x: 1363, startPoint y: 291, endPoint x: 1358, endPoint y: 284, distance: 9.2
click at [1358, 284] on div "Market Overview Moritz Chrysler Dodge Jeep Ram Report date range: Jan 01, 2025 …" at bounding box center [746, 328] width 1238 height 592
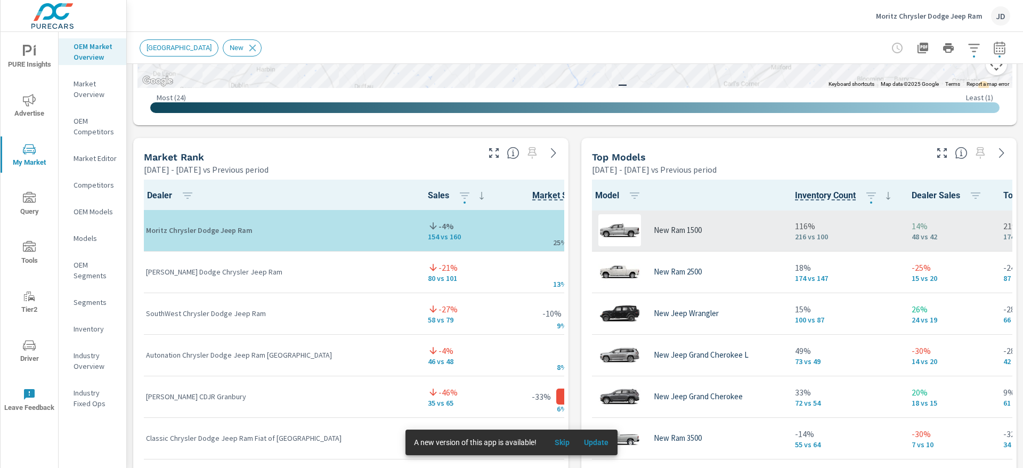
scroll to position [617, 0]
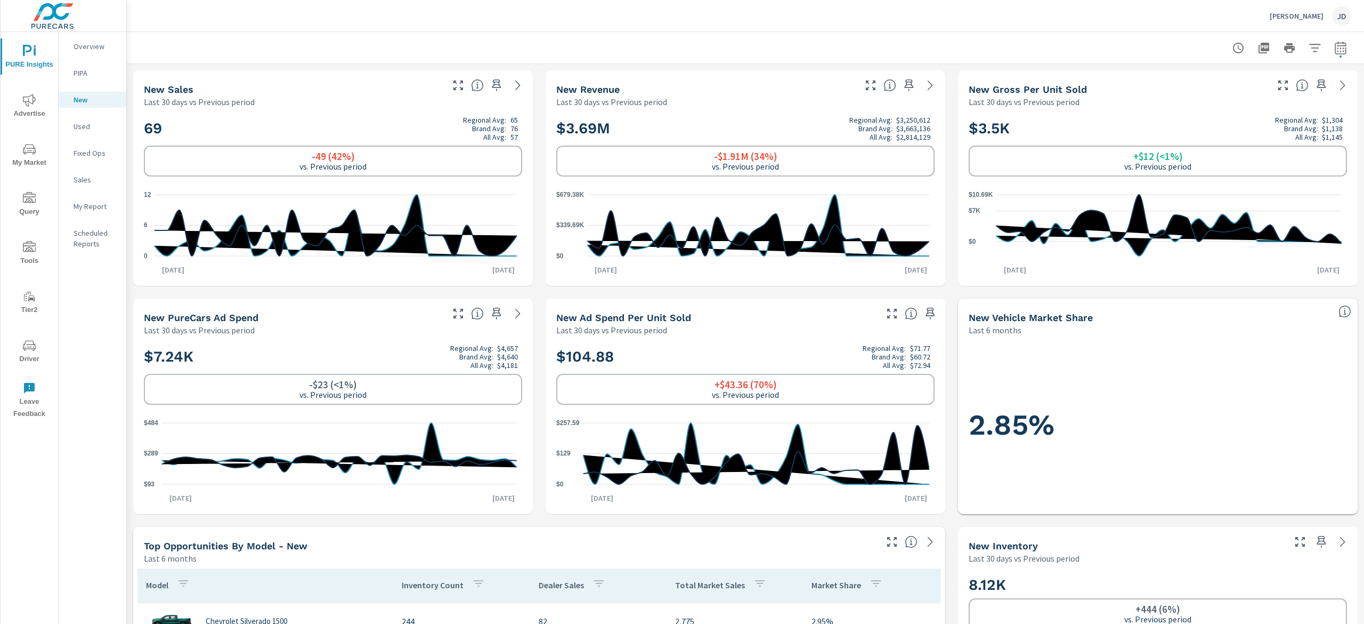
scroll to position [18, 0]
